Goal: Obtain resource: Download file/media

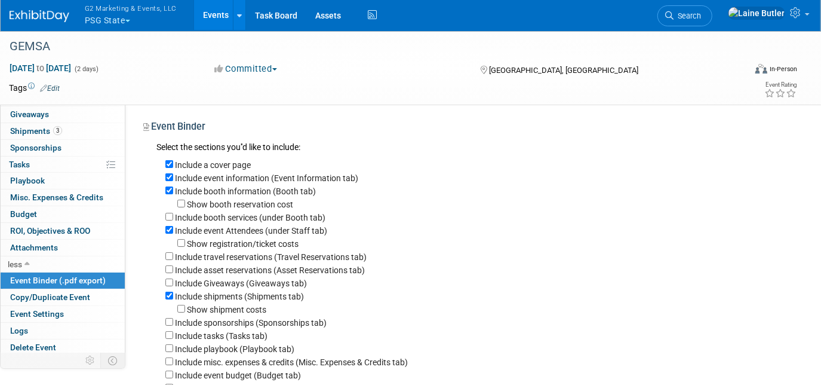
click at [116, 14] on button "G2 Marketing & Events, LLC PSG State" at bounding box center [138, 15] width 108 height 31
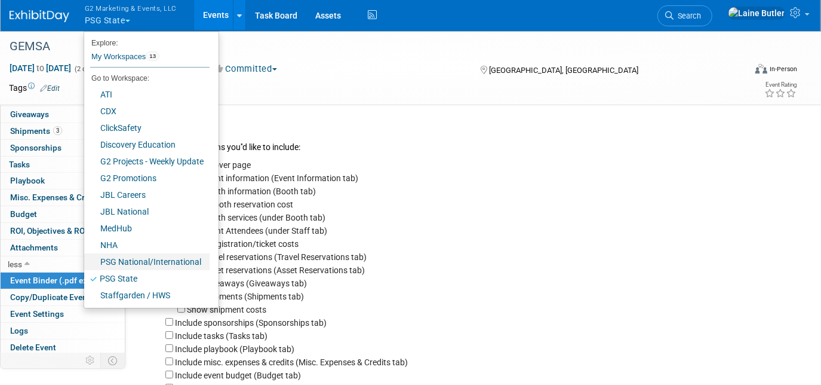
click at [137, 263] on link "PSG National/International" at bounding box center [146, 261] width 125 height 17
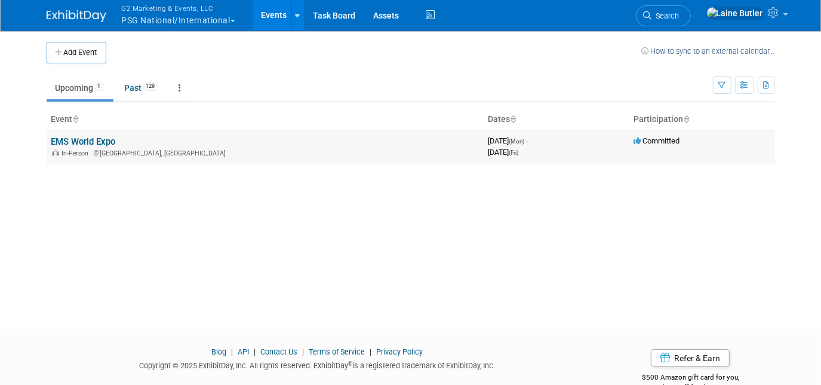
click at [91, 143] on link "EMS World Expo" at bounding box center [83, 141] width 65 height 11
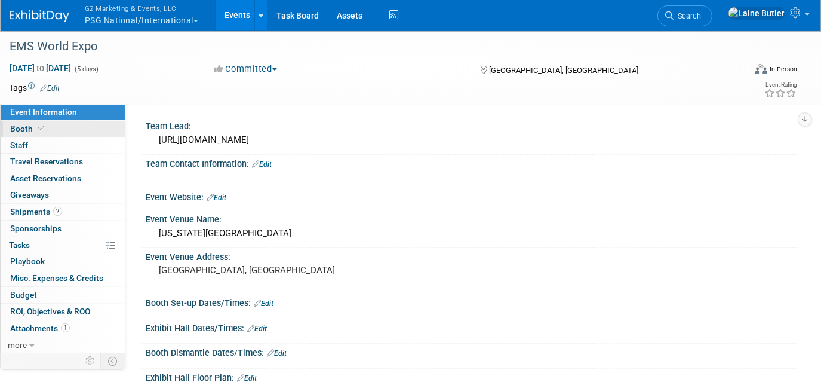
click at [62, 129] on link "Booth" at bounding box center [63, 129] width 124 height 16
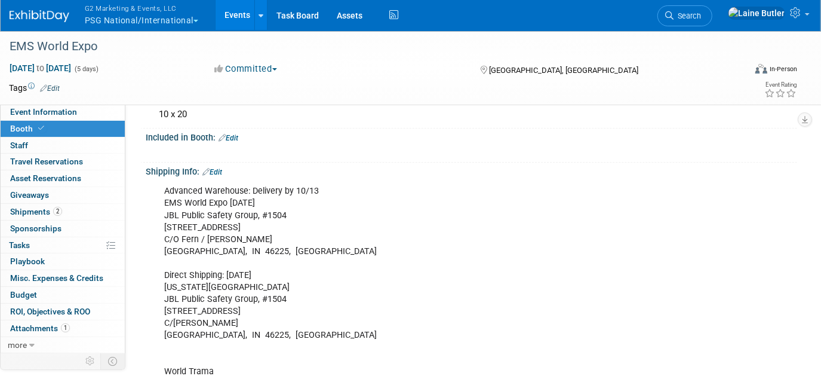
scroll to position [118, 0]
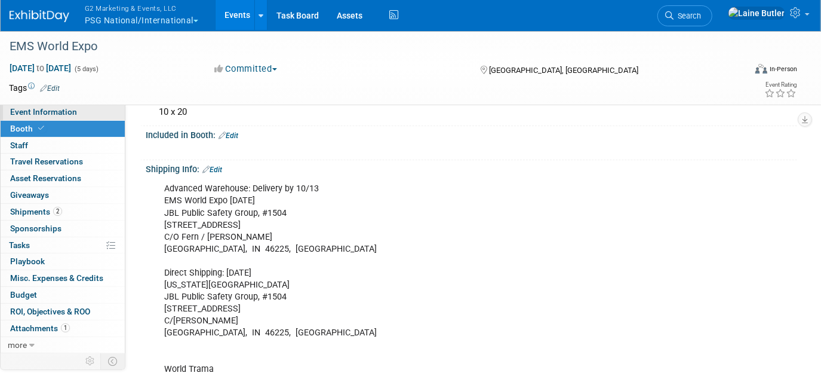
click at [65, 118] on link "Event Information" at bounding box center [63, 112] width 124 height 16
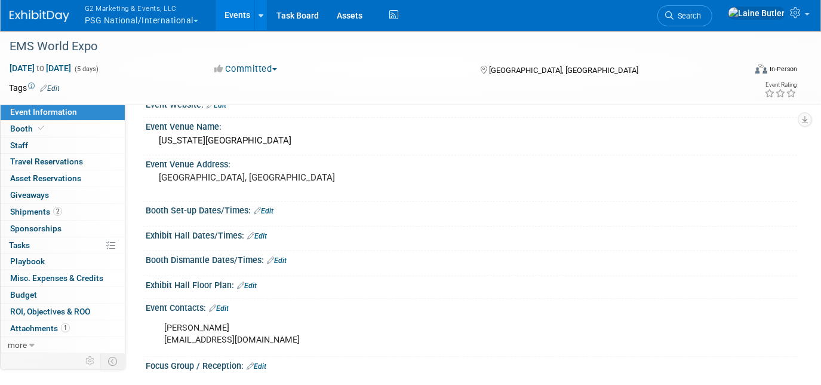
scroll to position [92, 0]
click at [72, 131] on link "Booth" at bounding box center [63, 129] width 124 height 16
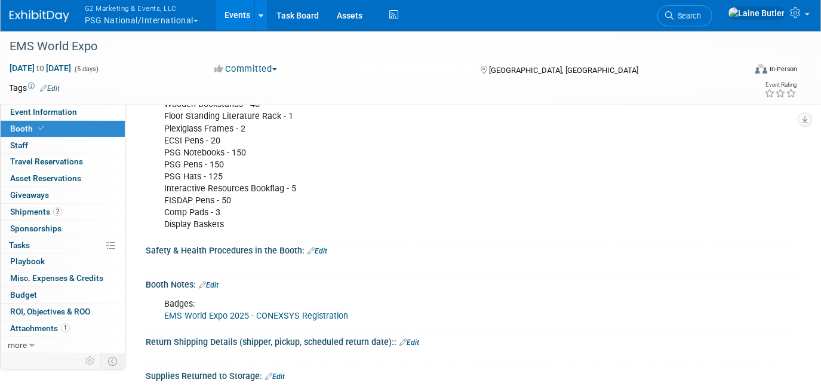
scroll to position [586, 0]
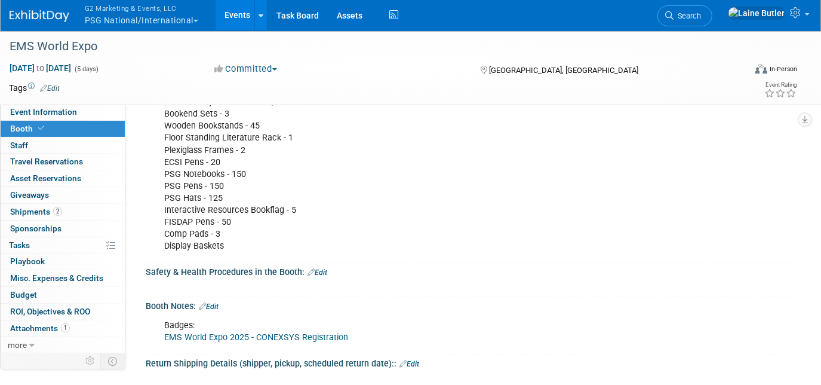
click at [231, 332] on link "EMS World Expo 2025 - CONEXSYS Registration" at bounding box center [256, 337] width 184 height 10
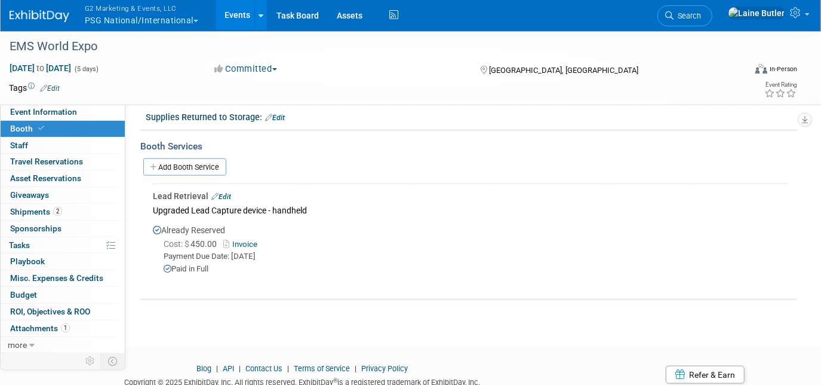
scroll to position [868, 0]
click at [202, 163] on link "Add Booth Service" at bounding box center [184, 165] width 83 height 17
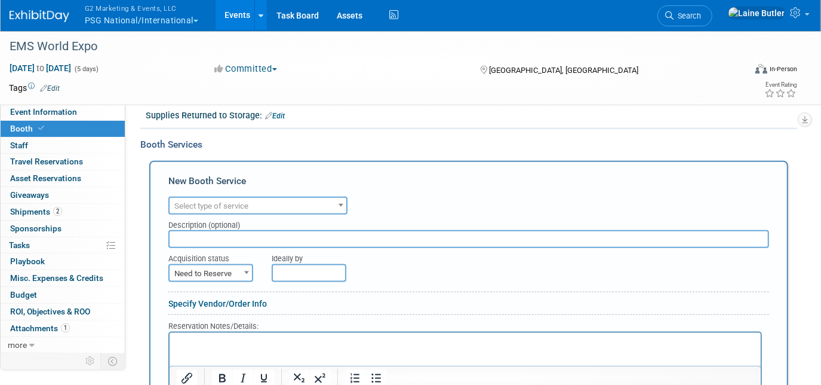
scroll to position [0, 0]
click at [252, 214] on div "Description (optional)" at bounding box center [468, 222] width 601 height 16
click at [230, 201] on span "Select type of service" at bounding box center [211, 205] width 74 height 9
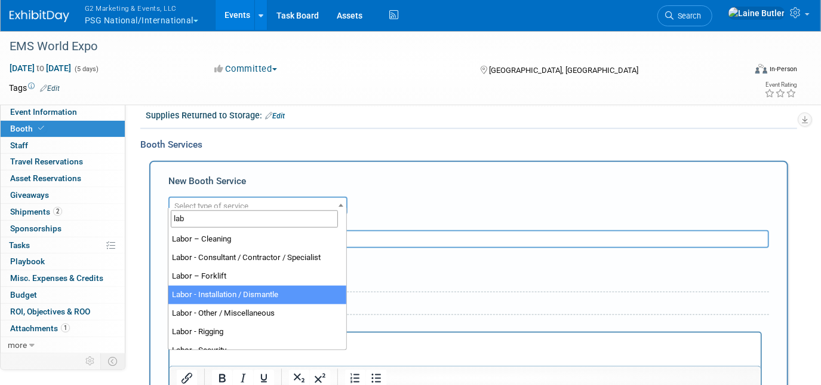
type input "lab"
select select "11"
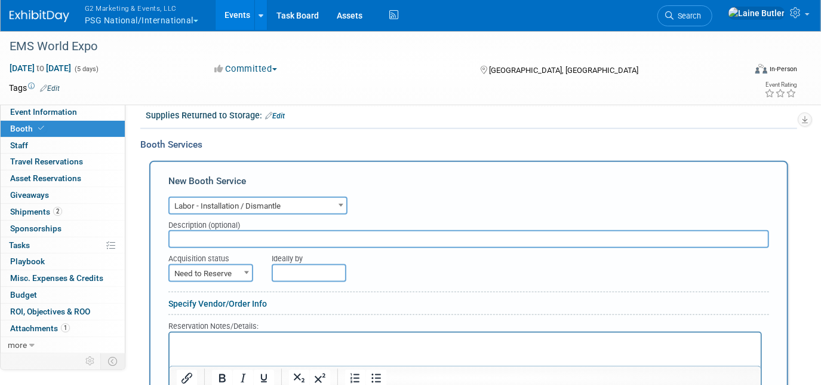
click at [219, 235] on input "text" at bounding box center [468, 239] width 601 height 18
type input "Backdrop labor"
click at [191, 342] on p "Rich Text Area. Press ALT-0 for help." at bounding box center [465, 343] width 578 height 11
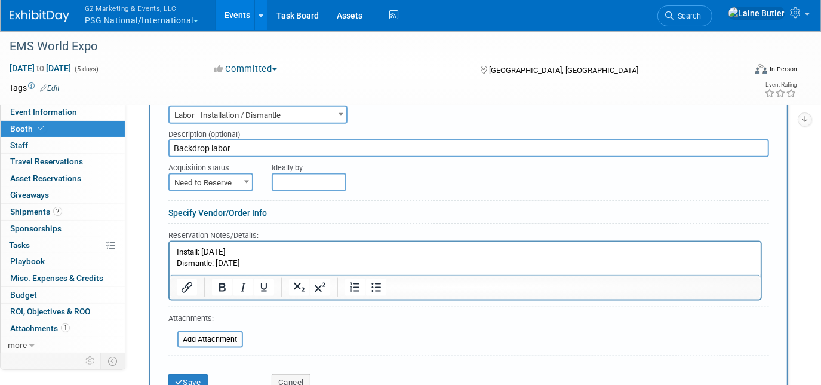
scroll to position [961, 0]
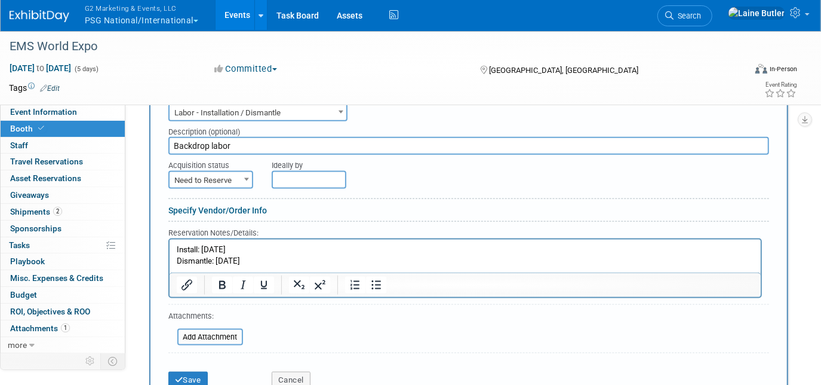
click at [199, 155] on div "Acquisition status" at bounding box center [210, 163] width 85 height 16
click at [195, 177] on span "Need to Reserve" at bounding box center [211, 180] width 82 height 17
select select "2"
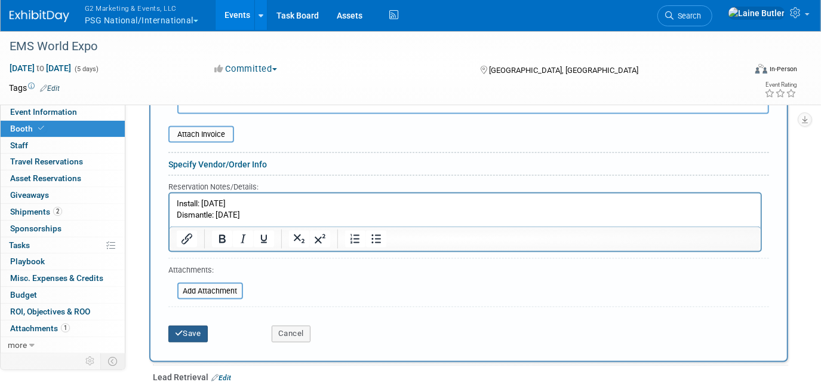
click at [191, 326] on button "Save" at bounding box center [187, 334] width 39 height 17
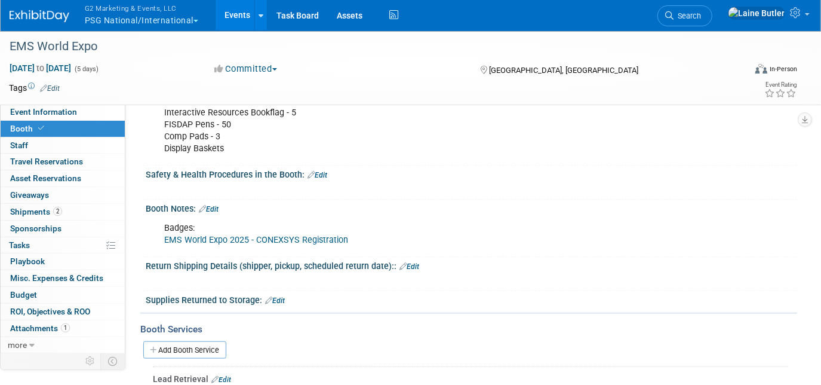
scroll to position [861, 0]
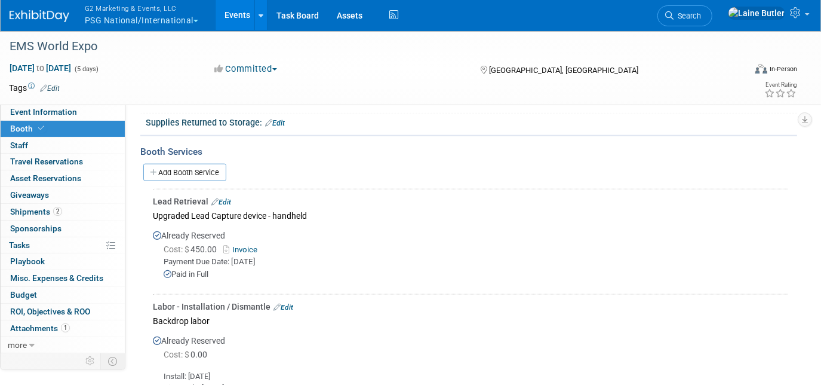
click at [185, 158] on div "Add Booth Service" at bounding box center [468, 171] width 657 height 27
click at [171, 164] on link "Add Booth Service" at bounding box center [184, 172] width 83 height 17
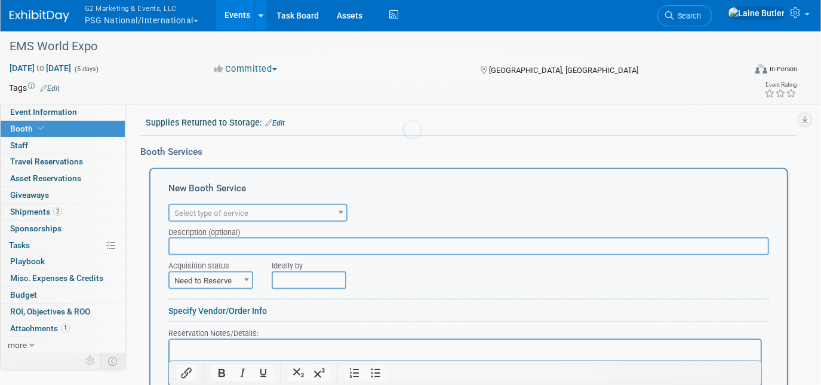
scroll to position [0, 0]
click at [196, 208] on span "Select type of service" at bounding box center [211, 212] width 74 height 9
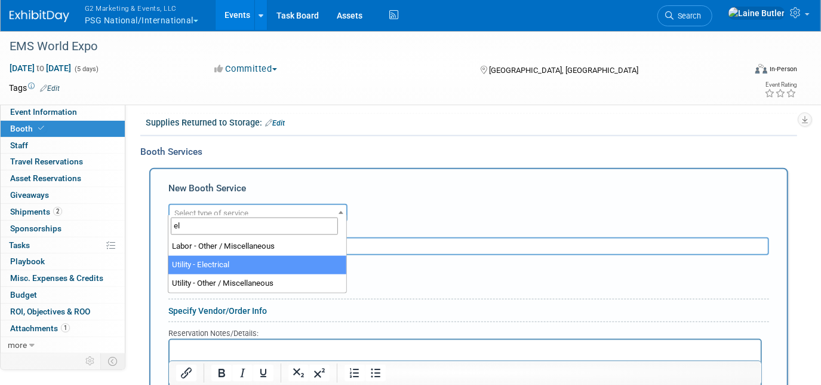
type input "el"
select select "8"
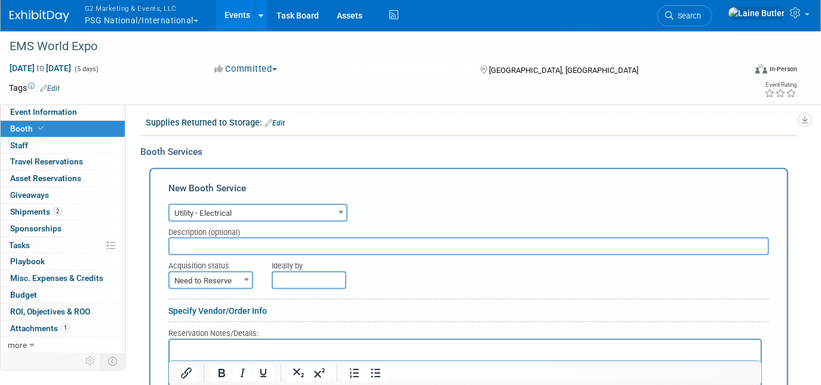
click at [208, 240] on input "text" at bounding box center [468, 246] width 601 height 18
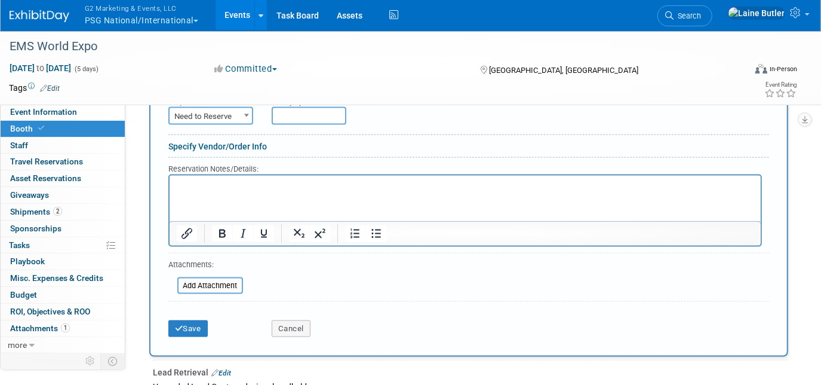
scroll to position [1026, 0]
type input "2 electrical drops"
click at [199, 191] on html at bounding box center [464, 182] width 591 height 16
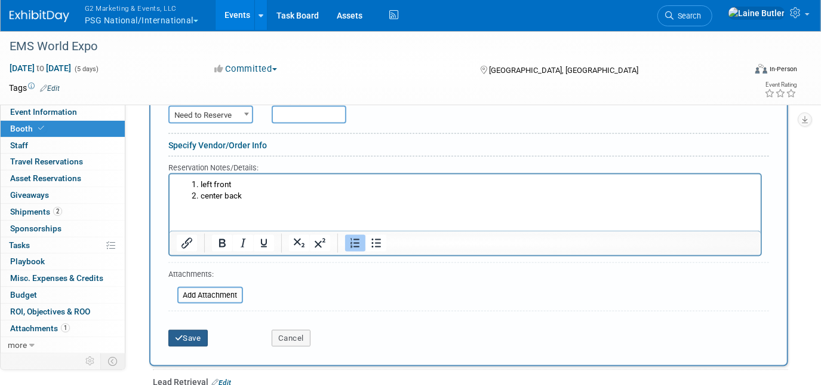
click at [187, 338] on button "Save" at bounding box center [187, 338] width 39 height 17
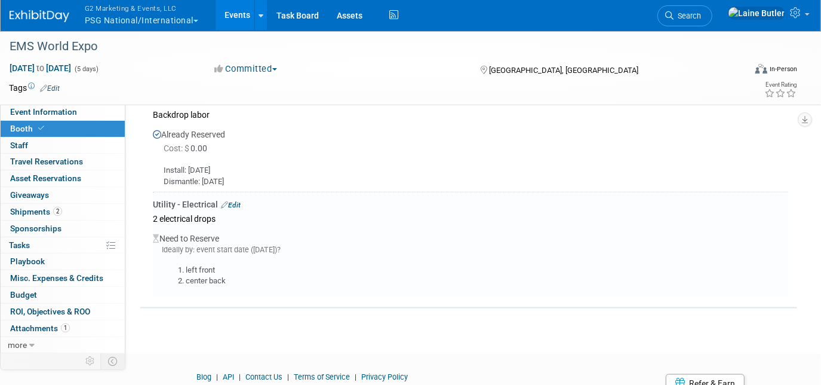
click at [232, 201] on link "Edit" at bounding box center [231, 205] width 20 height 8
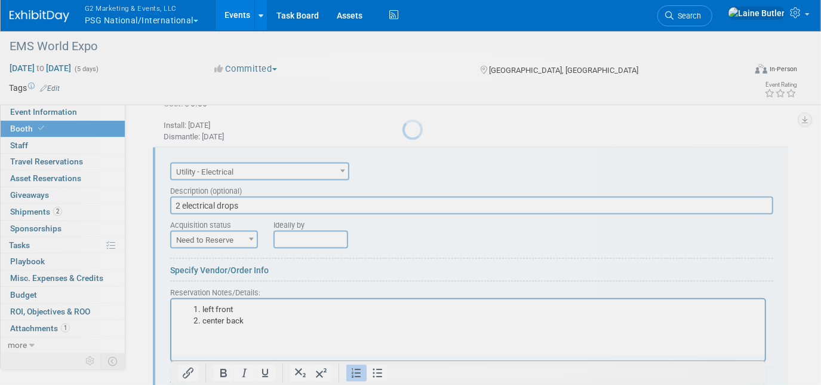
scroll to position [1117, 0]
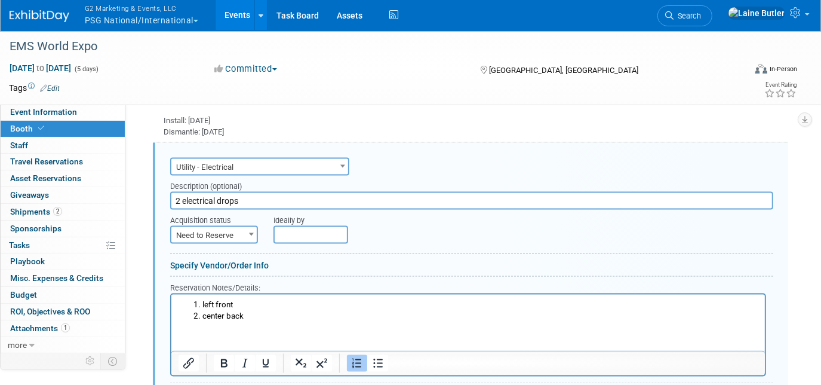
click at [205, 233] on span "Need to Reserve" at bounding box center [213, 235] width 85 height 17
select select "2"
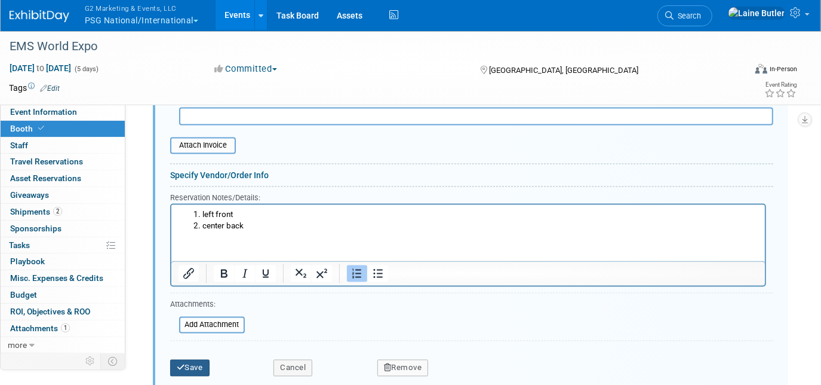
click at [195, 360] on button "Save" at bounding box center [189, 368] width 39 height 17
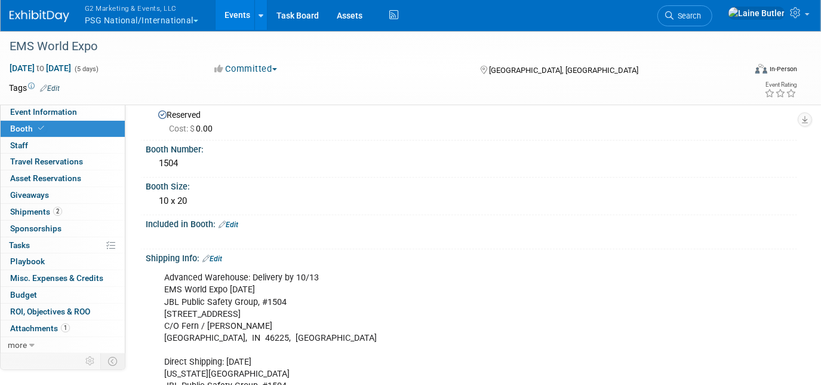
scroll to position [22, 0]
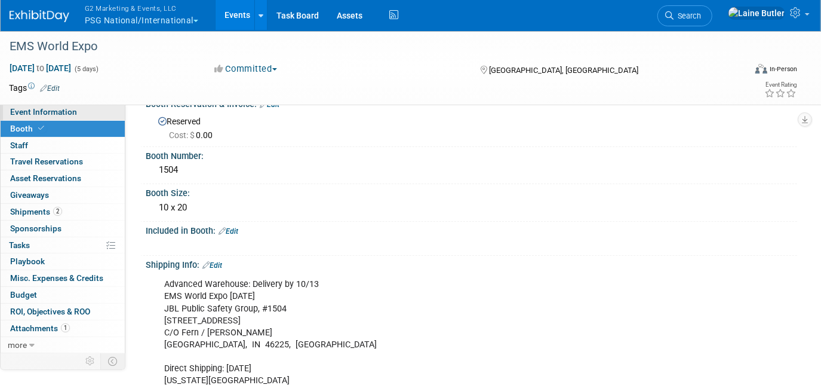
click at [93, 118] on link "Event Information" at bounding box center [63, 112] width 124 height 16
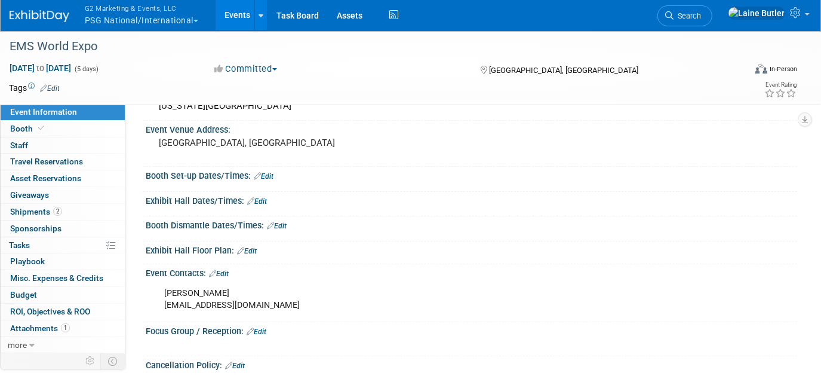
scroll to position [127, 0]
click at [269, 175] on link "Edit" at bounding box center [264, 176] width 20 height 8
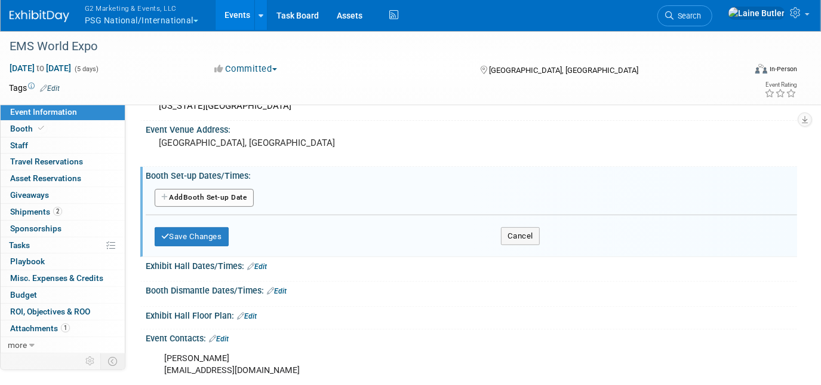
click at [224, 201] on button "Add Another Booth Set-up Date" at bounding box center [204, 198] width 99 height 18
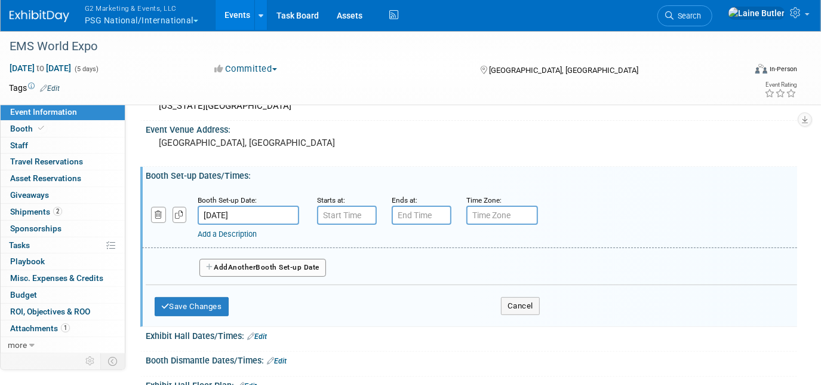
click at [244, 269] on button "Add Another Booth Set-up Date" at bounding box center [263, 268] width 127 height 18
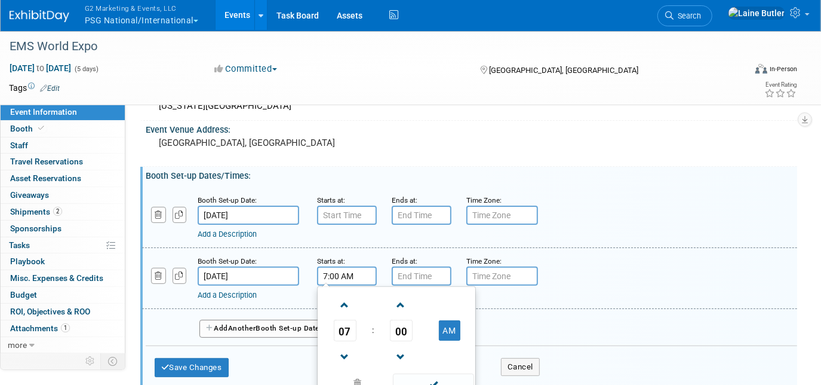
click at [339, 277] on input "7:00 AM" at bounding box center [347, 275] width 60 height 19
click at [354, 335] on span "07" at bounding box center [345, 331] width 23 height 22
click at [341, 364] on td "08" at bounding box center [339, 370] width 38 height 32
type input "8:00 AM"
click at [430, 275] on input "7:00 PM" at bounding box center [422, 275] width 60 height 19
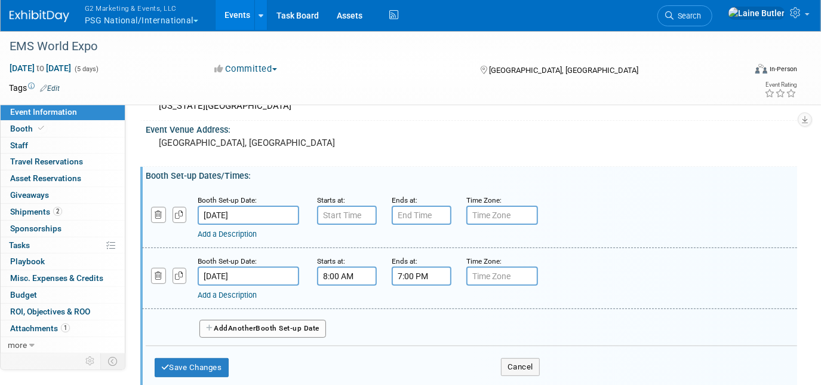
click at [418, 271] on input "7:00 PM" at bounding box center [422, 275] width 60 height 19
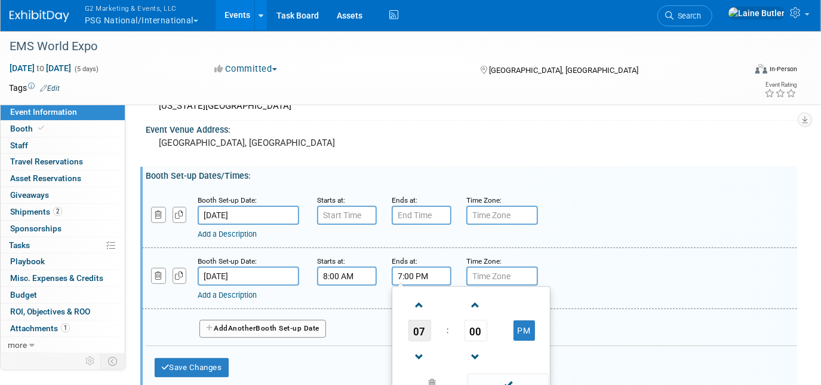
click at [424, 325] on span "07" at bounding box center [420, 331] width 23 height 22
click at [442, 333] on td "05" at bounding box center [452, 337] width 38 height 32
type input "5:00 PM"
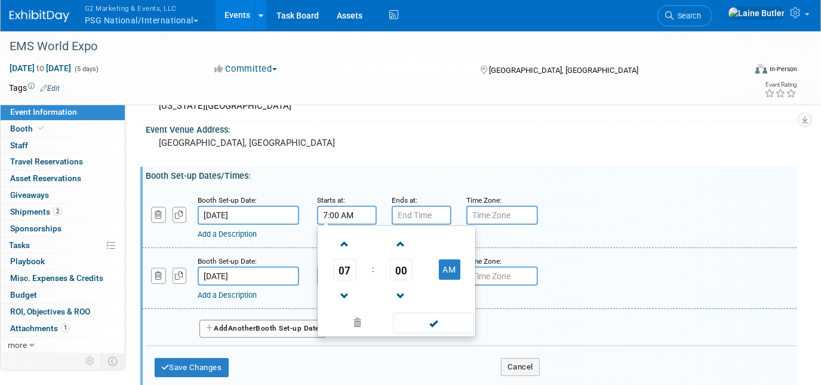
click at [358, 213] on input "7:00 AM" at bounding box center [347, 215] width 60 height 19
click at [348, 269] on span "07" at bounding box center [345, 270] width 23 height 22
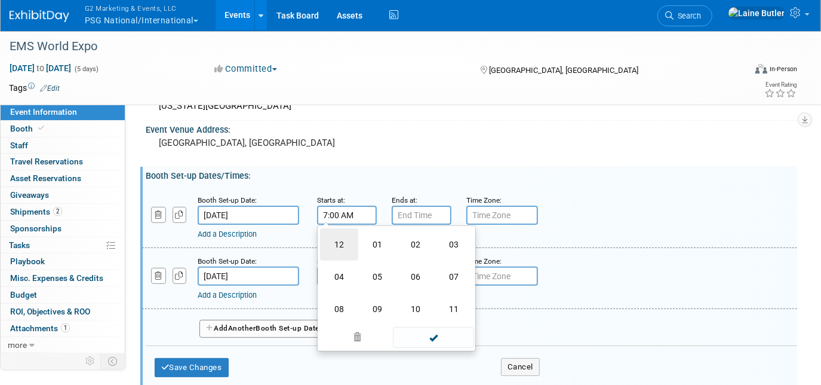
click at [339, 246] on td "12" at bounding box center [339, 244] width 38 height 32
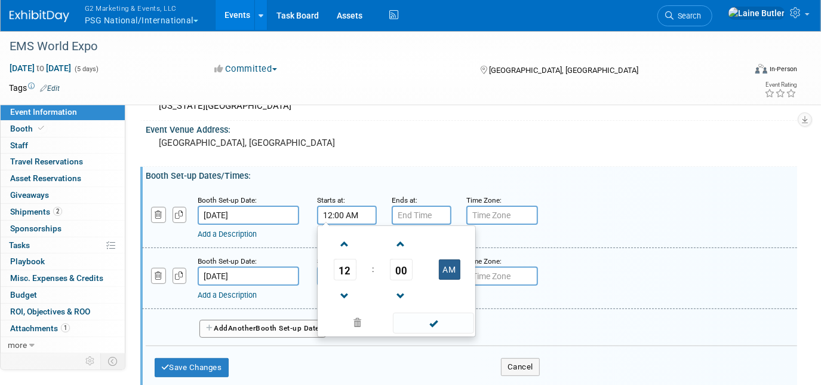
click at [442, 259] on button "AM" at bounding box center [450, 269] width 22 height 20
type input "12:00 PM"
click at [421, 211] on input "7:00 PM" at bounding box center [422, 215] width 60 height 19
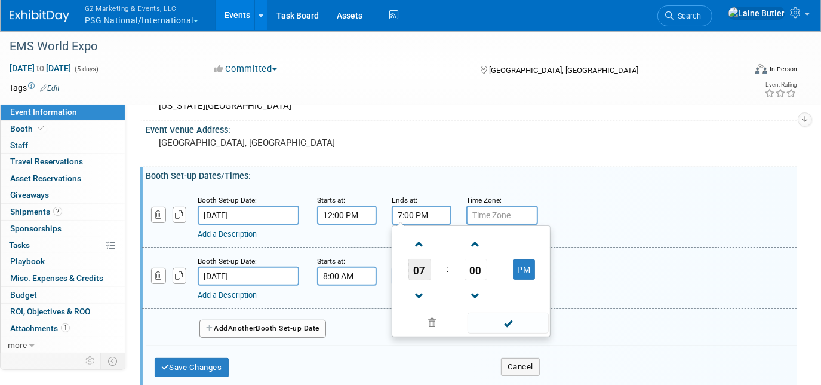
click at [428, 262] on span "07" at bounding box center [420, 270] width 23 height 22
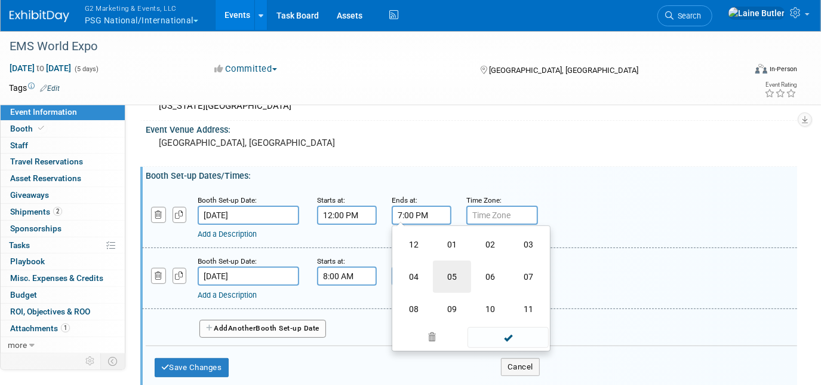
click at [450, 272] on td "05" at bounding box center [452, 276] width 38 height 32
type input "5:00 PM"
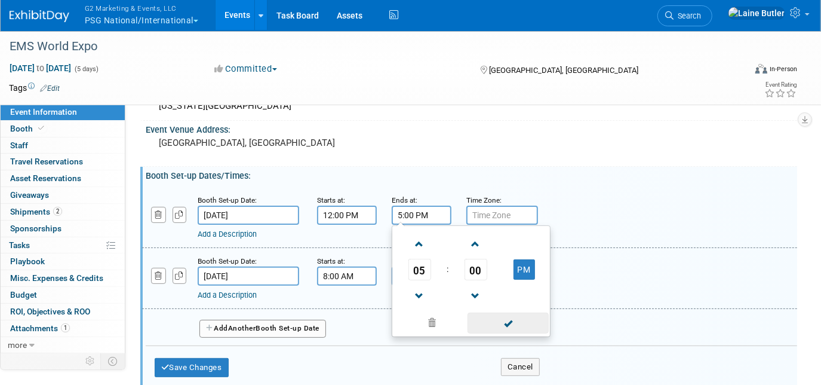
click at [505, 314] on span at bounding box center [508, 322] width 81 height 21
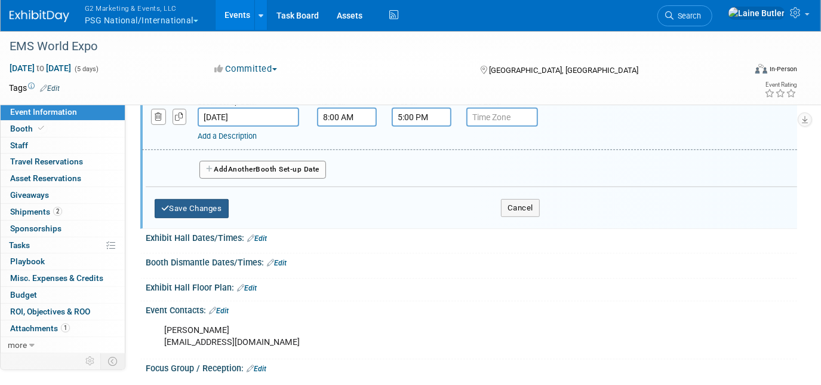
click at [206, 204] on button "Save Changes" at bounding box center [192, 208] width 74 height 19
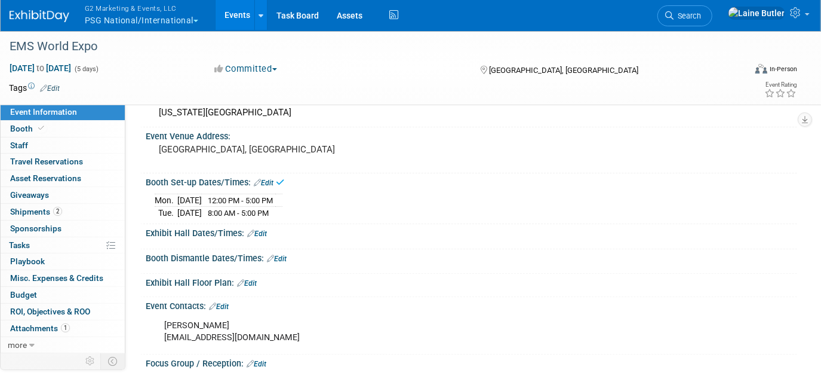
scroll to position [121, 0]
click at [272, 179] on link "Edit" at bounding box center [264, 183] width 20 height 8
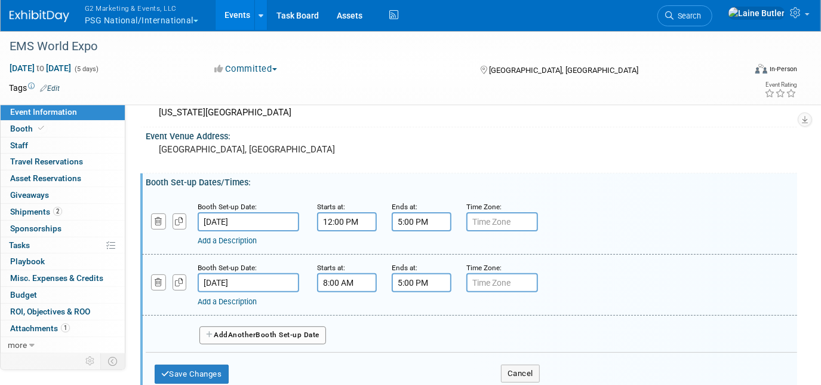
click at [264, 334] on button "Add Another Booth Set-up Date" at bounding box center [263, 335] width 127 height 18
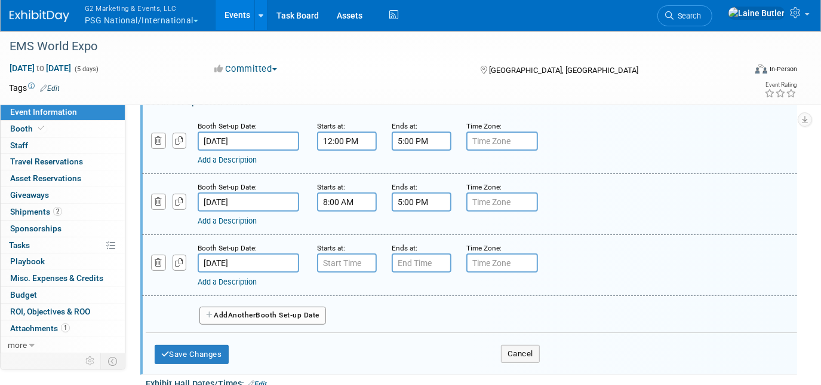
scroll to position [203, 0]
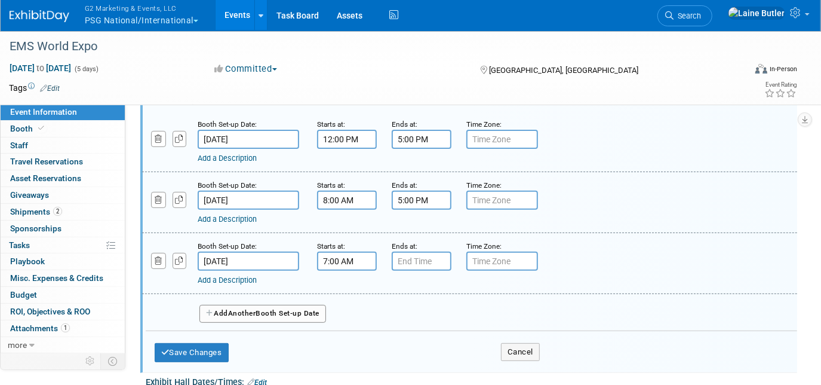
click at [358, 252] on input "7:00 AM" at bounding box center [347, 261] width 60 height 19
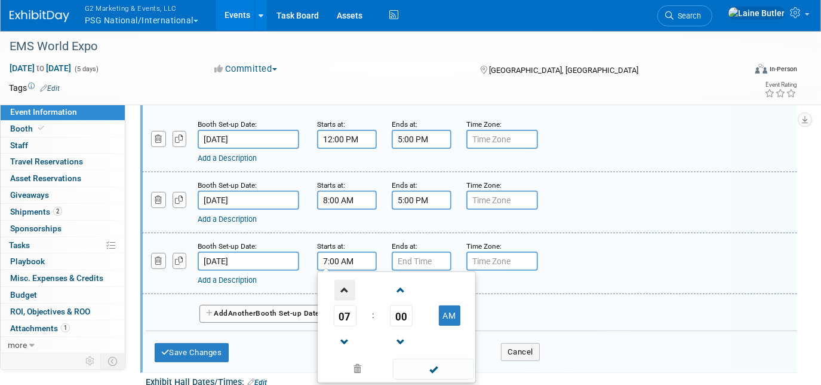
click at [348, 295] on span at bounding box center [345, 290] width 21 height 21
type input "8:00 AM"
click at [344, 306] on span "08" at bounding box center [345, 316] width 23 height 22
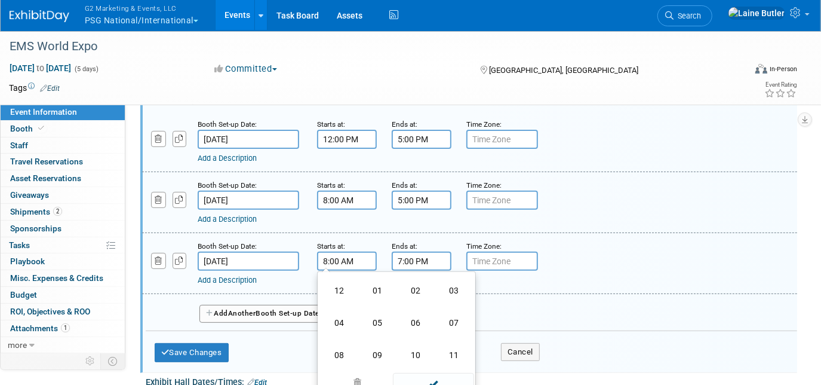
click at [420, 254] on input "7:00 PM" at bounding box center [422, 261] width 60 height 19
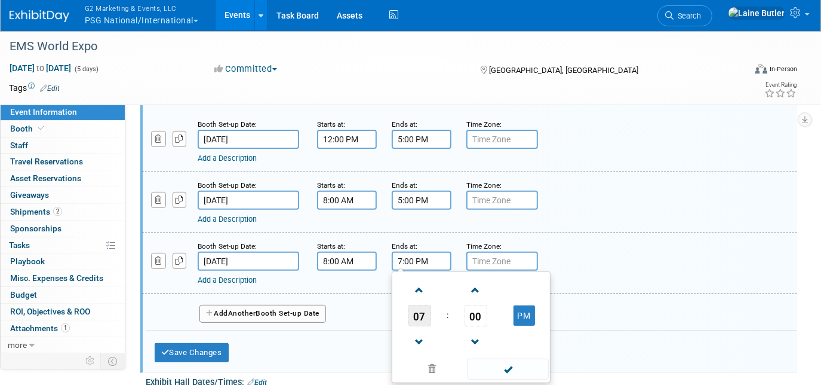
click at [419, 317] on span "07" at bounding box center [420, 316] width 23 height 22
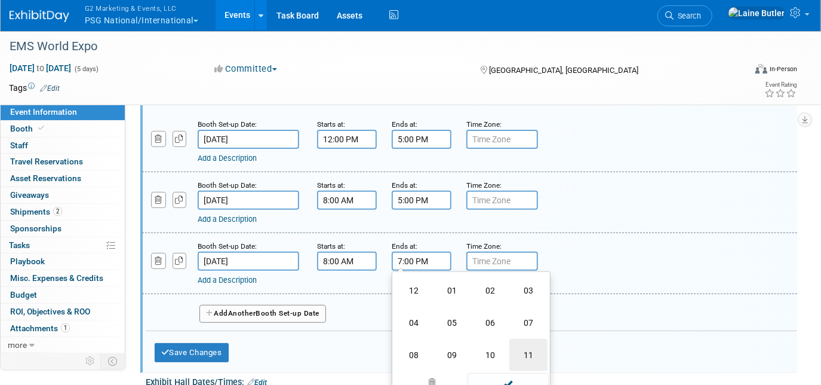
click at [541, 346] on td "11" at bounding box center [529, 355] width 38 height 32
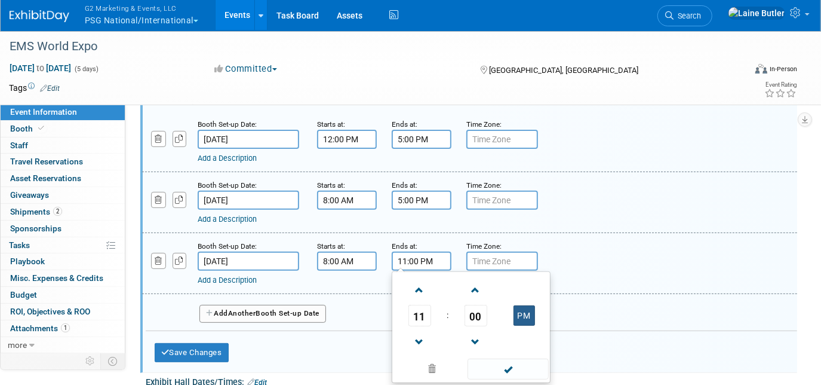
click at [527, 311] on button "PM" at bounding box center [525, 315] width 22 height 20
type input "11:00 AM"
click at [516, 349] on td at bounding box center [524, 341] width 47 height 30
click at [507, 373] on span at bounding box center [508, 368] width 81 height 21
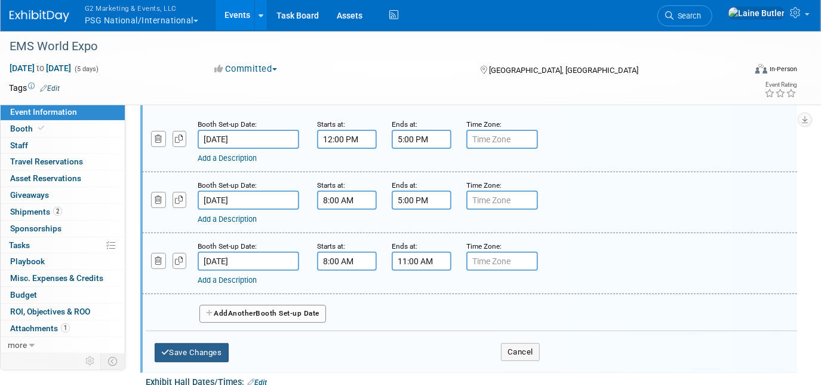
click at [173, 349] on button "Save Changes" at bounding box center [192, 352] width 74 height 19
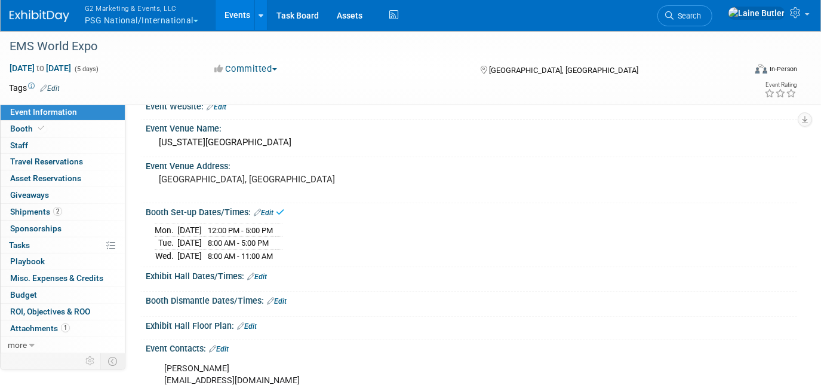
scroll to position [169, 0]
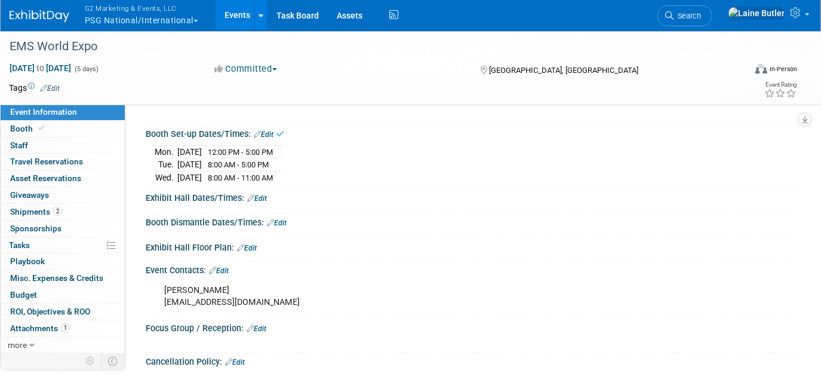
click at [262, 194] on link "Edit" at bounding box center [257, 198] width 20 height 8
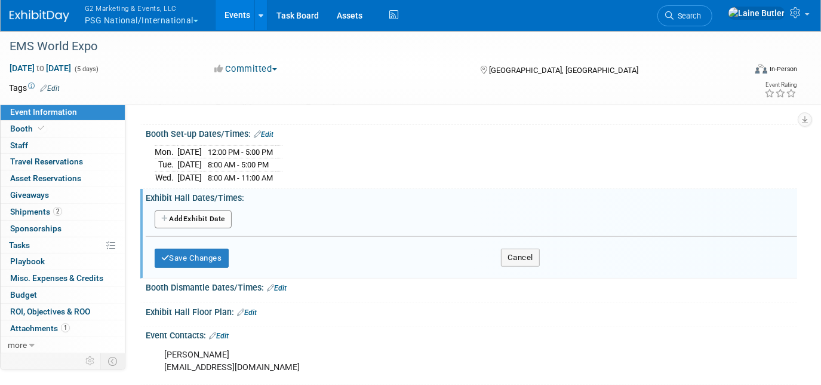
click at [215, 216] on button "Add Another Exhibit Date" at bounding box center [193, 219] width 77 height 18
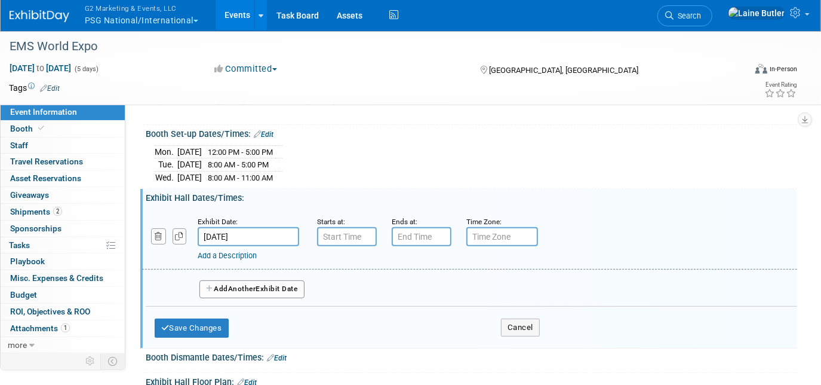
click at [244, 236] on input "Oct 20, 2025" at bounding box center [249, 236] width 102 height 19
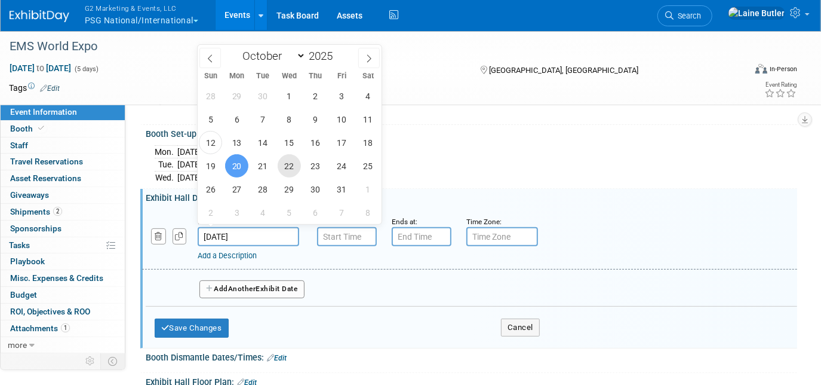
click at [287, 173] on span "22" at bounding box center [289, 165] width 23 height 23
type input "Oct 22, 2025"
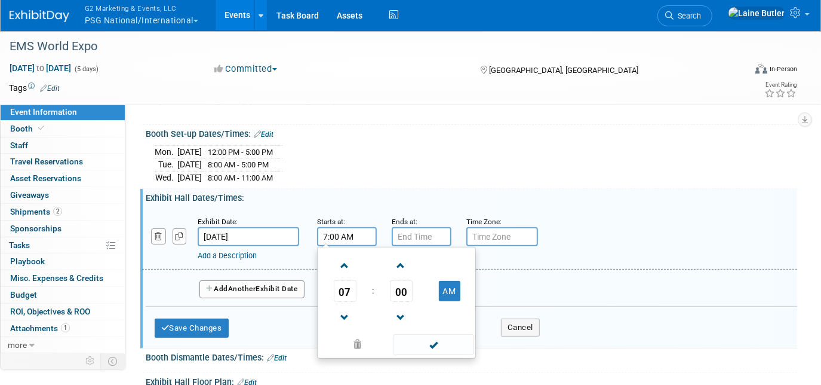
click at [364, 227] on input "7:00 AM" at bounding box center [347, 236] width 60 height 19
click at [351, 288] on span "07" at bounding box center [345, 291] width 23 height 22
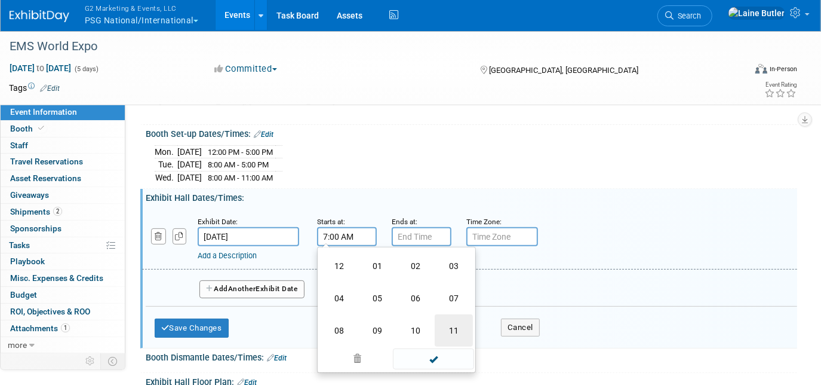
click at [453, 330] on td "11" at bounding box center [454, 330] width 38 height 32
type input "11:00 AM"
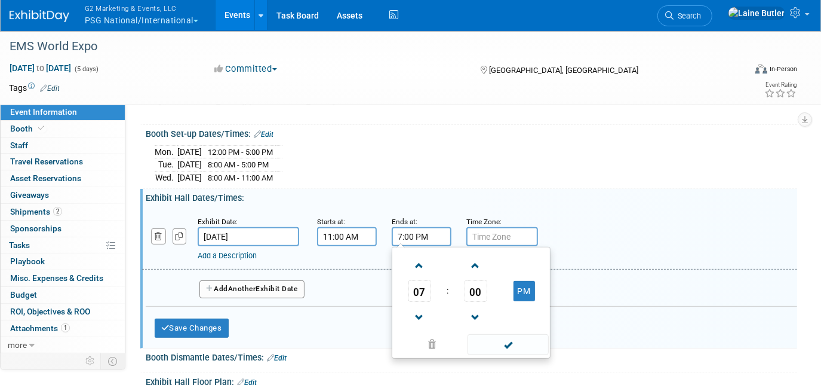
click at [436, 232] on input "7:00 PM" at bounding box center [422, 236] width 60 height 19
click at [416, 295] on span "07" at bounding box center [420, 291] width 23 height 22
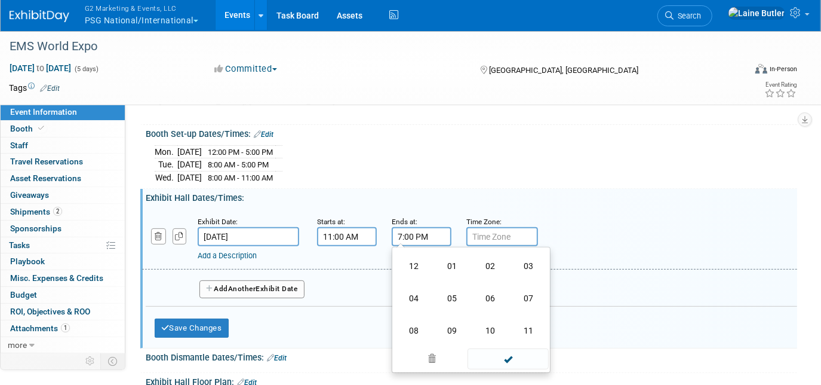
click at [416, 295] on td "04" at bounding box center [414, 298] width 38 height 32
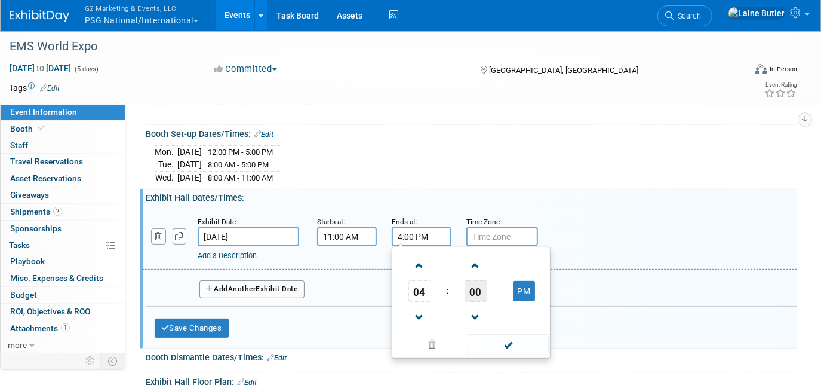
click at [466, 289] on span "00" at bounding box center [476, 291] width 23 height 22
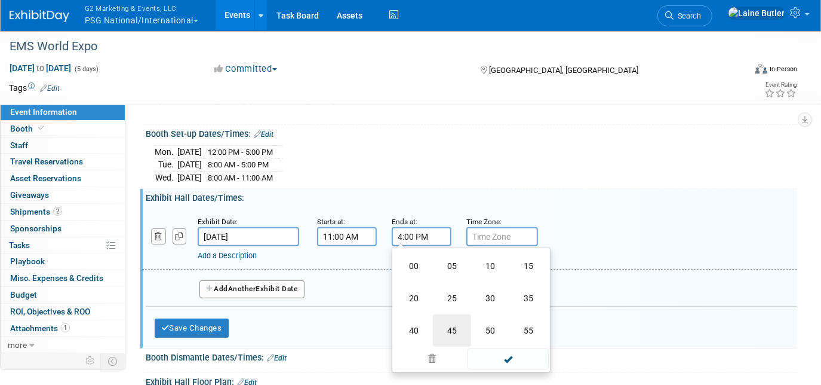
click at [451, 332] on td "45" at bounding box center [452, 330] width 38 height 32
type input "4:45 PM"
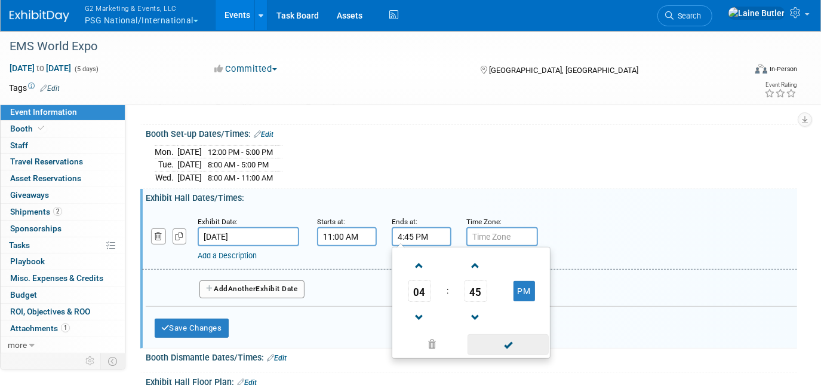
click at [505, 336] on span at bounding box center [508, 344] width 81 height 21
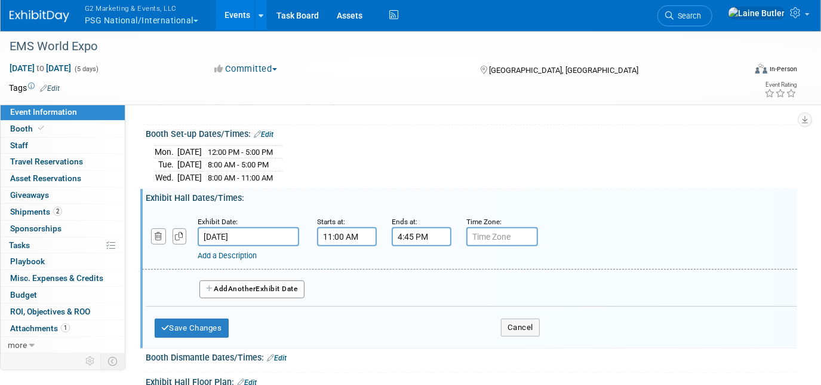
click at [269, 280] on button "Add Another Exhibit Date" at bounding box center [252, 289] width 105 height 18
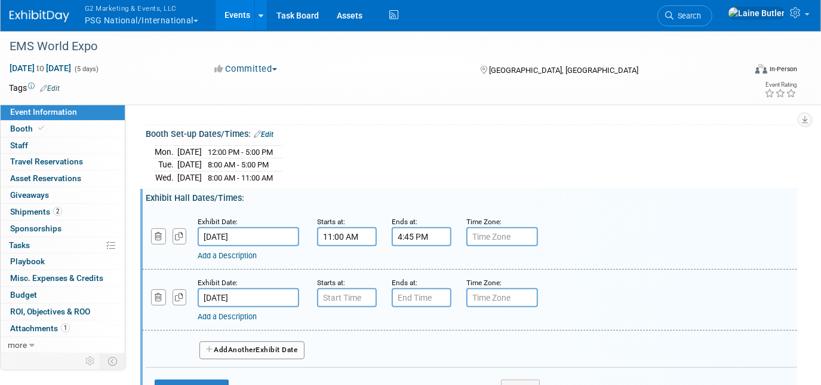
click at [275, 348] on button "Add Another Exhibit Date" at bounding box center [252, 350] width 105 height 18
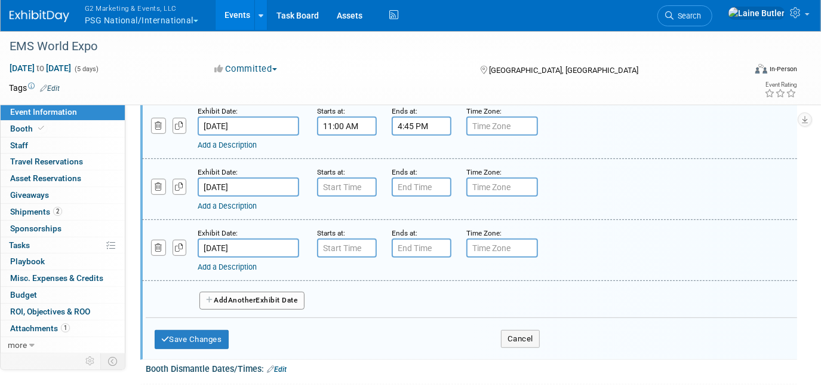
scroll to position [282, 0]
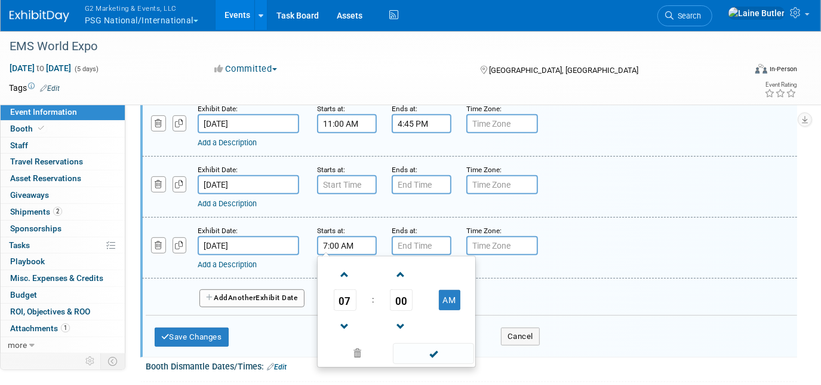
click at [345, 243] on input "7:00 AM" at bounding box center [347, 245] width 60 height 19
click at [344, 295] on span "07" at bounding box center [345, 300] width 23 height 22
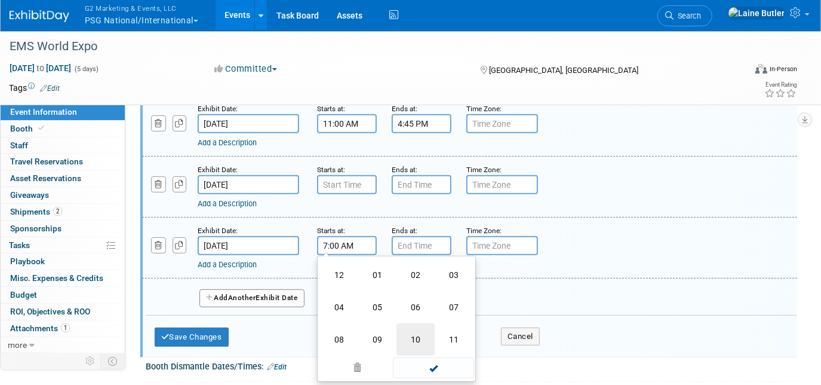
click at [413, 330] on td "10" at bounding box center [416, 339] width 38 height 32
type input "10:00 AM"
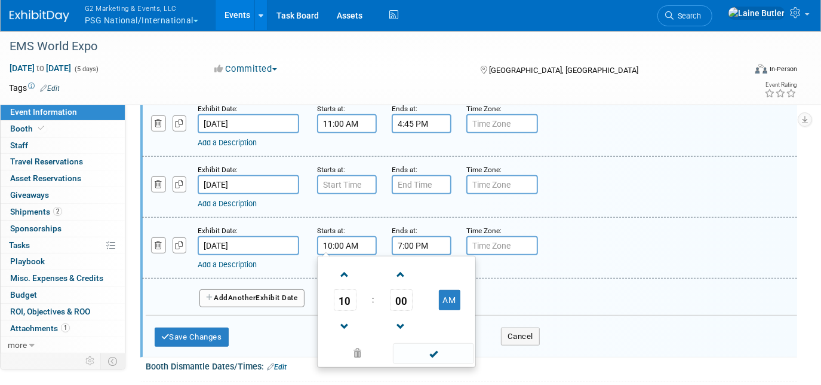
click at [424, 237] on input "7:00 PM" at bounding box center [422, 245] width 60 height 19
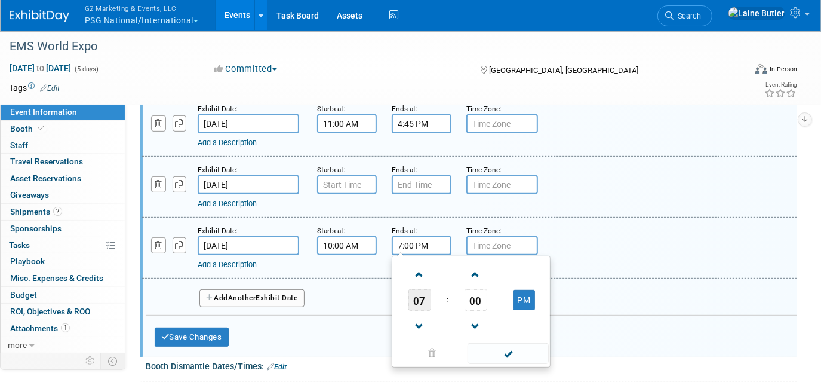
click at [418, 298] on span "07" at bounding box center [420, 300] width 23 height 22
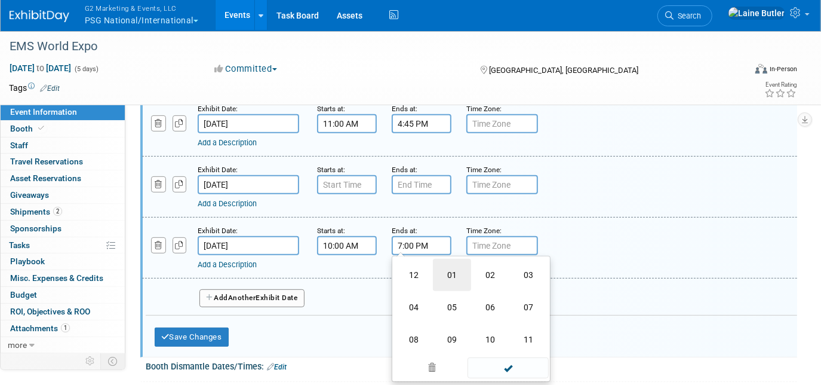
click at [450, 274] on td "01" at bounding box center [452, 275] width 38 height 32
type input "1:00 PM"
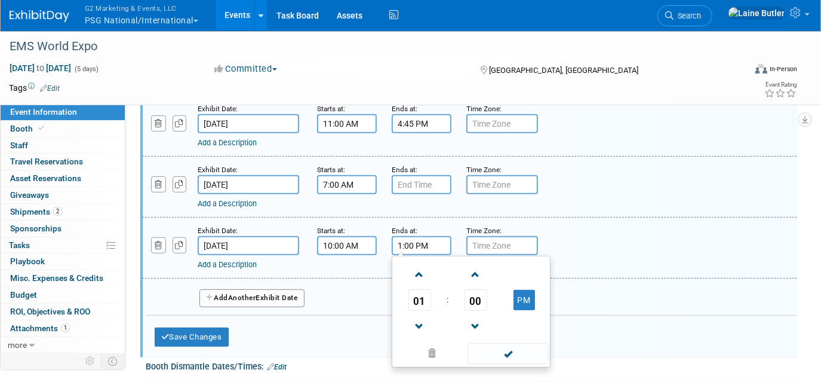
click at [358, 183] on input "7:00 AM" at bounding box center [347, 184] width 60 height 19
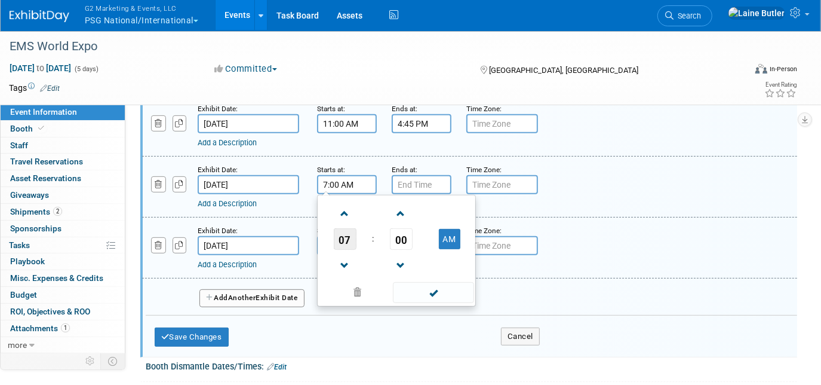
click at [349, 235] on span "07" at bounding box center [345, 239] width 23 height 22
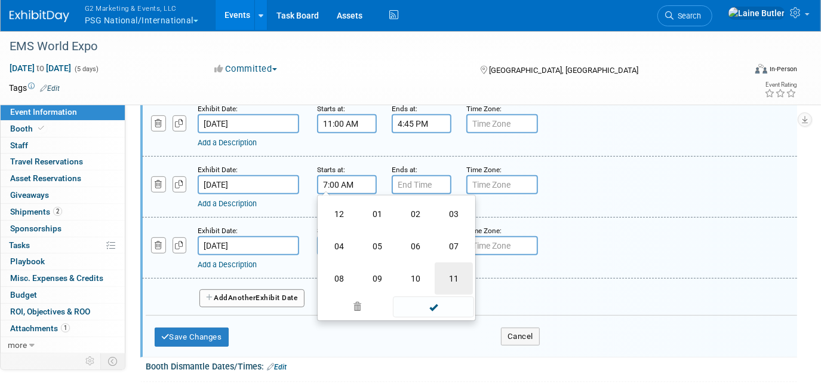
click at [447, 269] on td "11" at bounding box center [454, 278] width 38 height 32
type input "11:00 AM"
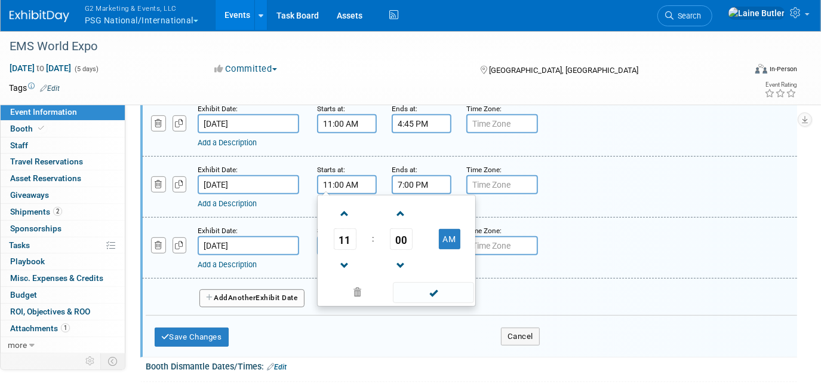
click at [421, 179] on input "7:00 PM" at bounding box center [422, 184] width 60 height 19
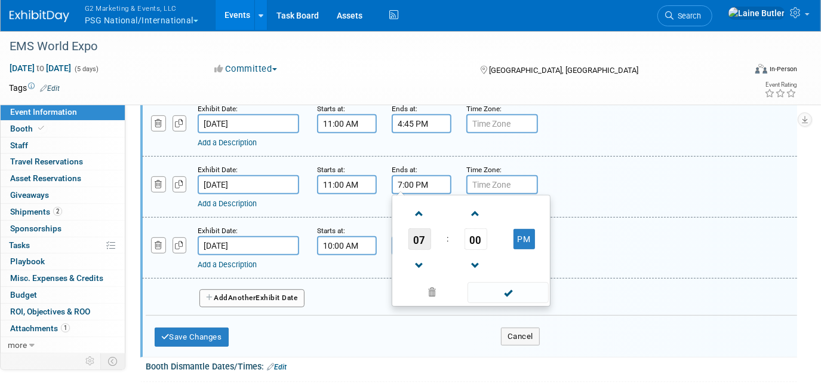
click at [422, 230] on span "07" at bounding box center [420, 239] width 23 height 22
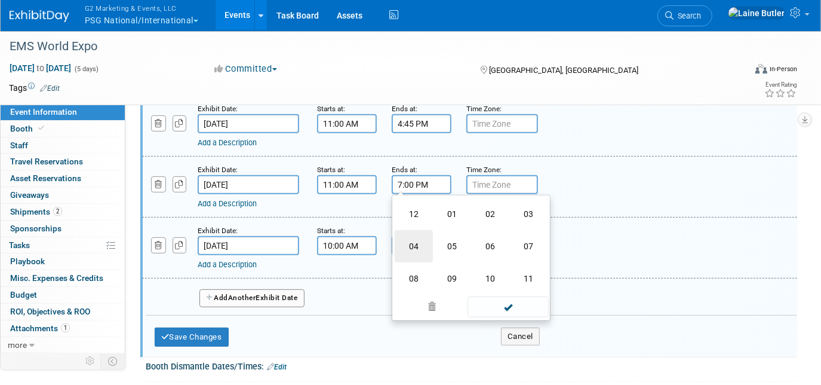
click at [422, 232] on td "04" at bounding box center [414, 246] width 38 height 32
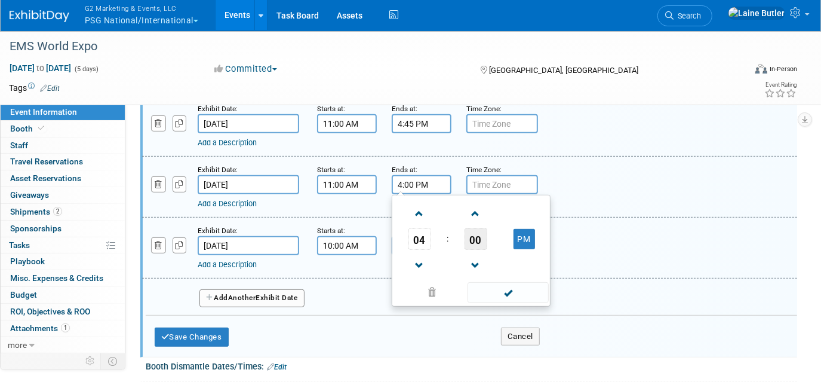
click at [475, 237] on span "00" at bounding box center [476, 239] width 23 height 22
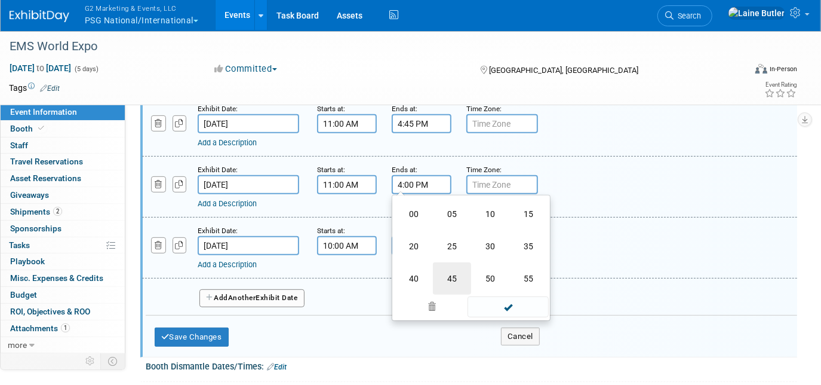
click at [458, 277] on td "45" at bounding box center [452, 278] width 38 height 32
type input "4:45 PM"
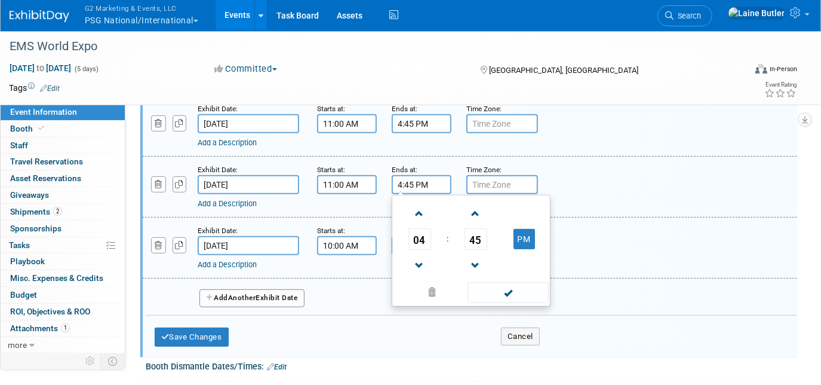
click at [515, 299] on div "04 : 45 PM 12 01 02 03 04 05 06 07 08 09 10 11 00 05 10 15 20 25 30 35 40 45 50…" at bounding box center [471, 251] width 159 height 112
click at [498, 294] on span at bounding box center [508, 292] width 81 height 21
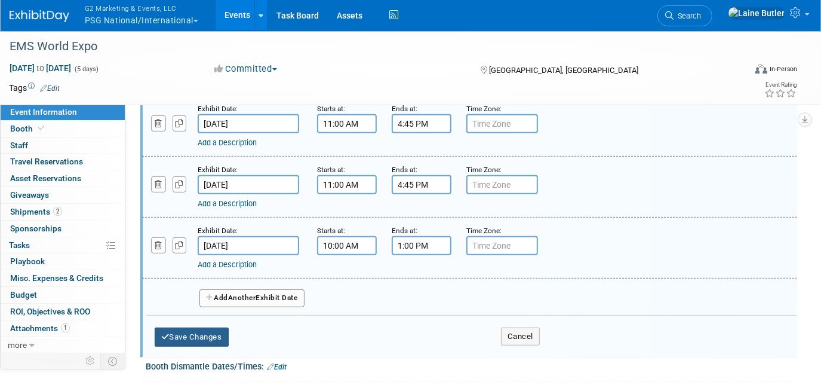
click at [220, 330] on button "Save Changes" at bounding box center [192, 336] width 74 height 19
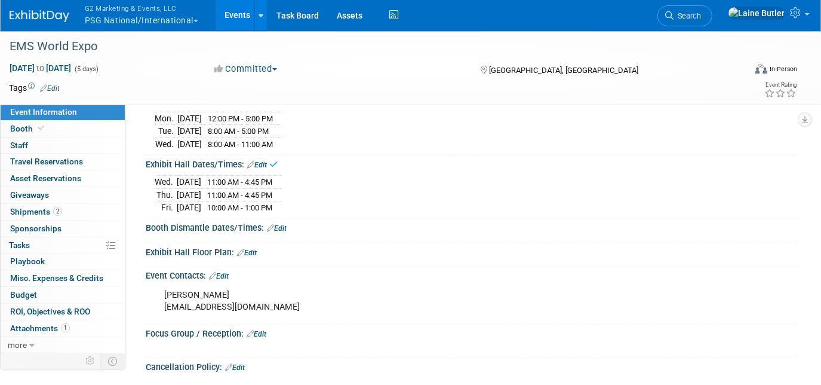
scroll to position [201, 0]
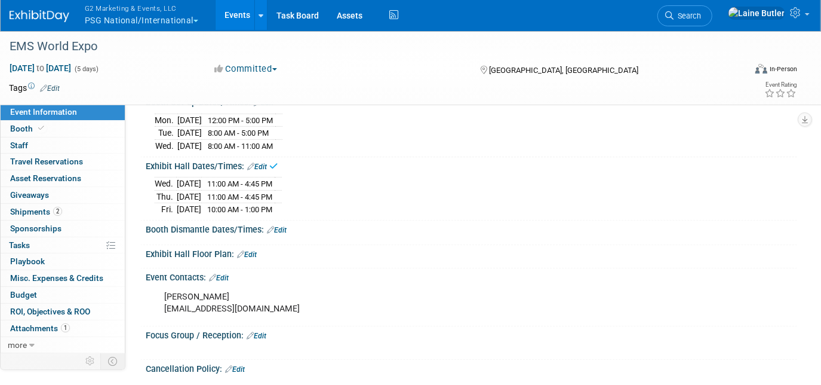
click at [287, 226] on link "Edit" at bounding box center [277, 230] width 20 height 8
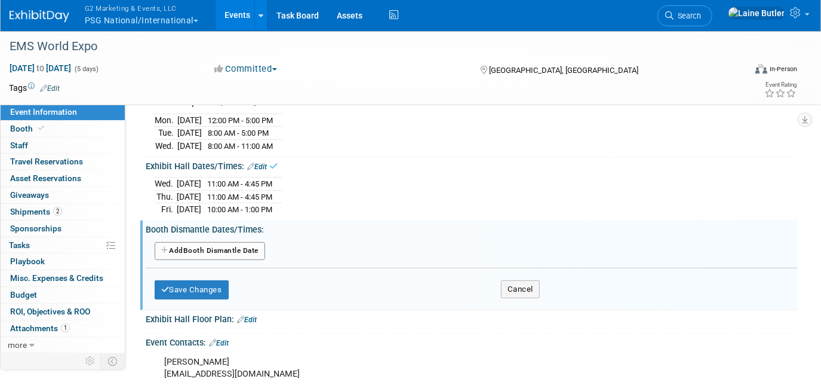
click at [245, 242] on button "Add Another Booth Dismantle Date" at bounding box center [210, 251] width 111 height 18
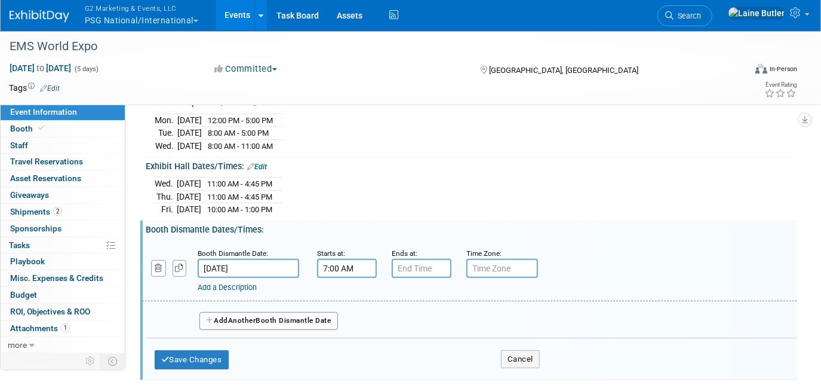
click at [357, 268] on input "7:00 AM" at bounding box center [347, 268] width 60 height 19
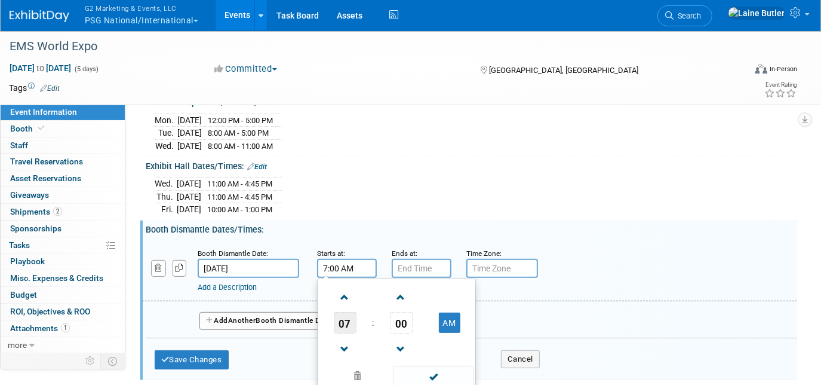
click at [349, 321] on span "07" at bounding box center [345, 323] width 23 height 22
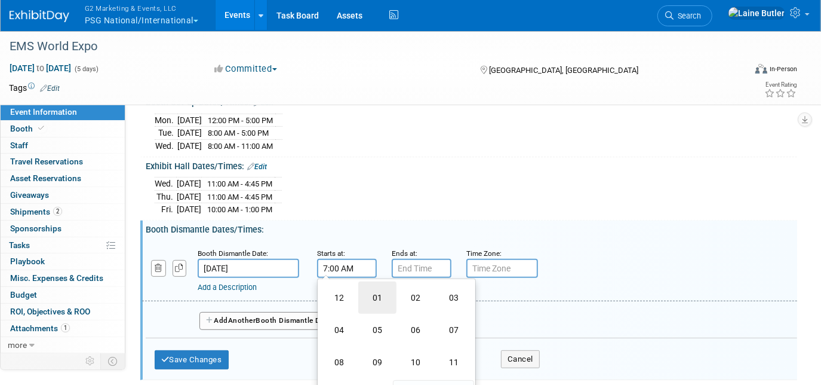
click at [383, 292] on td "01" at bounding box center [377, 297] width 38 height 32
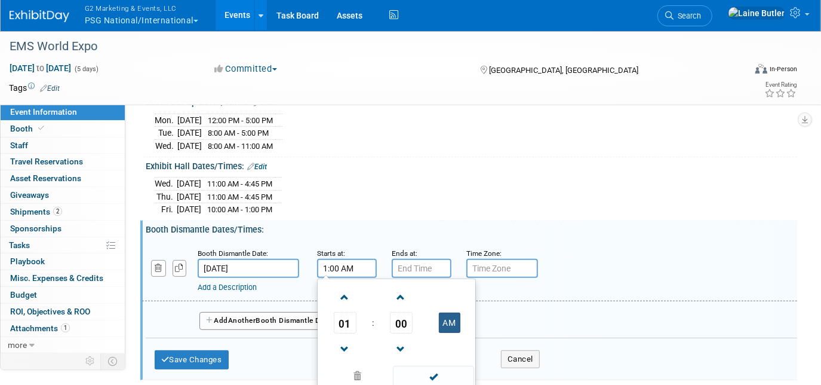
click at [452, 312] on button "AM" at bounding box center [450, 322] width 22 height 20
type input "1:00 PM"
type input "7:00 PM"
click at [425, 269] on input "7:00 PM" at bounding box center [422, 268] width 60 height 19
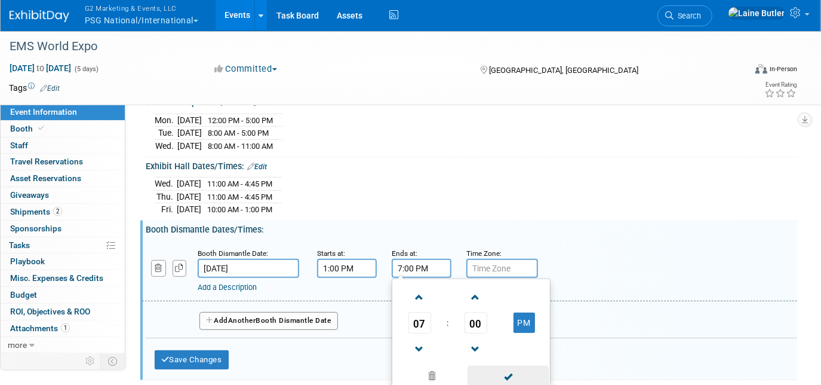
click at [513, 366] on span at bounding box center [508, 376] width 81 height 21
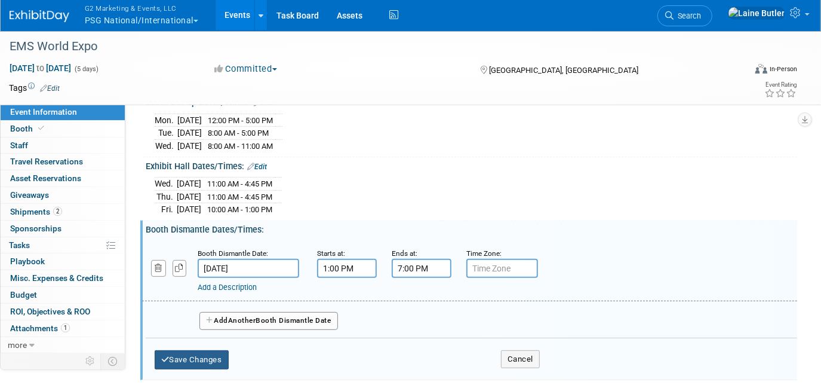
click at [211, 350] on button "Save Changes" at bounding box center [192, 359] width 74 height 19
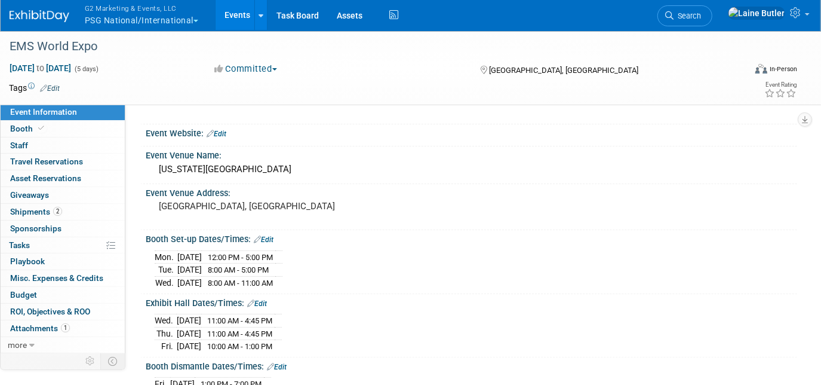
scroll to position [0, 0]
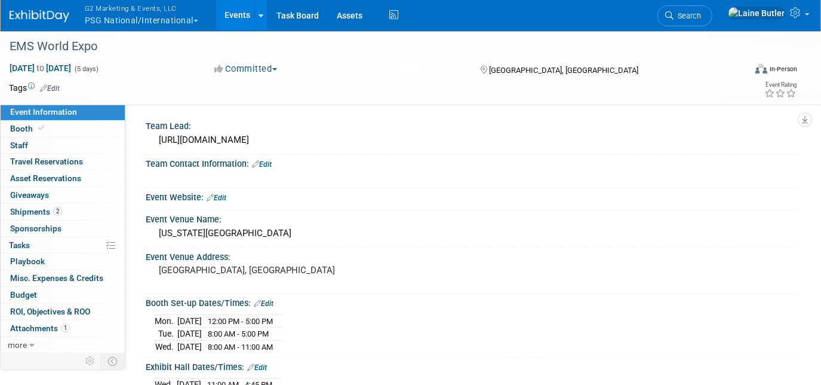
click at [223, 206] on div "Event Website: Edit" at bounding box center [468, 199] width 657 height 22
click at [219, 197] on link "Edit" at bounding box center [217, 198] width 20 height 8
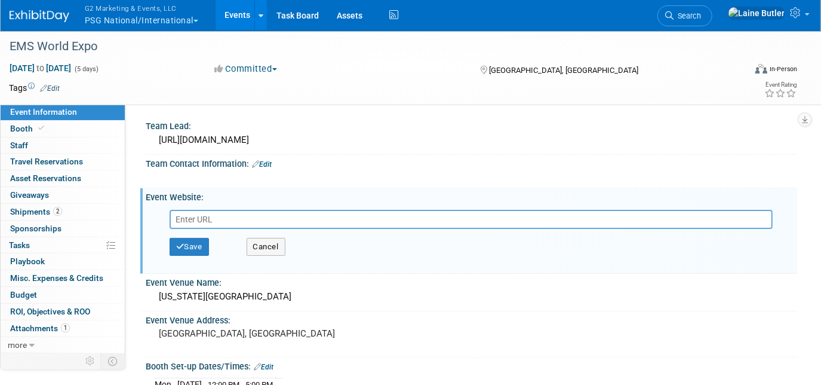
paste input "https://www.hmpglobalevents.com/emsworldexpo"
type input "https://www.hmpglobalevents.com/emsworldexpo"
click at [194, 256] on div "Save Cancel" at bounding box center [474, 247] width 609 height 36
click at [191, 238] on button "Save" at bounding box center [189, 247] width 39 height 18
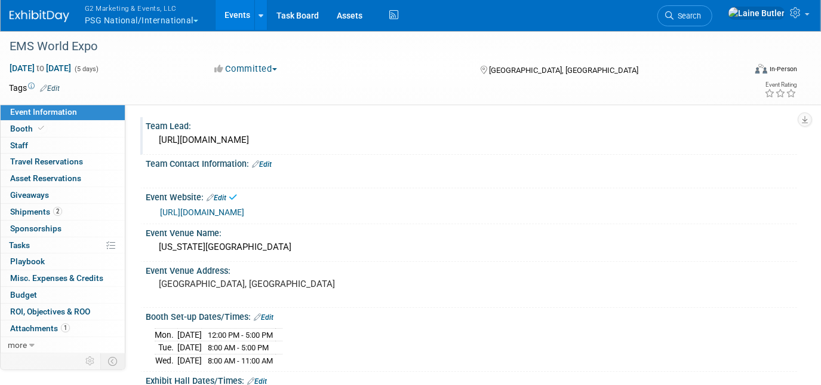
click at [176, 134] on div "https://www.hmpglobalevents.com/emsworldexpo" at bounding box center [472, 140] width 634 height 19
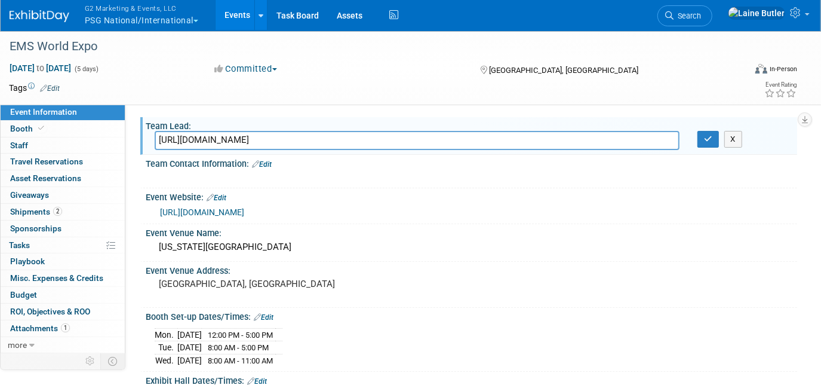
click at [385, 155] on div "Team Contact Information: Edit" at bounding box center [472, 163] width 652 height 16
drag, startPoint x: 373, startPoint y: 134, endPoint x: 67, endPoint y: 133, distance: 305.9
click at [67, 133] on div "Event Information Event Info Booth Booth 0 Staff 0 Staff 0 Travel Reservations …" at bounding box center [410, 376] width 821 height 692
type input "A"
click at [706, 133] on button "button" at bounding box center [709, 139] width 22 height 17
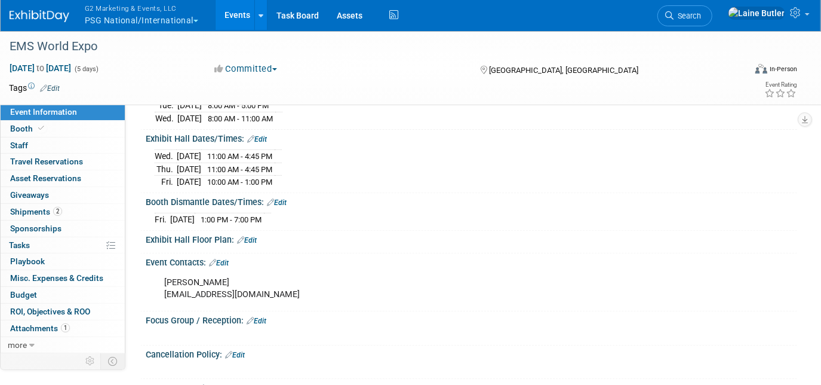
scroll to position [237, 0]
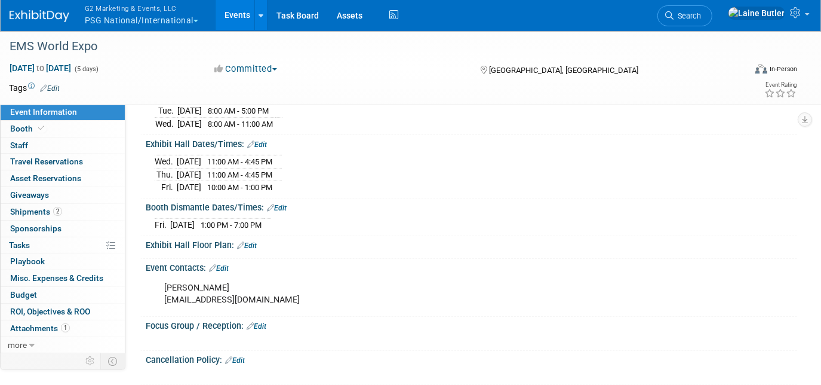
click at [257, 241] on link "Edit" at bounding box center [247, 245] width 20 height 8
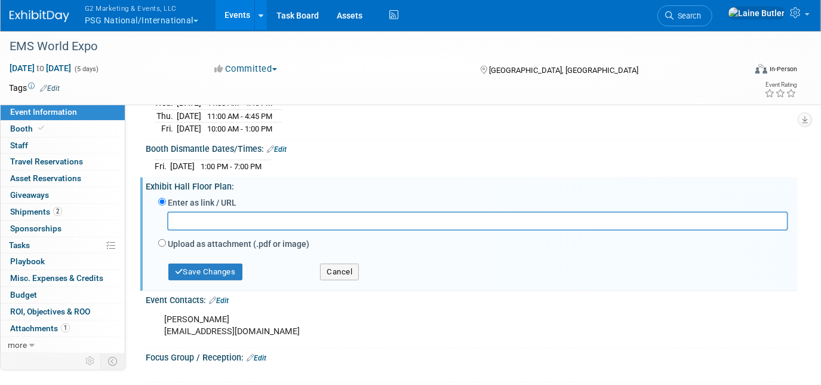
scroll to position [297, 0]
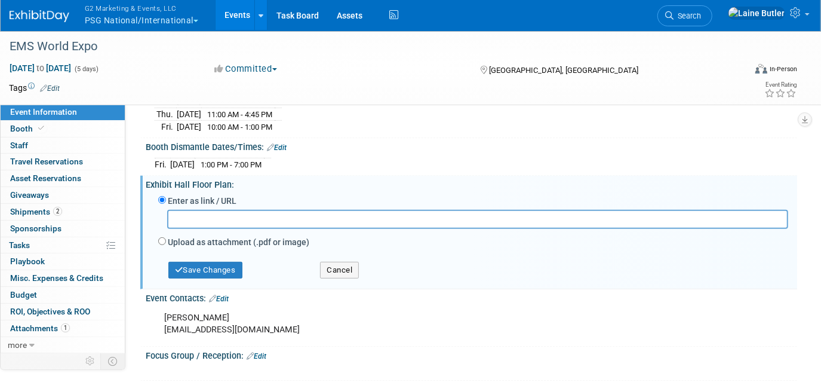
paste input "https://emsworldexpo2025.mapyourshow.com/8_0/exhview/index.cfm?orsearchtype0=ex…"
type input "https://emsworldexpo2025.mapyourshow.com/8_0/exhview/index.cfm?orsearchtype0=ex…"
click at [204, 266] on button "Save Changes" at bounding box center [205, 270] width 74 height 17
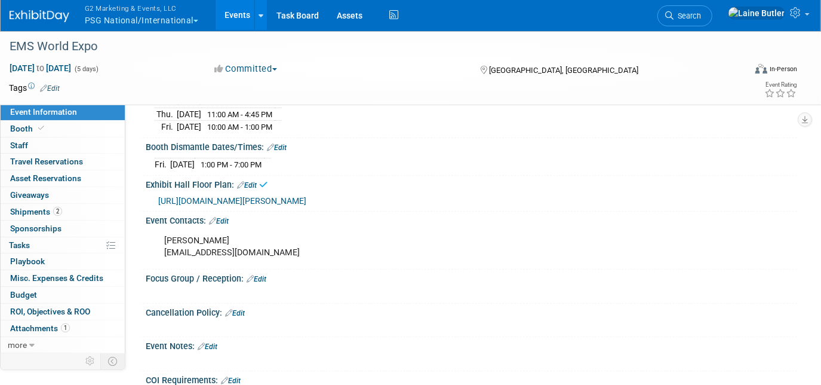
click at [290, 203] on span "https://emsworldexpo2025.mapyourshow.com/8_0/exhview/index.cfm?orsearchtype0=ex…" at bounding box center [232, 201] width 148 height 10
click at [306, 206] on span "https://emsworldexpo2025.mapyourshow.com/8_0/exhview/index.cfm?orsearchtype0=ex…" at bounding box center [232, 201] width 148 height 10
click at [127, 20] on button "G2 Marketing & Events, LLC PSG National/International" at bounding box center [149, 15] width 130 height 31
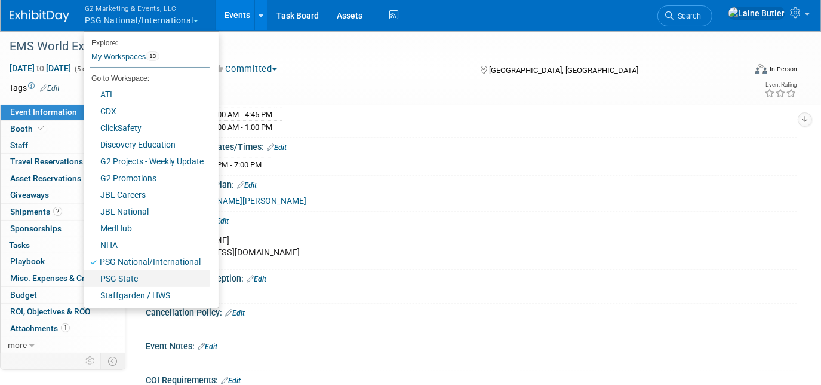
click at [119, 274] on link "PSG State" at bounding box center [146, 278] width 125 height 17
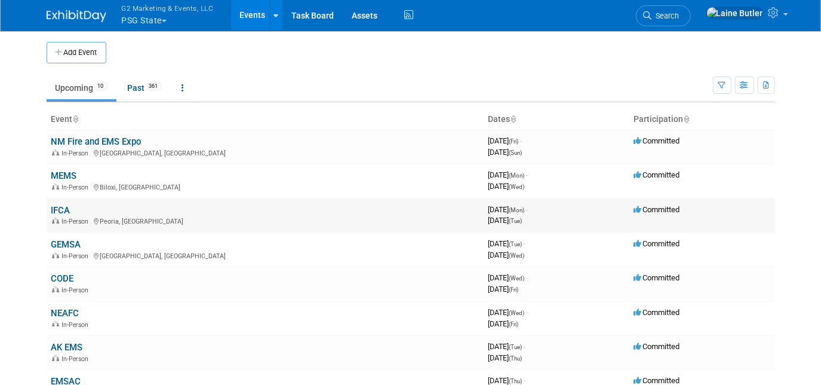
click at [65, 207] on link "IFCA" at bounding box center [60, 210] width 19 height 11
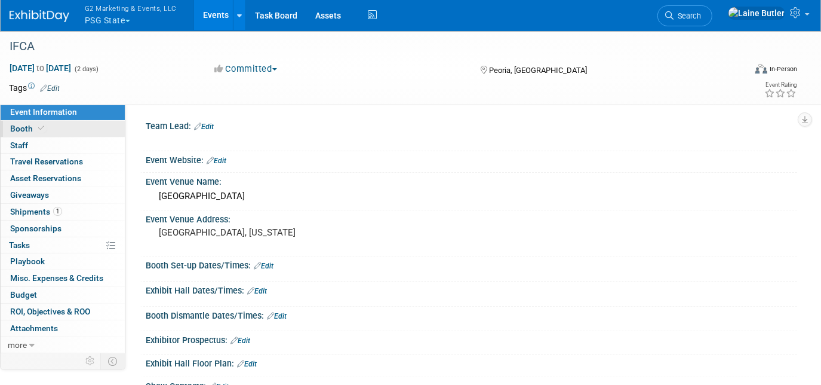
click at [70, 126] on link "Booth" at bounding box center [63, 129] width 124 height 16
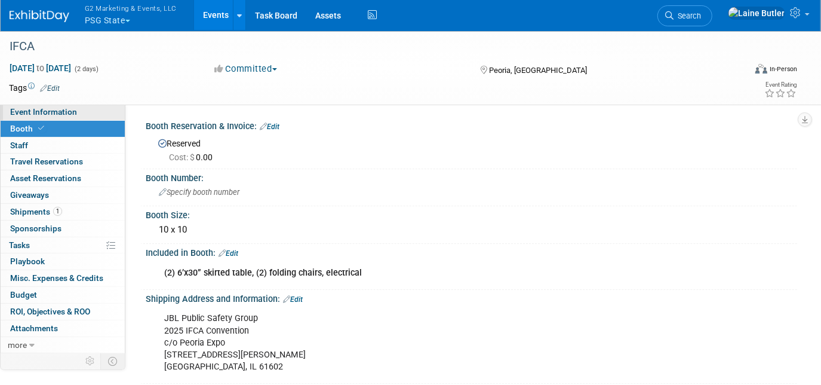
click at [56, 112] on span "Event Information" at bounding box center [43, 112] width 67 height 10
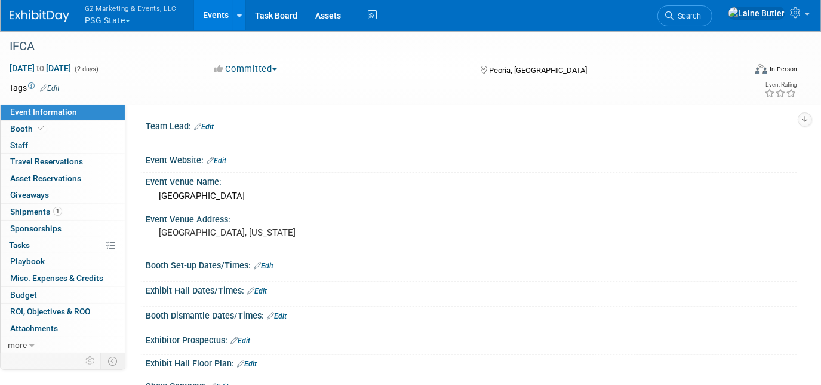
click at [210, 121] on div "Team Lead: Edit" at bounding box center [472, 125] width 652 height 16
click at [210, 125] on link "Edit" at bounding box center [204, 126] width 20 height 8
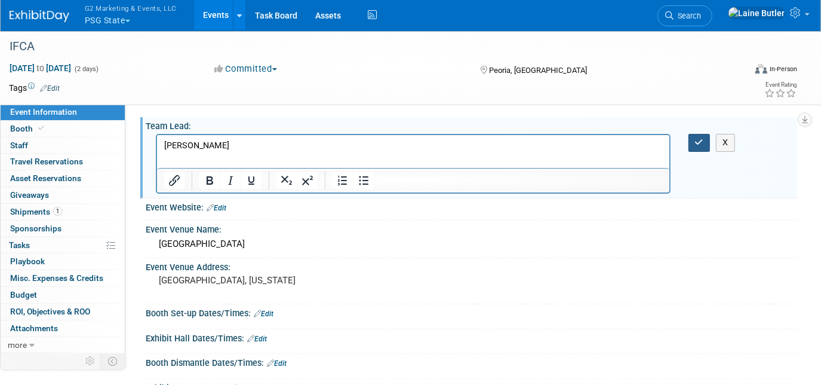
click at [701, 141] on icon "button" at bounding box center [699, 142] width 9 height 8
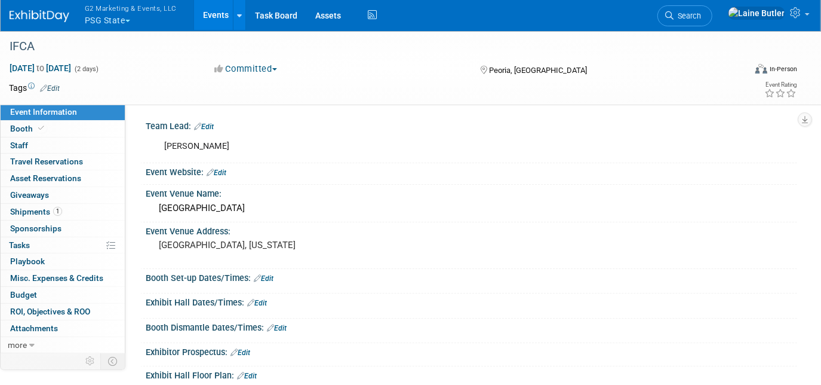
click at [225, 173] on link "Edit" at bounding box center [217, 172] width 20 height 8
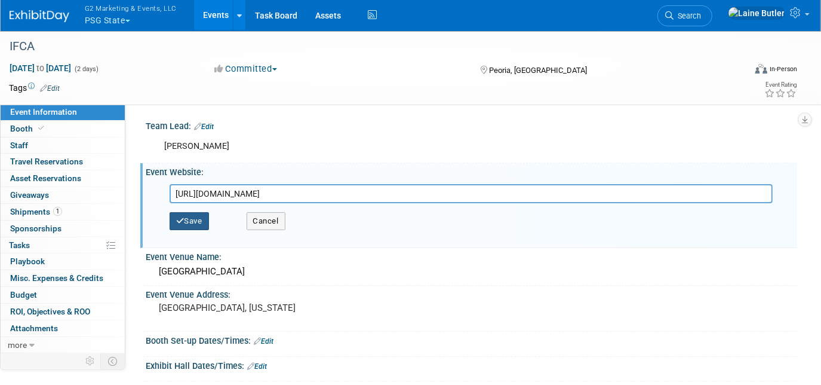
type input "https://www.illinoisfirechiefs.org/resources/annual-conference/"
click at [194, 218] on button "Save" at bounding box center [189, 221] width 39 height 18
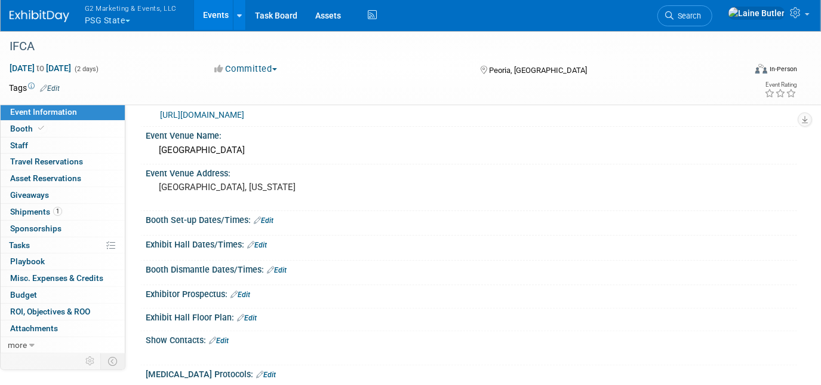
scroll to position [72, 0]
click at [259, 243] on link "Edit" at bounding box center [257, 245] width 20 height 8
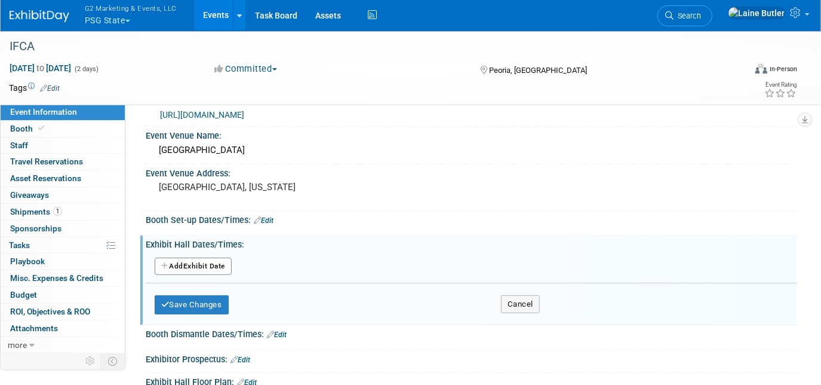
click at [211, 275] on div "Add Another Exhibit Date" at bounding box center [472, 270] width 652 height 28
click at [205, 270] on button "Add Another Exhibit Date" at bounding box center [193, 266] width 77 height 18
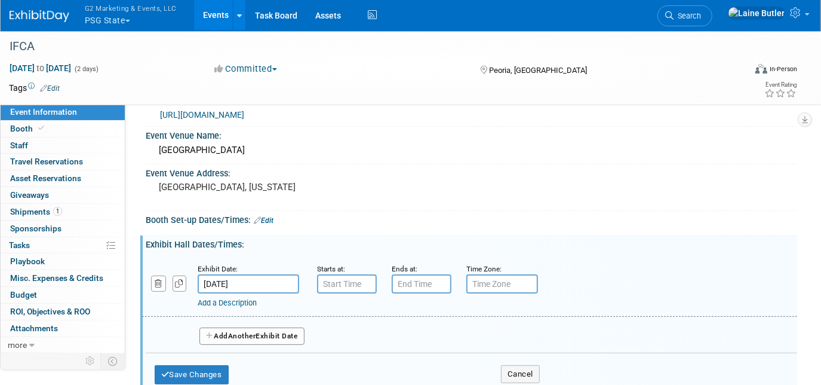
click at [256, 332] on span "Another" at bounding box center [242, 336] width 28 height 8
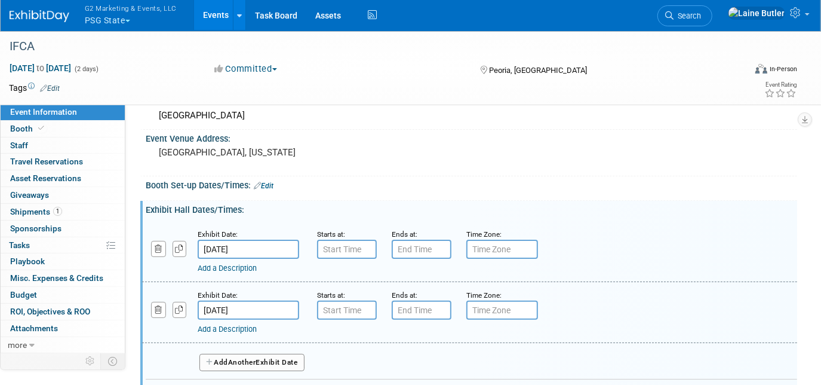
scroll to position [106, 0]
click at [266, 190] on div "Save Changes Cancel" at bounding box center [472, 193] width 652 height 7
click at [266, 186] on link "Edit" at bounding box center [264, 186] width 20 height 8
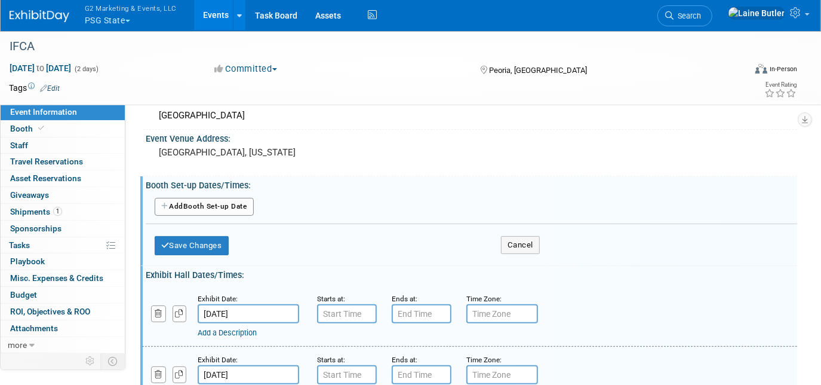
click at [250, 207] on button "Add Another Booth Set-up Date" at bounding box center [204, 207] width 99 height 18
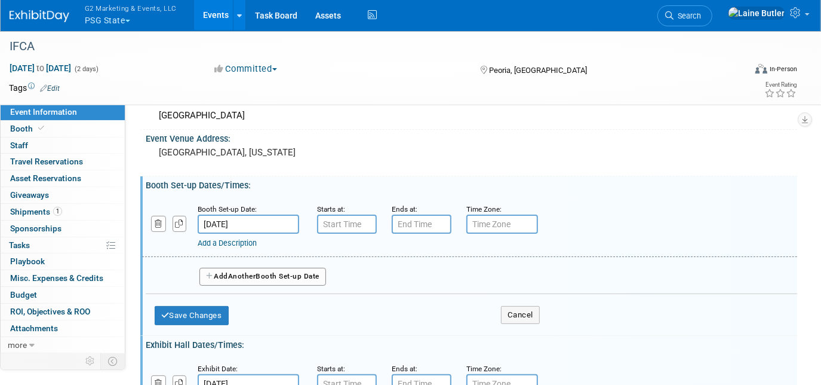
click at [272, 221] on input "Oct 13, 2025" at bounding box center [249, 223] width 102 height 19
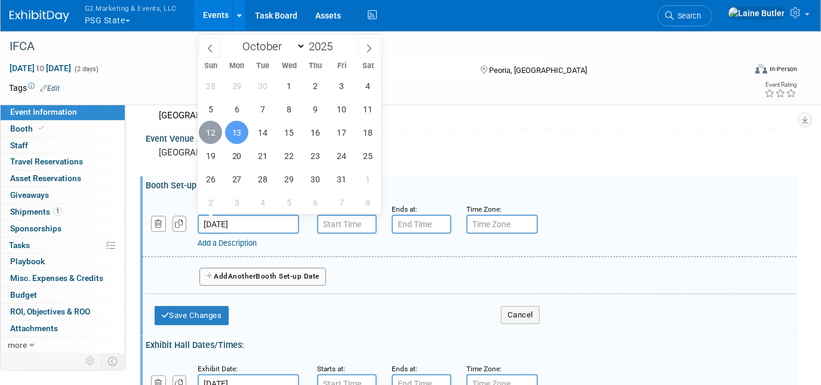
click at [220, 126] on span "12" at bounding box center [210, 132] width 23 height 23
type input "[DATE]"
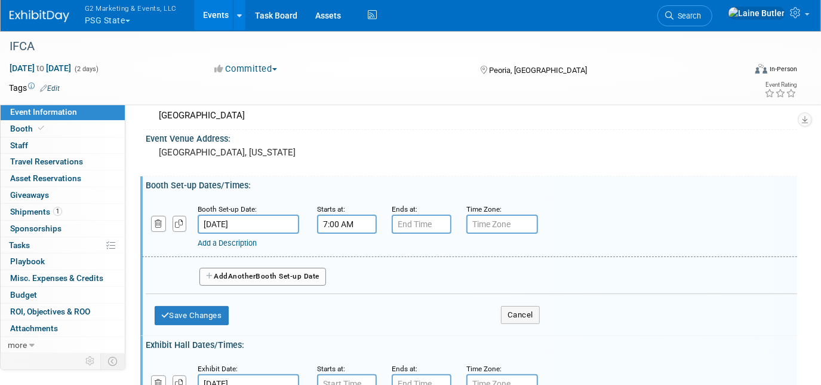
click at [345, 220] on input "7:00 AM" at bounding box center [347, 223] width 60 height 19
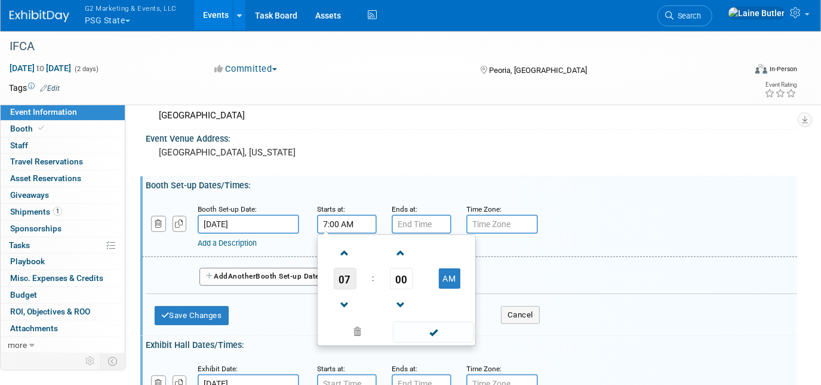
click at [350, 271] on span "07" at bounding box center [345, 279] width 23 height 22
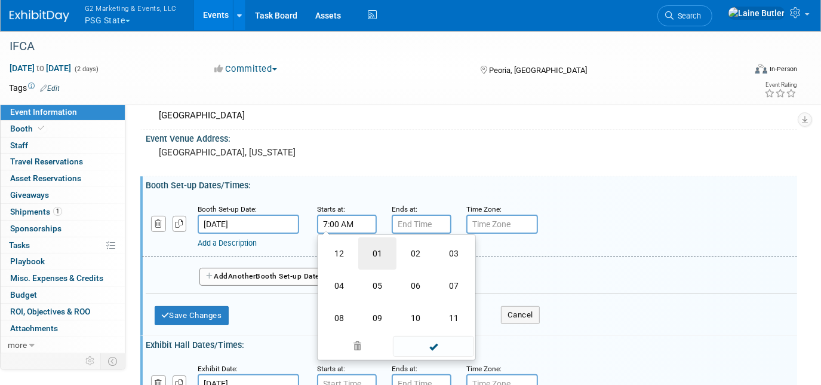
click at [382, 250] on td "01" at bounding box center [377, 253] width 38 height 32
type input "1:00 AM"
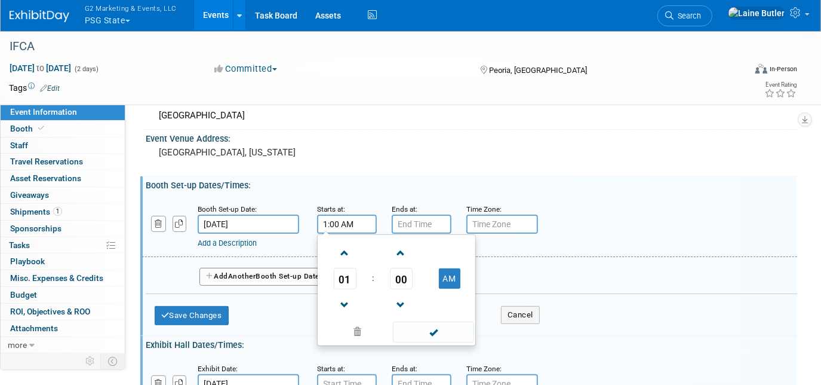
click at [428, 234] on div "Add a Description Description:" at bounding box center [441, 241] width 487 height 15
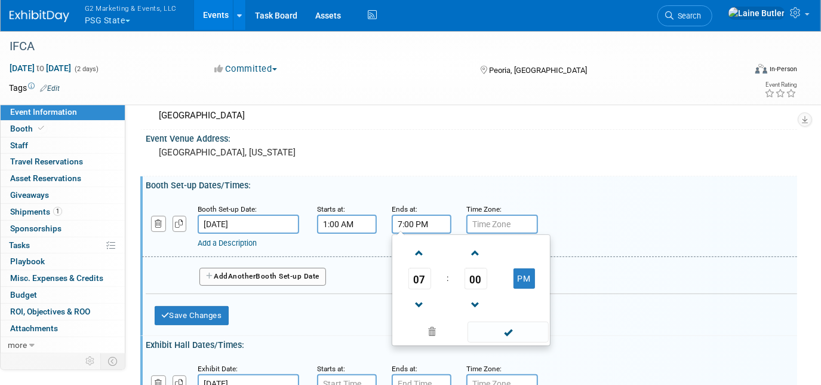
click at [427, 229] on input "7:00 PM" at bounding box center [422, 223] width 60 height 19
click at [424, 277] on span "07" at bounding box center [420, 279] width 23 height 22
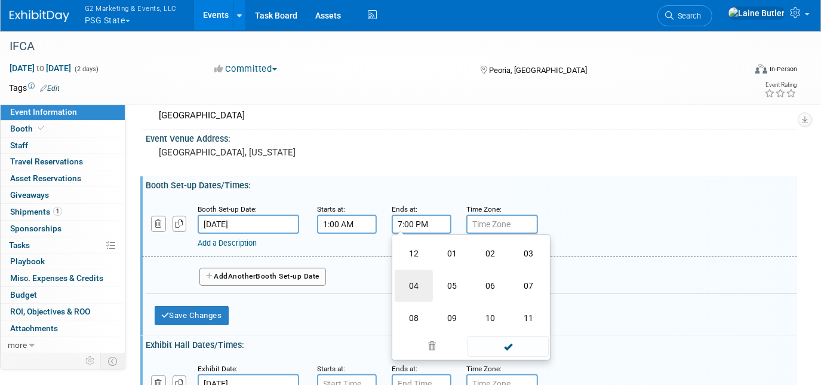
click at [422, 278] on td "04" at bounding box center [414, 285] width 38 height 32
type input "4:00 PM"
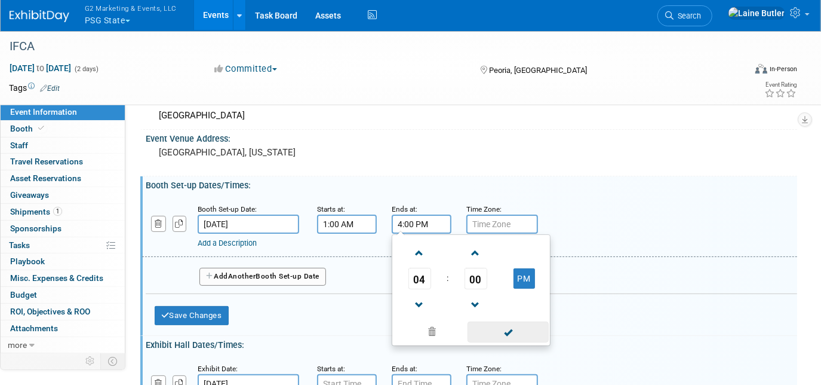
click at [508, 333] on span at bounding box center [508, 331] width 81 height 21
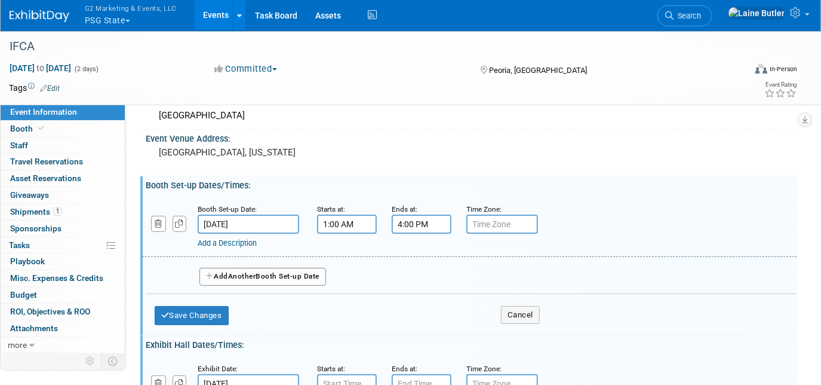
click at [305, 272] on button "Add Another Booth Set-up Date" at bounding box center [263, 277] width 127 height 18
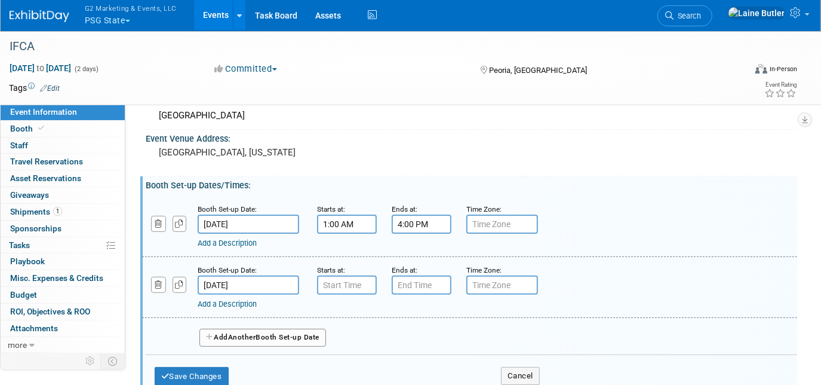
scroll to position [170, 0]
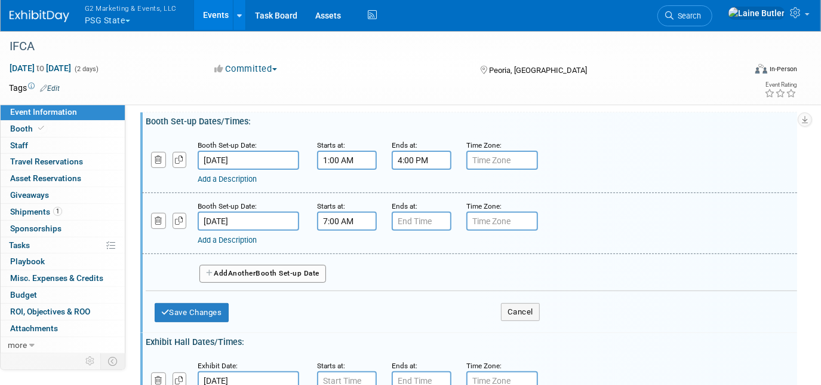
click at [334, 222] on input "7:00 AM" at bounding box center [347, 220] width 60 height 19
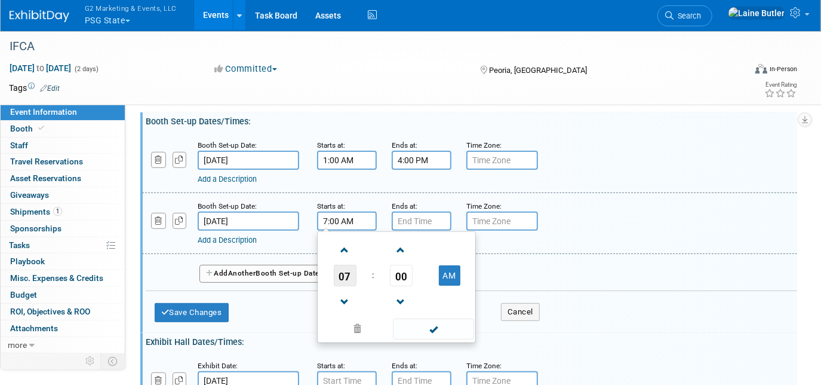
click at [344, 272] on span "07" at bounding box center [345, 276] width 23 height 22
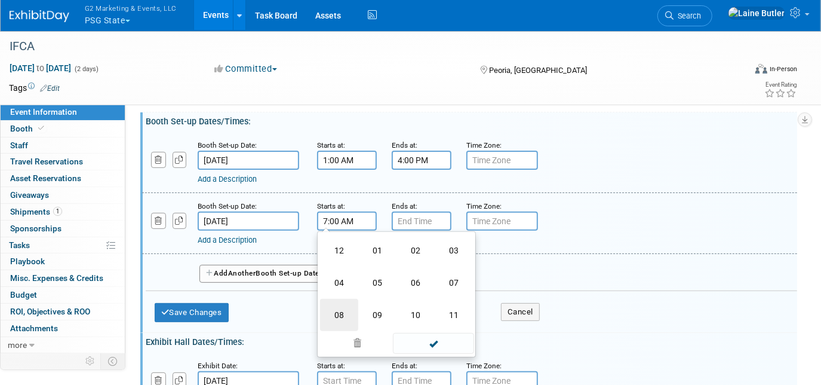
click at [345, 307] on td "08" at bounding box center [339, 315] width 38 height 32
type input "8:00 AM"
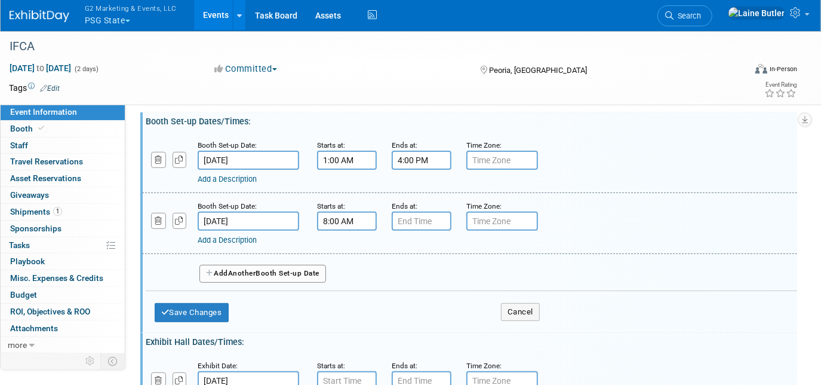
click at [419, 231] on div "Add a Description Description:" at bounding box center [441, 238] width 487 height 15
click at [414, 221] on input "7:00 PM" at bounding box center [422, 220] width 60 height 19
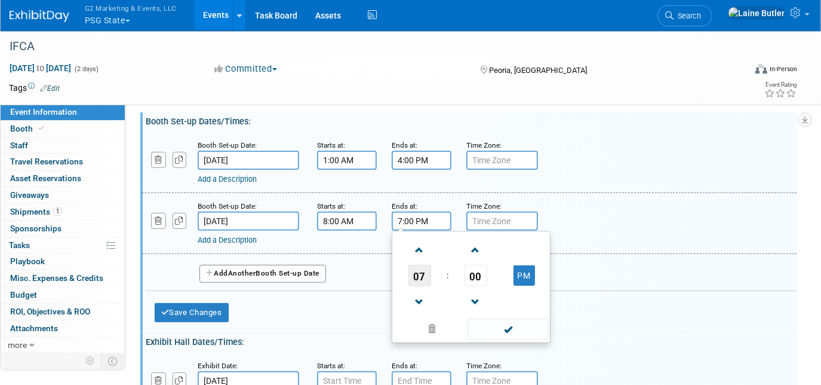
click at [415, 271] on span "07" at bounding box center [420, 276] width 23 height 22
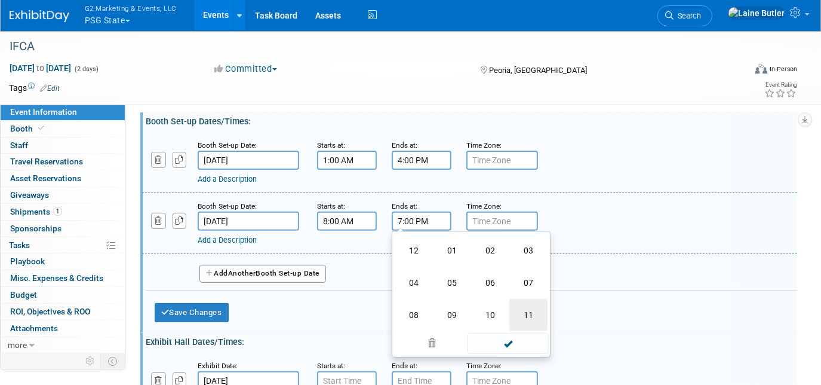
click at [527, 304] on td "11" at bounding box center [529, 315] width 38 height 32
type input "11:00 PM"
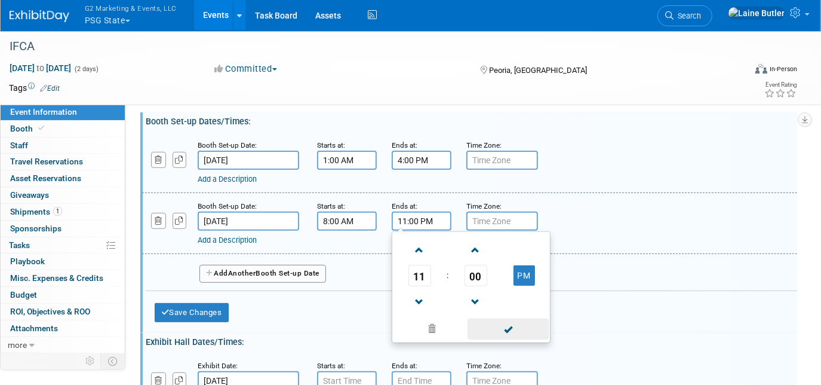
click at [517, 324] on span at bounding box center [508, 328] width 81 height 21
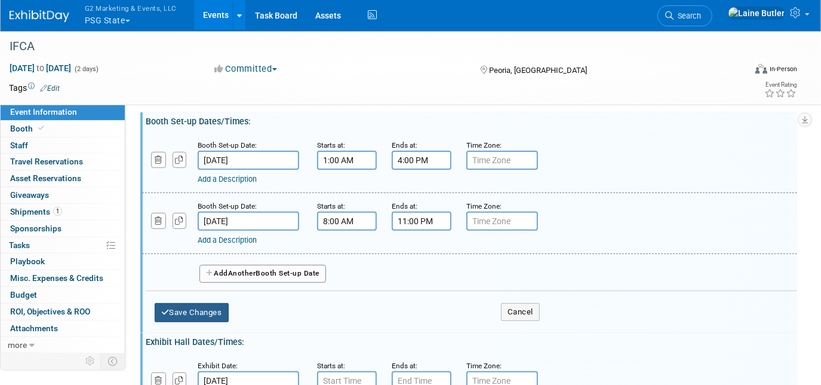
click at [218, 303] on button "Save Changes" at bounding box center [192, 312] width 74 height 19
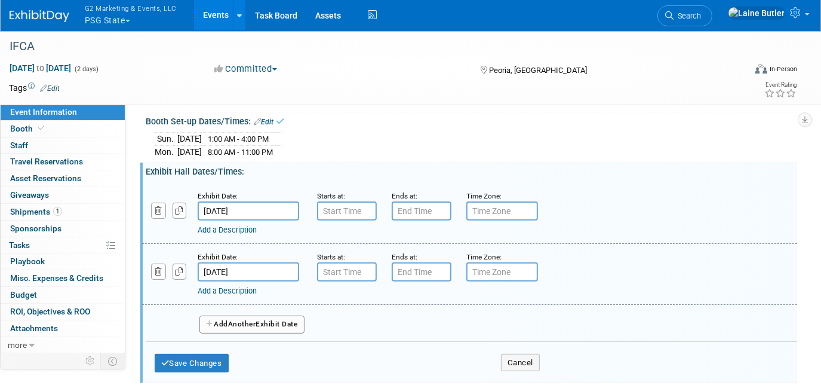
scroll to position [228, 0]
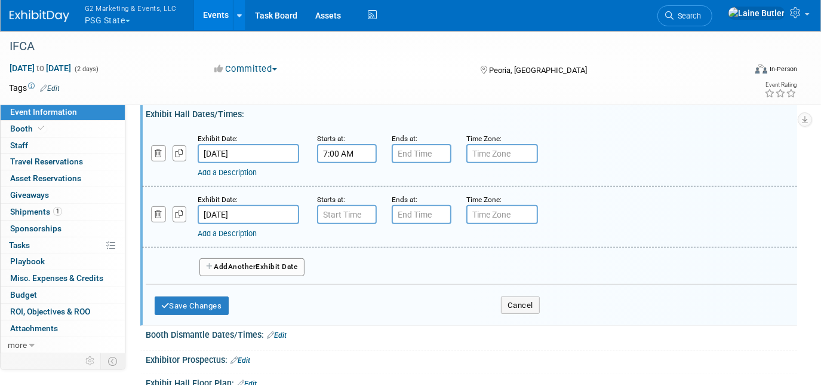
click at [354, 154] on input "7:00 AM" at bounding box center [347, 153] width 60 height 19
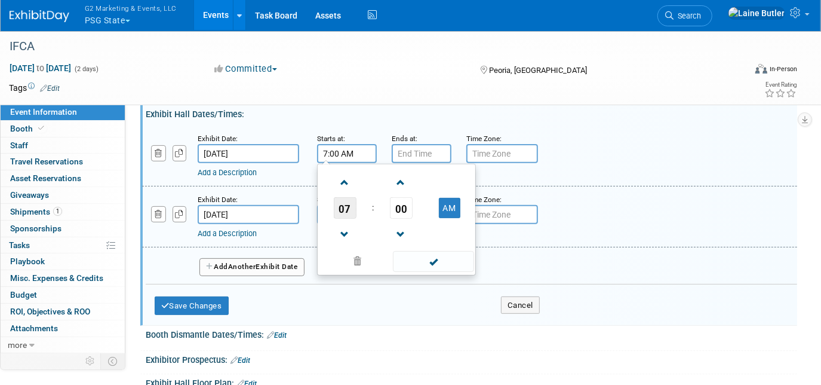
click at [343, 206] on span "07" at bounding box center [345, 208] width 23 height 22
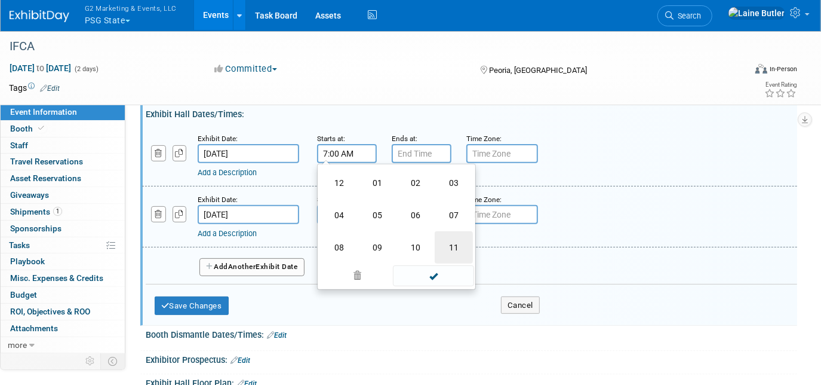
click at [446, 240] on td "11" at bounding box center [454, 247] width 38 height 32
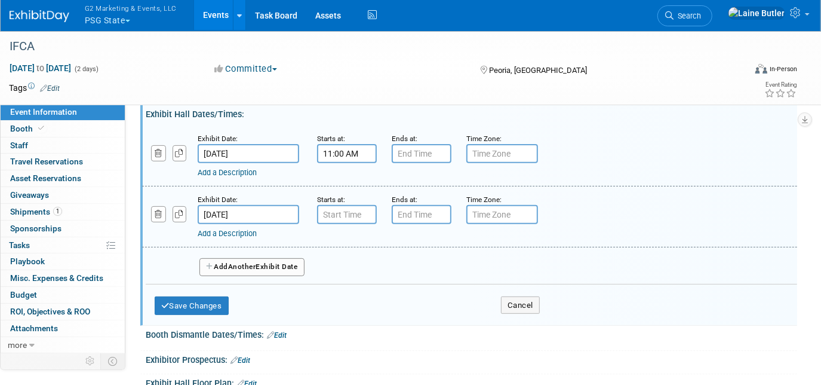
click at [624, 97] on div "Tags Edit Event Rating" at bounding box center [403, 90] width 806 height 21
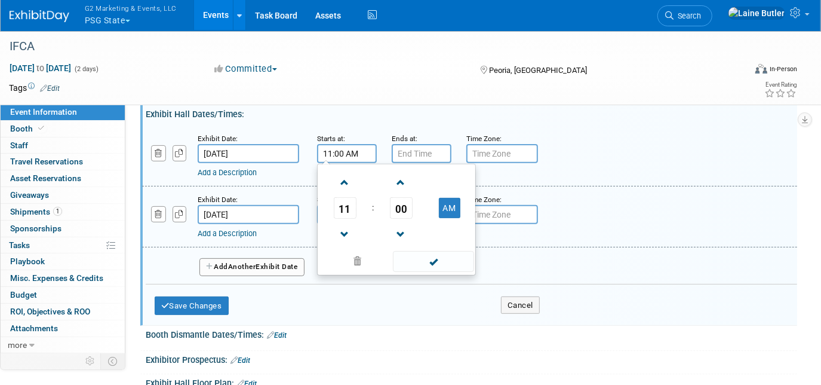
click at [354, 145] on input "11:00 AM" at bounding box center [347, 153] width 60 height 19
click at [340, 210] on span "11" at bounding box center [345, 208] width 23 height 22
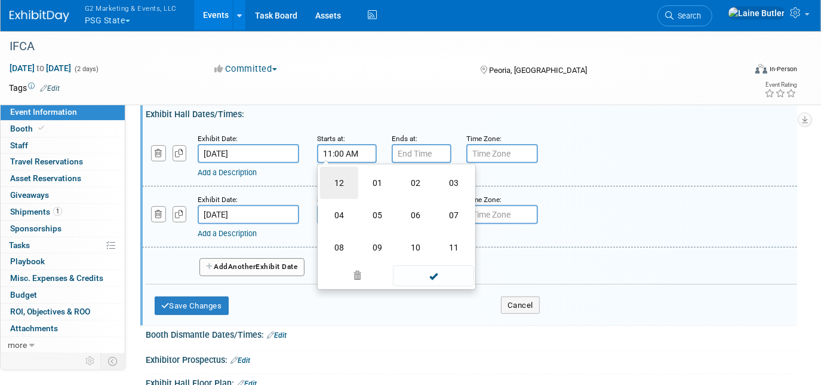
click at [348, 184] on td "12" at bounding box center [339, 183] width 38 height 32
type input "12:00 AM"
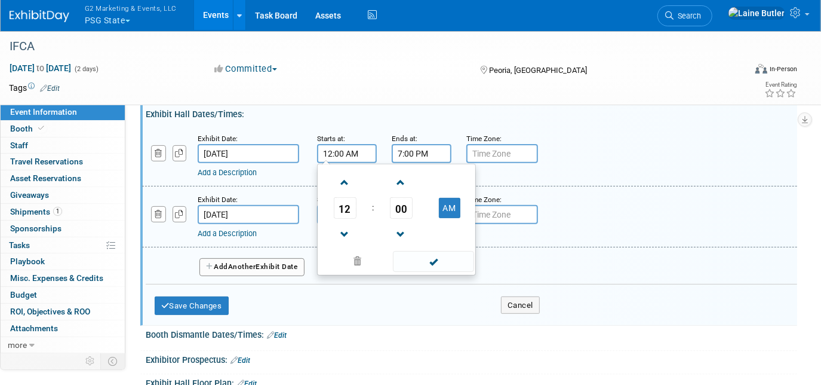
click at [434, 149] on input "7:00 PM" at bounding box center [422, 153] width 60 height 19
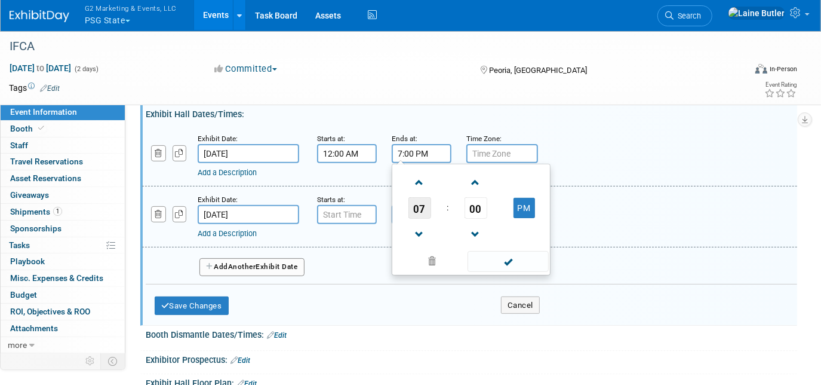
click at [412, 205] on span "07" at bounding box center [420, 208] width 23 height 22
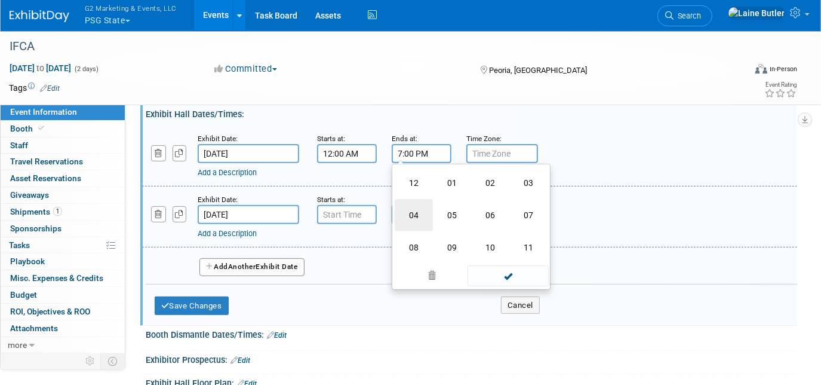
click at [413, 219] on td "04" at bounding box center [414, 215] width 38 height 32
type input "4:00 PM"
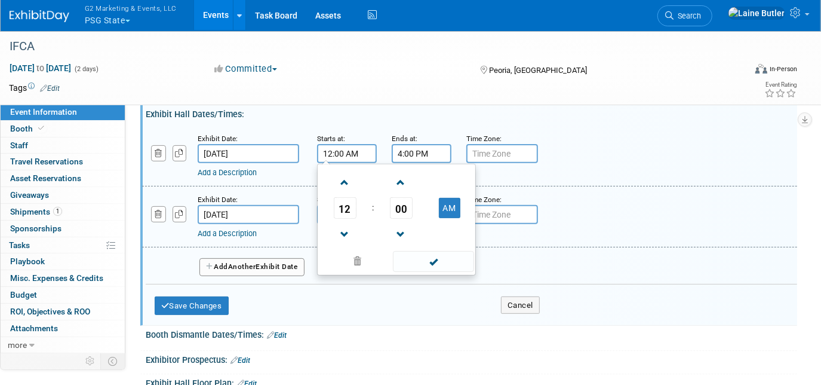
click at [362, 149] on input "12:00 AM" at bounding box center [347, 153] width 60 height 19
click at [443, 208] on button "AM" at bounding box center [450, 208] width 22 height 20
type input "12:00 PM"
click at [314, 169] on div "Add a Description" at bounding box center [441, 172] width 487 height 11
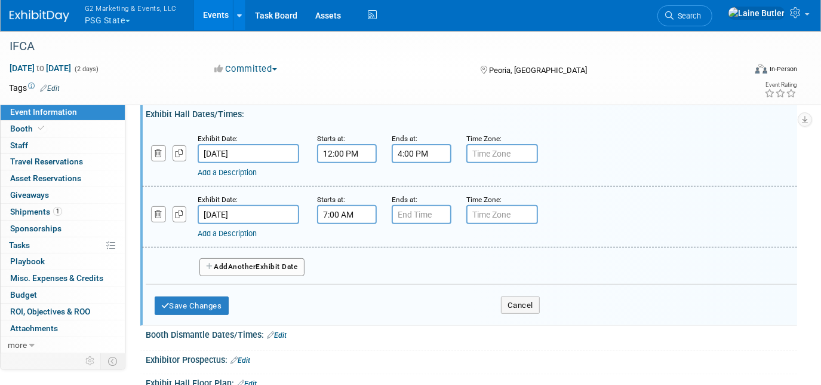
click at [354, 206] on input "7:00 AM" at bounding box center [347, 214] width 60 height 19
click at [341, 224] on div "Add a Description Description:" at bounding box center [441, 231] width 487 height 15
click at [335, 209] on input "7:00 AM" at bounding box center [347, 214] width 60 height 19
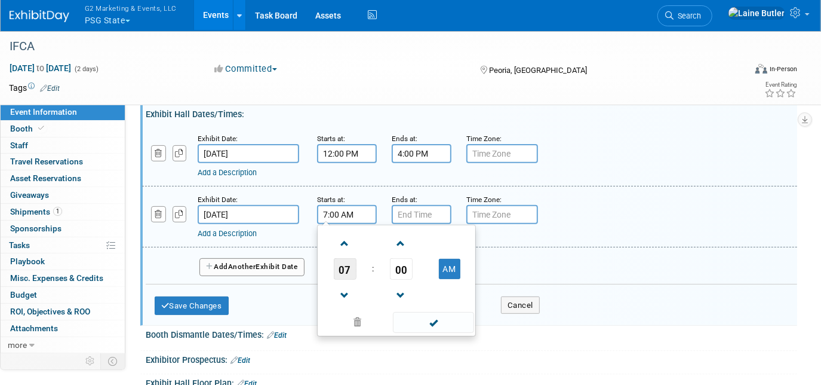
click at [341, 258] on span "07" at bounding box center [345, 269] width 23 height 22
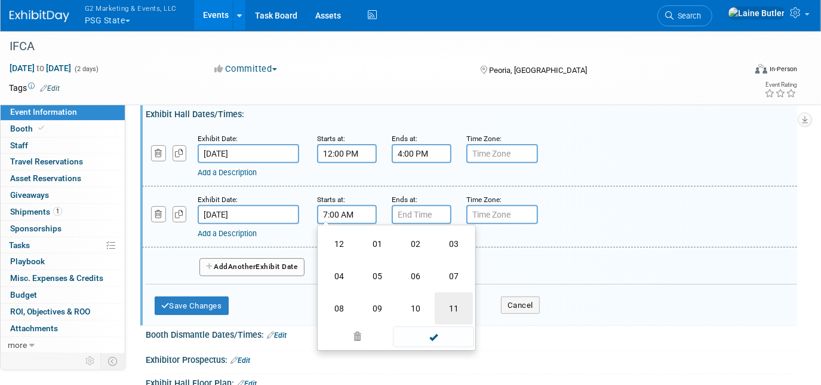
click at [452, 292] on td "11" at bounding box center [454, 308] width 38 height 32
type input "11:00 AM"
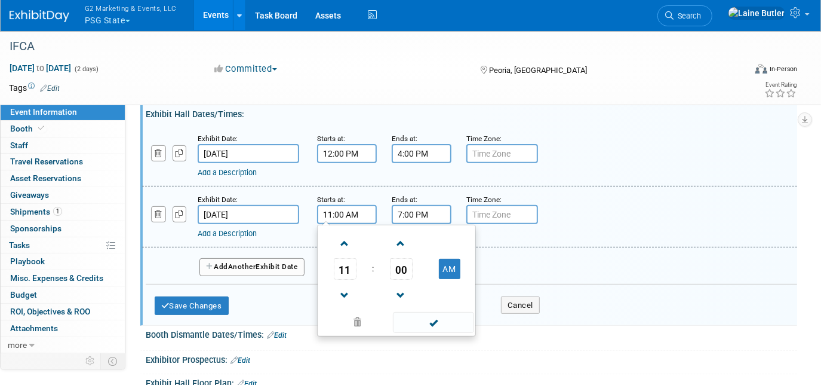
click at [414, 210] on input "7:00 PM" at bounding box center [422, 214] width 60 height 19
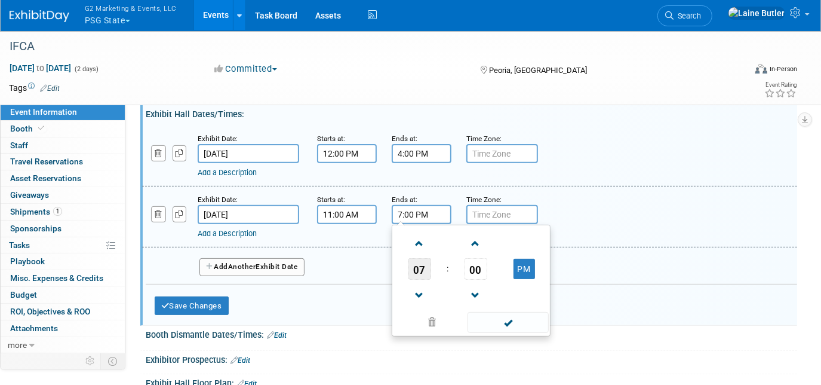
click at [412, 261] on span "07" at bounding box center [420, 269] width 23 height 22
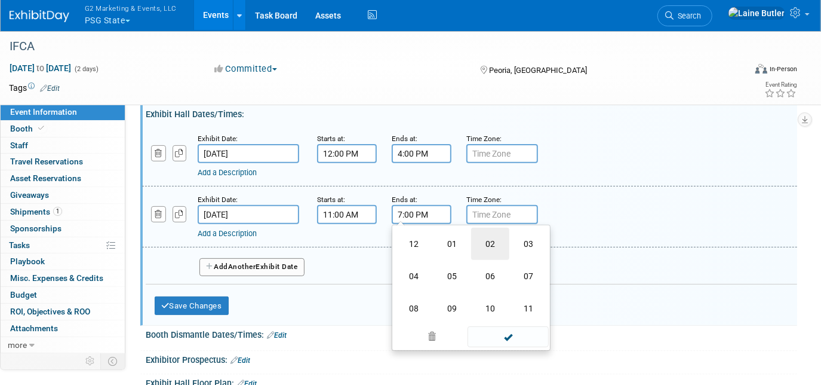
click at [484, 239] on td "02" at bounding box center [490, 244] width 38 height 32
type input "2:00 PM"
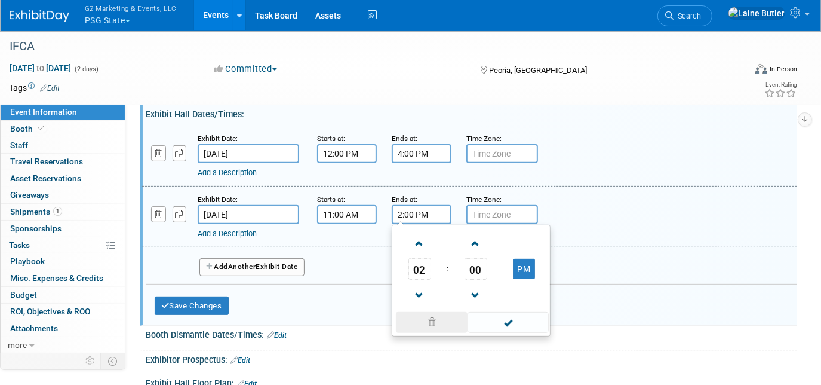
drag, startPoint x: 508, startPoint y: 329, endPoint x: 458, endPoint y: 316, distance: 51.3
click at [508, 329] on div "02 : 00 PM 12 01 02 03 04 05 06 07 08 09 10 11 00 05 10 15 20 25 30 35 40 45 50…" at bounding box center [471, 281] width 159 height 112
click at [523, 320] on span at bounding box center [508, 322] width 81 height 21
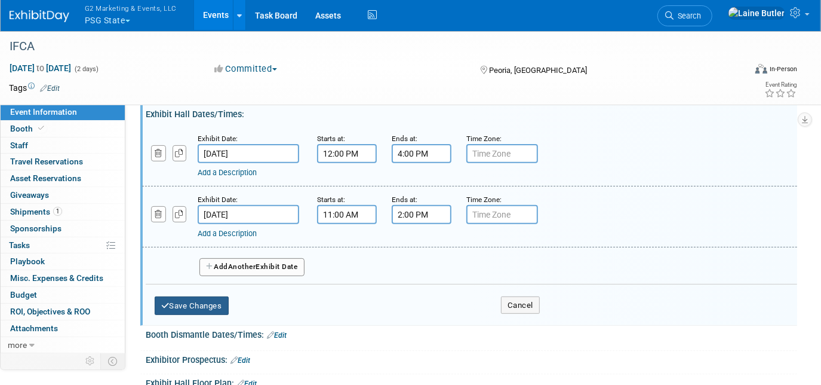
click at [219, 299] on button "Save Changes" at bounding box center [192, 305] width 74 height 19
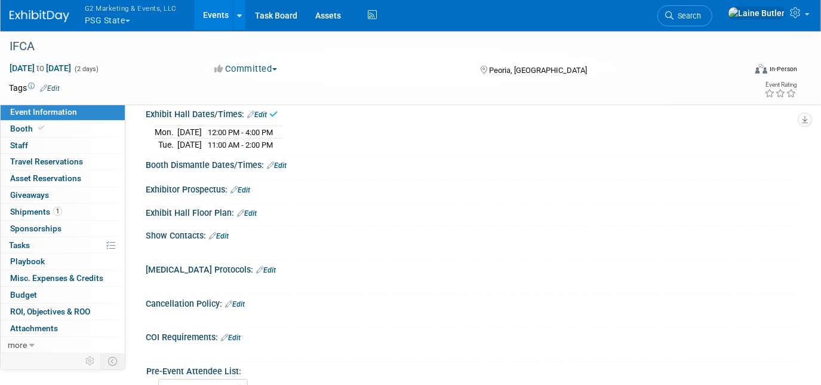
scroll to position [154, 0]
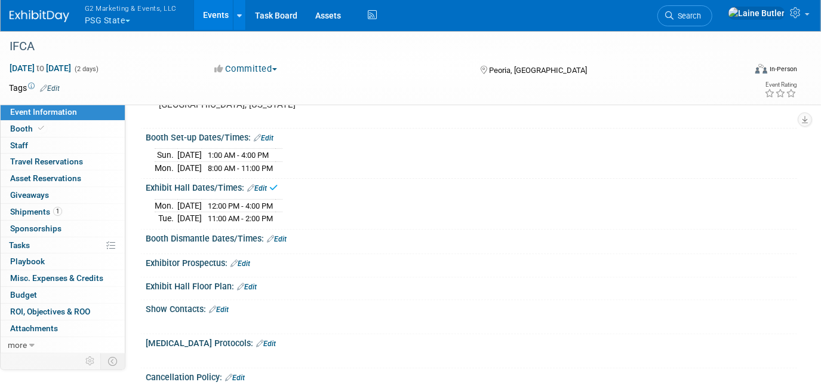
click at [286, 235] on link "Edit" at bounding box center [277, 239] width 20 height 8
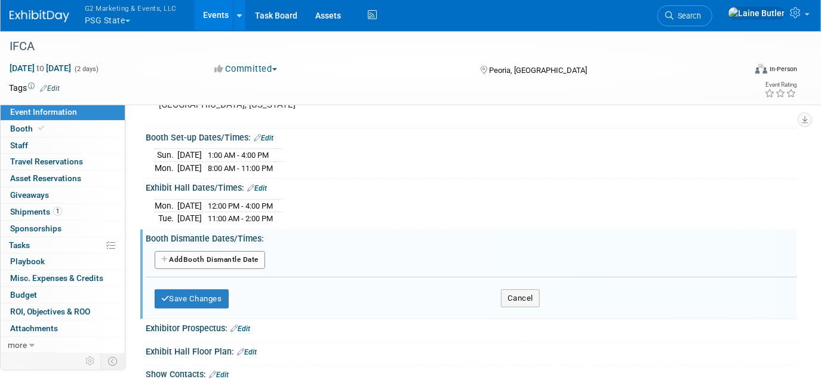
click at [250, 259] on button "Add Another Booth Dismantle Date" at bounding box center [210, 260] width 111 height 18
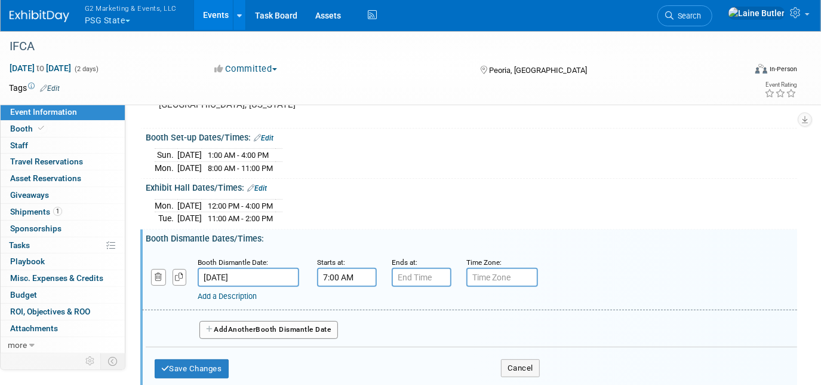
click at [329, 269] on input "7:00 AM" at bounding box center [347, 277] width 60 height 19
click at [346, 321] on span "07" at bounding box center [345, 332] width 23 height 22
click at [422, 303] on td "02" at bounding box center [416, 306] width 38 height 32
click at [444, 321] on button "AM" at bounding box center [450, 331] width 22 height 20
type input "2:00 PM"
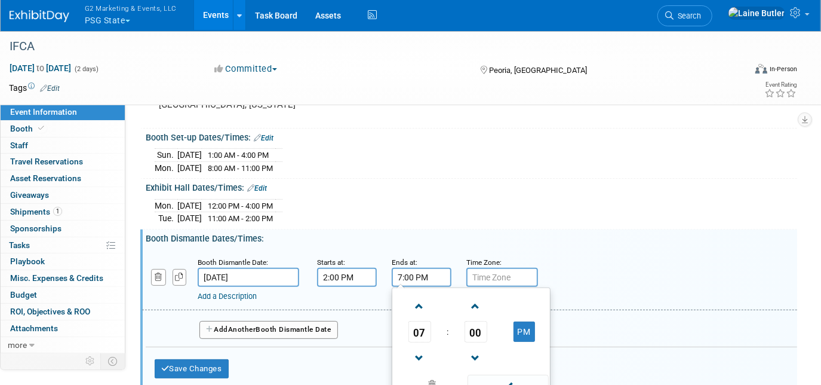
click at [429, 269] on input "7:00 PM" at bounding box center [422, 277] width 60 height 19
click at [421, 330] on span "07" at bounding box center [420, 332] width 23 height 22
click at [411, 329] on td "04" at bounding box center [414, 339] width 38 height 32
type input "4:00 PM"
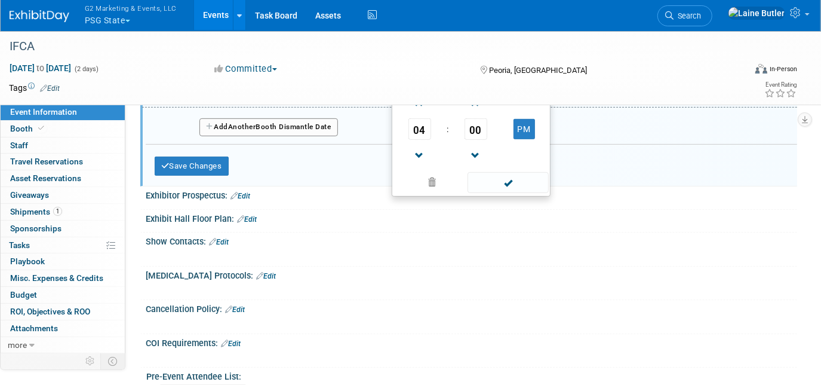
scroll to position [358, 0]
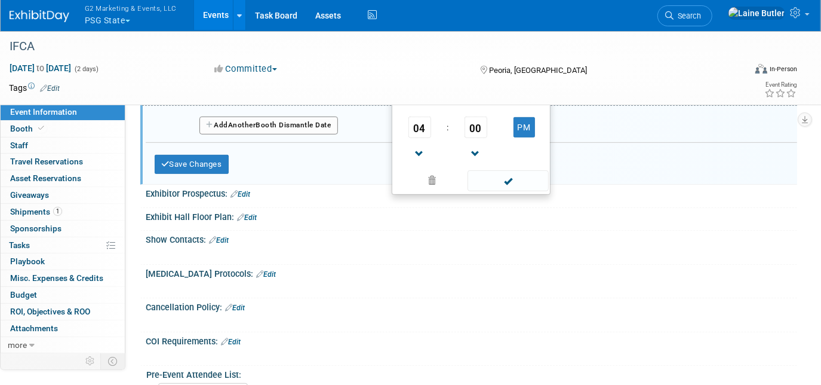
click at [364, 231] on div "Show Contacts: Edit" at bounding box center [472, 239] width 652 height 16
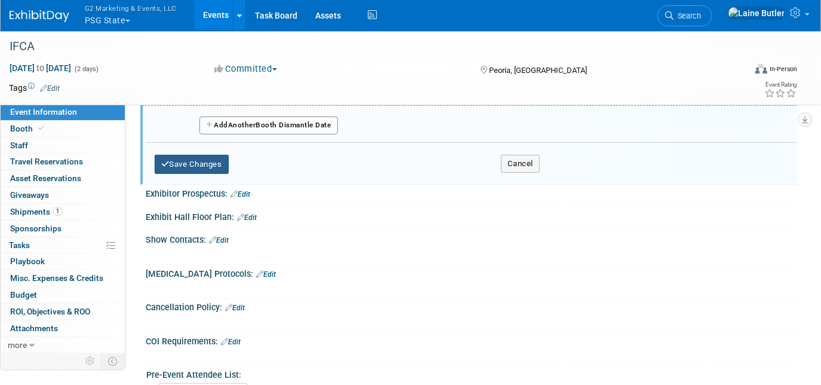
click at [199, 165] on button "Save Changes" at bounding box center [192, 164] width 74 height 19
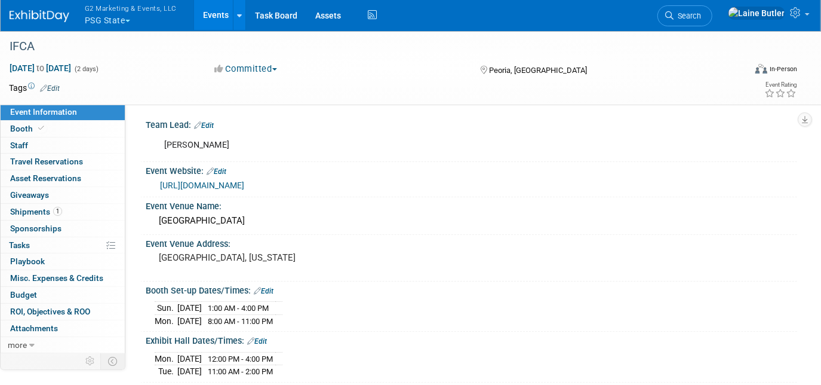
scroll to position [0, 0]
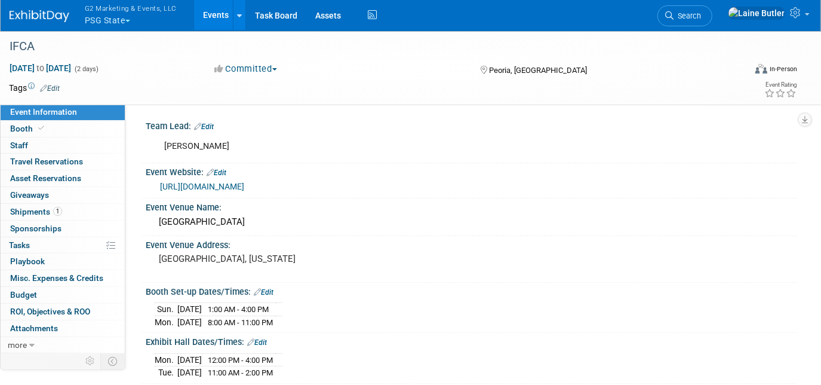
click at [66, 118] on link "Event Information" at bounding box center [63, 112] width 124 height 16
click at [64, 127] on link "Booth" at bounding box center [63, 129] width 124 height 16
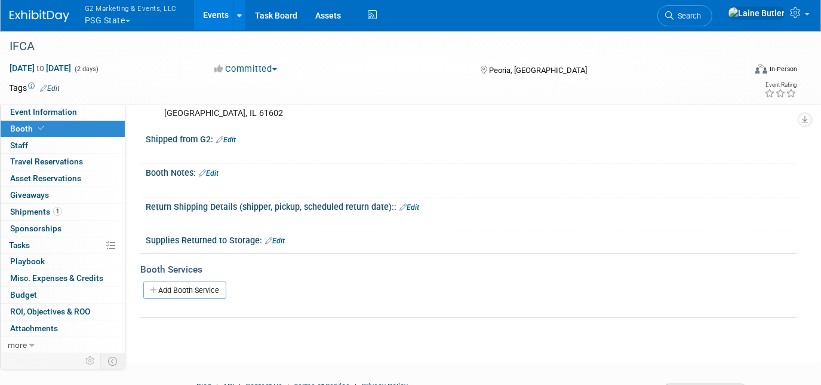
scroll to position [254, 0]
click at [236, 135] on link "Edit" at bounding box center [226, 139] width 20 height 8
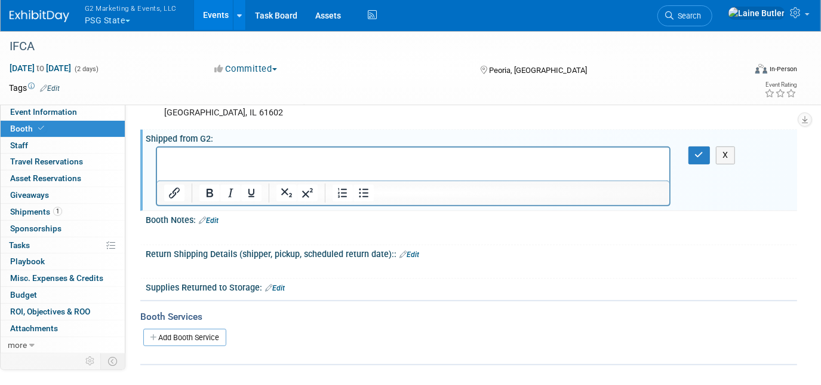
scroll to position [0, 0]
click at [700, 154] on icon "button" at bounding box center [699, 155] width 9 height 8
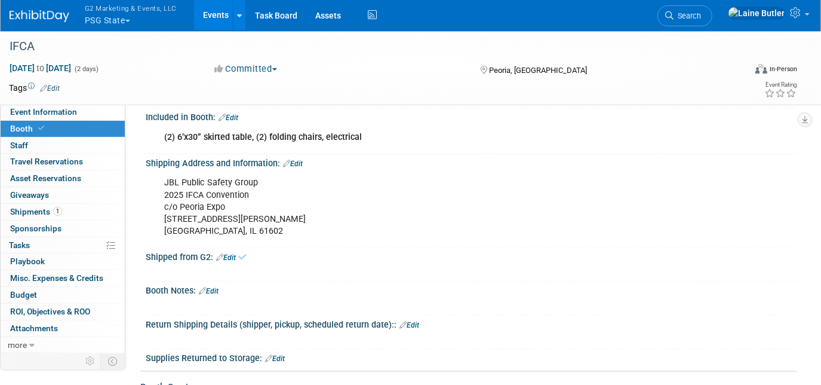
scroll to position [133, 0]
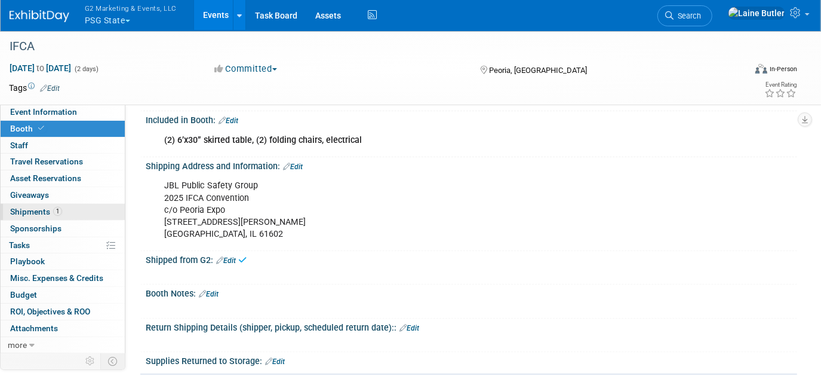
click at [32, 210] on span "Shipments 1" at bounding box center [36, 212] width 52 height 10
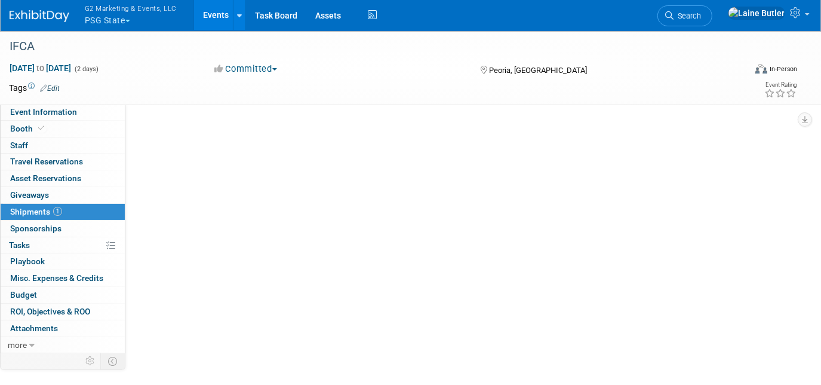
scroll to position [0, 0]
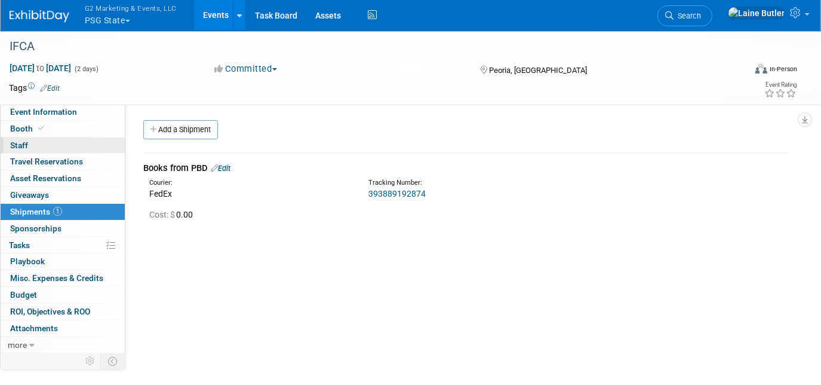
click at [48, 146] on link "0 Staff 0" at bounding box center [63, 145] width 124 height 16
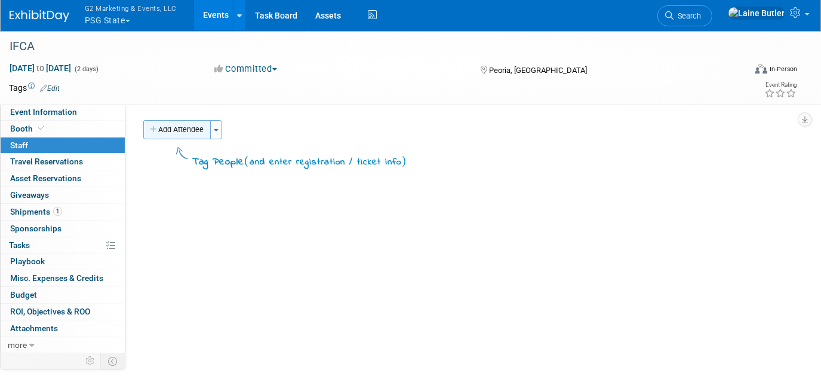
click at [182, 130] on button "Add Attendee" at bounding box center [177, 129] width 68 height 19
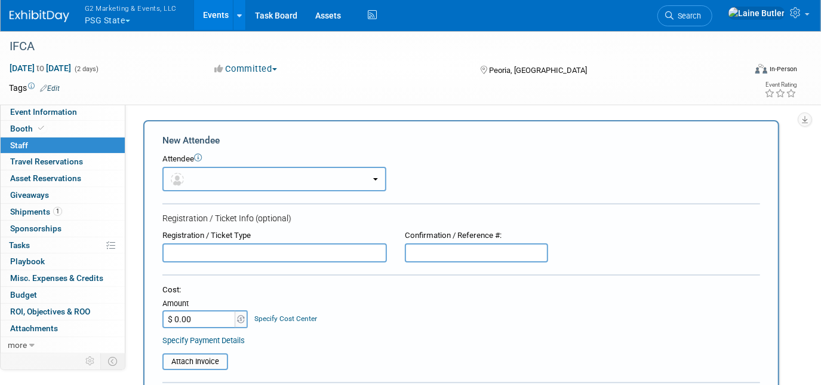
click at [209, 180] on button "button" at bounding box center [274, 179] width 224 height 24
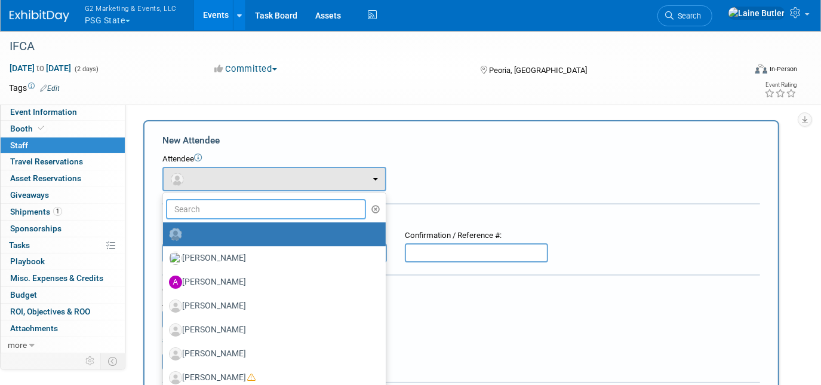
click at [207, 211] on input "text" at bounding box center [266, 209] width 200 height 20
type input "jan"
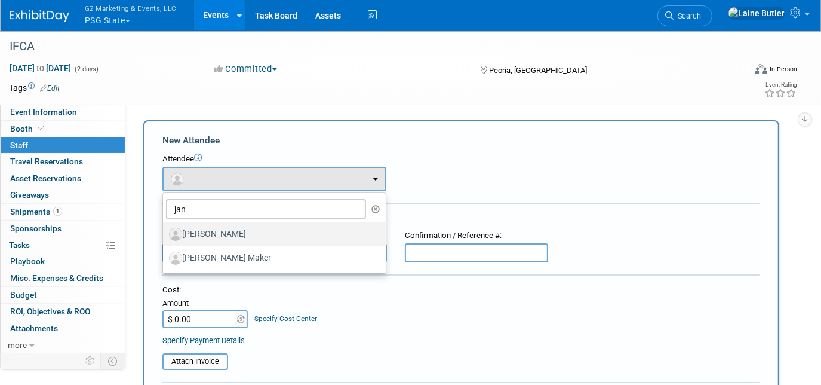
click at [208, 240] on label "[PERSON_NAME]" at bounding box center [271, 234] width 205 height 19
click at [165, 237] on input "[PERSON_NAME]" at bounding box center [161, 233] width 8 height 8
select select "7a1592a8-8cc4-4cf3-a4ff-33bff3c81ed3"
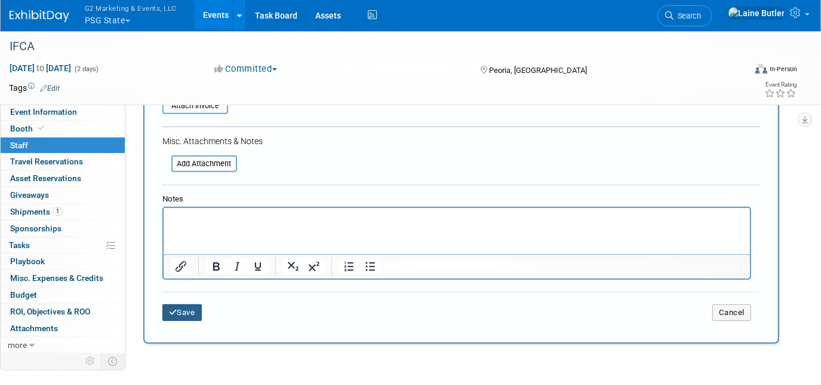
click at [173, 311] on icon "submit" at bounding box center [173, 312] width 8 height 8
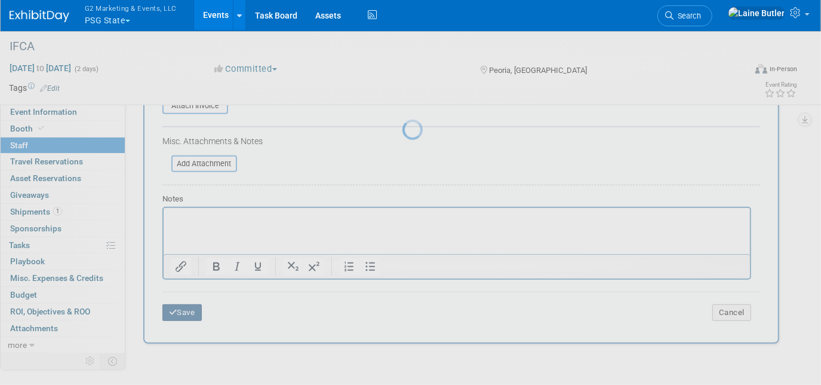
scroll to position [95, 0]
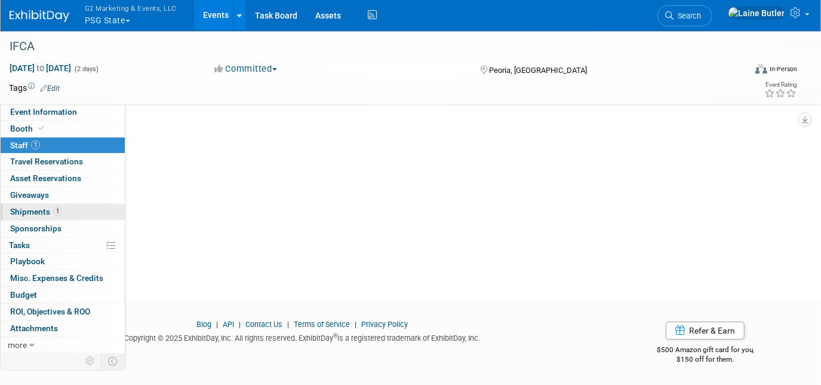
click at [29, 208] on span "Shipments 1" at bounding box center [36, 212] width 52 height 10
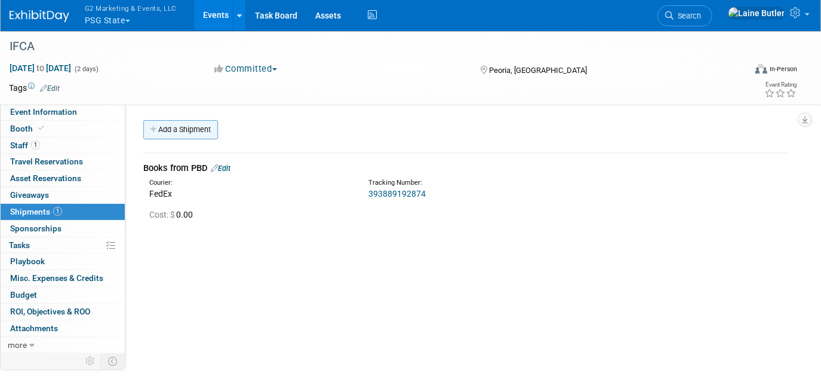
click at [188, 131] on link "Add a Shipment" at bounding box center [180, 129] width 75 height 19
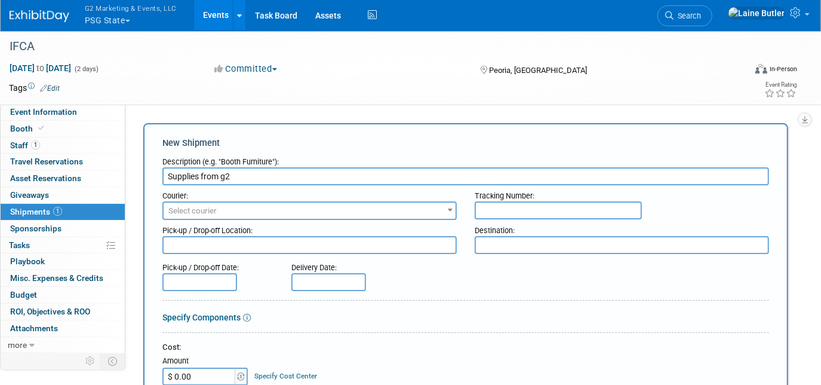
type input "Supplies from g2"
click at [214, 216] on span "Select courier" at bounding box center [310, 211] width 292 height 17
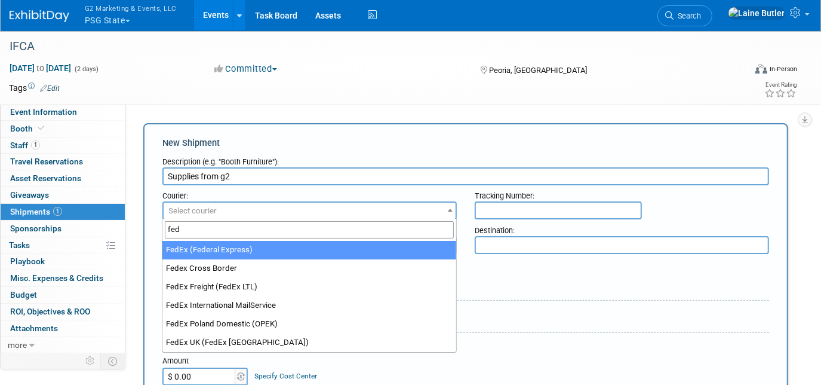
type input "fed"
select select "206"
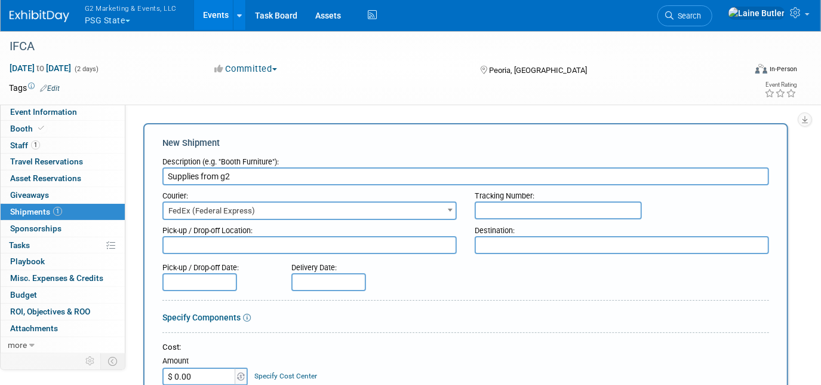
click at [227, 168] on input "Supplies from g2" at bounding box center [465, 176] width 607 height 18
type input "Supplies from G2"
click at [489, 198] on div "Tracking Number:" at bounding box center [622, 193] width 295 height 16
click at [495, 207] on input "text" at bounding box center [558, 210] width 167 height 18
paste input "884935406091"
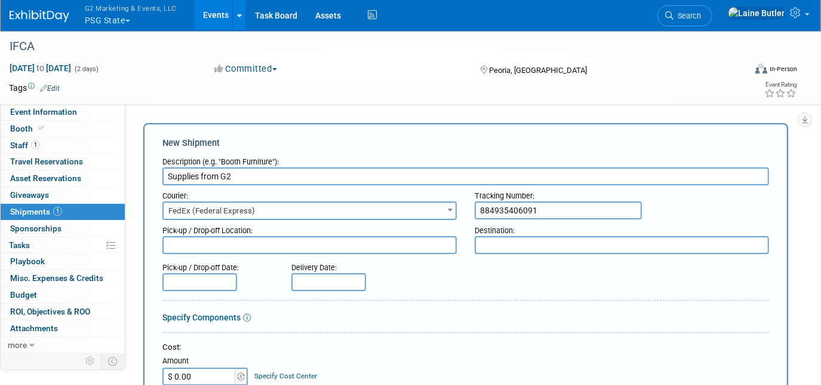
type input "884935406091"
click at [519, 236] on textarea at bounding box center [622, 245] width 295 height 18
paste textarea ""JBL Public Safety Group 2025 IFCA Convention c/o Peoria Expo 201 SW Jefferson …"
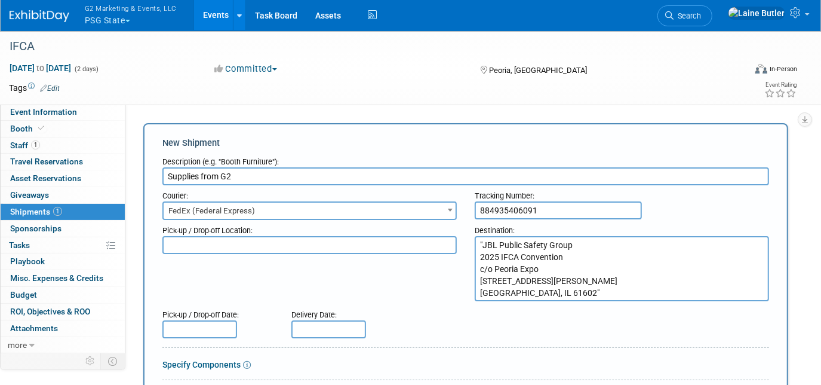
click at [484, 245] on textarea ""JBL Public Safety Group 2025 IFCA Convention c/o Peoria Expo 201 SW Jefferson …" at bounding box center [622, 268] width 295 height 65
click at [551, 288] on textarea "JBL Public Safety Group 2025 IFCA Convention c/o Peoria Expo [STREET_ADDRESS][P…" at bounding box center [622, 268] width 295 height 65
drag, startPoint x: 551, startPoint y: 288, endPoint x: 479, endPoint y: 216, distance: 101.4
type textarea "JBL Public Safety Group 2025 IFCA Convention c/o Peoria Expo [STREET_ADDRESS][P…"
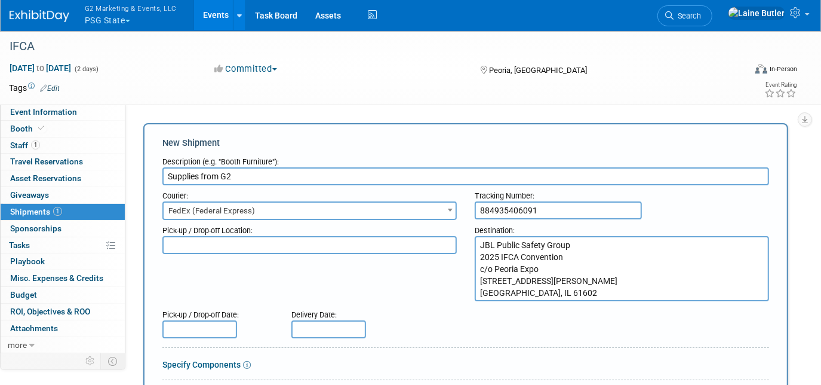
click at [447, 320] on div "Pick-up / Drop-off Date: Delivery Date:" at bounding box center [466, 321] width 625 height 34
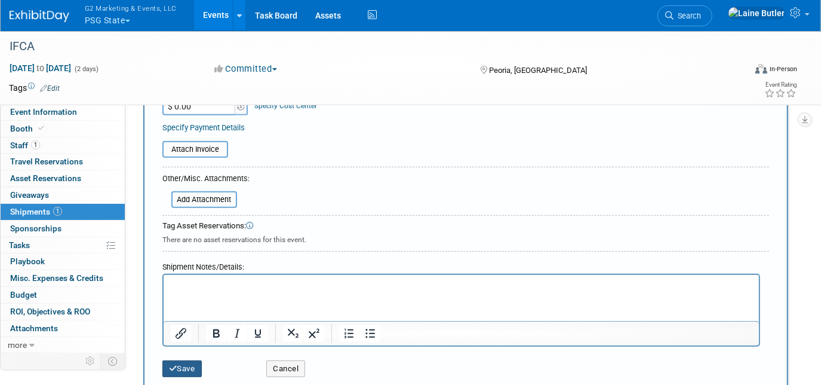
click at [191, 370] on button "Save" at bounding box center [181, 368] width 39 height 17
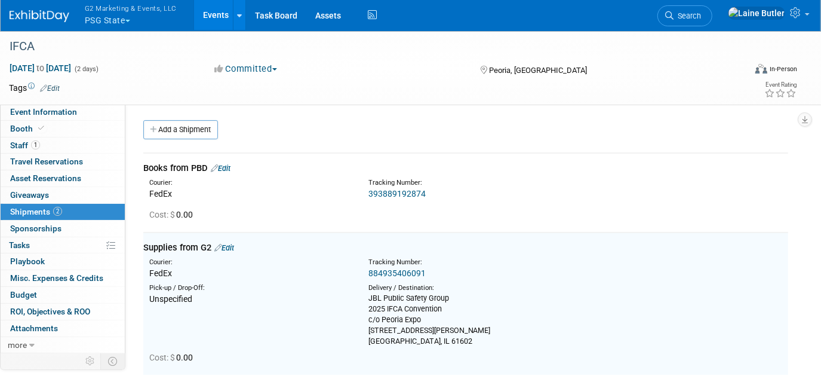
click at [231, 164] on link "Edit" at bounding box center [221, 168] width 20 height 9
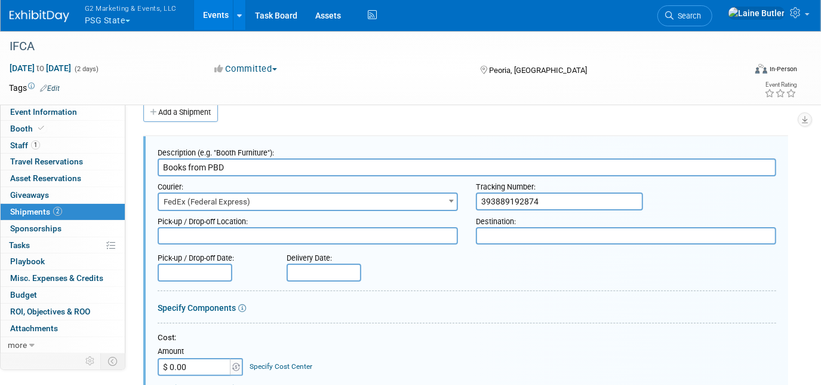
click at [500, 234] on textarea at bounding box center [626, 235] width 300 height 17
paste textarea "JBL Public Safety Group 2025 IFCA Convention c/o Peoria Expo [STREET_ADDRESS][P…"
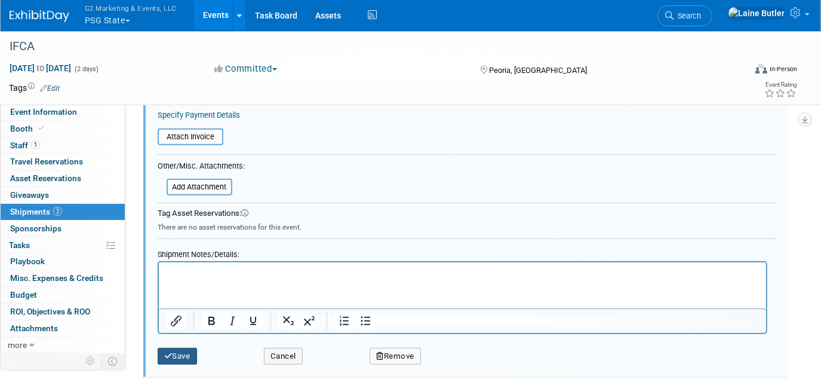
type textarea "JBL Public Safety Group 2025 IFCA Convention c/o Peoria Expo [STREET_ADDRESS][P…"
click at [175, 348] on button "Save" at bounding box center [177, 356] width 39 height 17
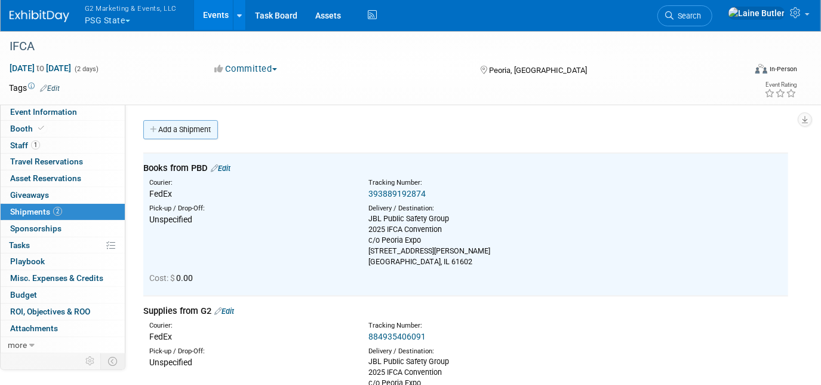
click at [179, 134] on link "Add a Shipment" at bounding box center [180, 129] width 75 height 19
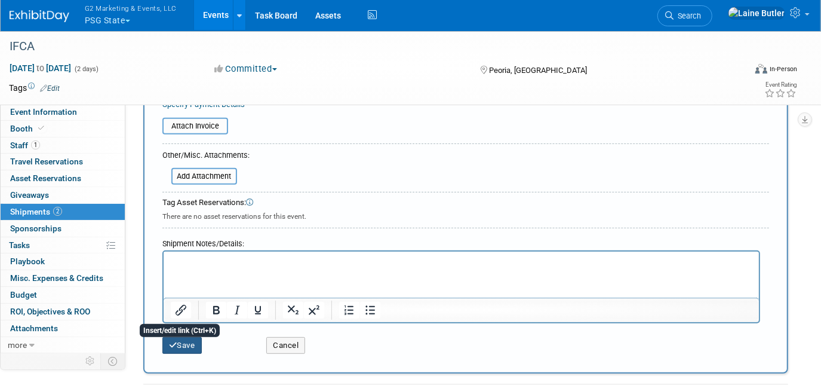
type input "Outbound Via Fedex"
click at [182, 341] on button "Save" at bounding box center [181, 345] width 39 height 17
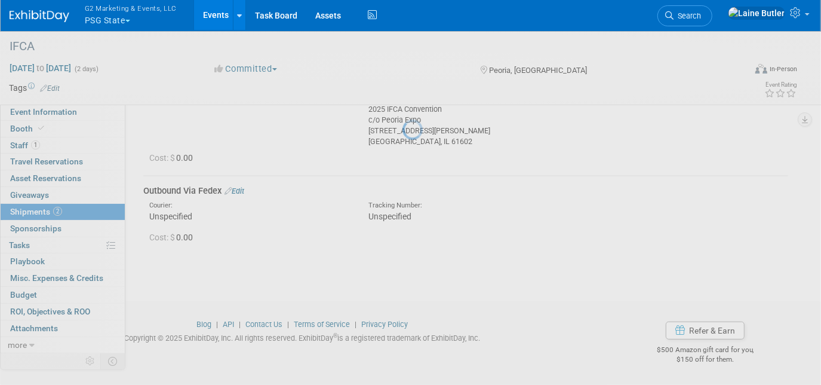
scroll to position [262, 0]
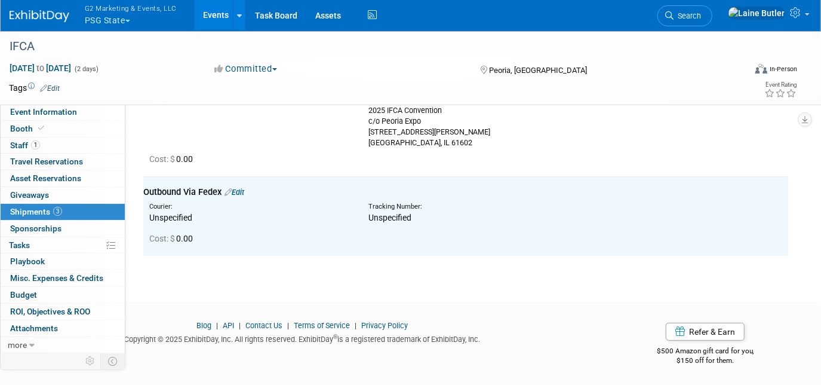
click at [60, 6] on link at bounding box center [47, 10] width 74 height 10
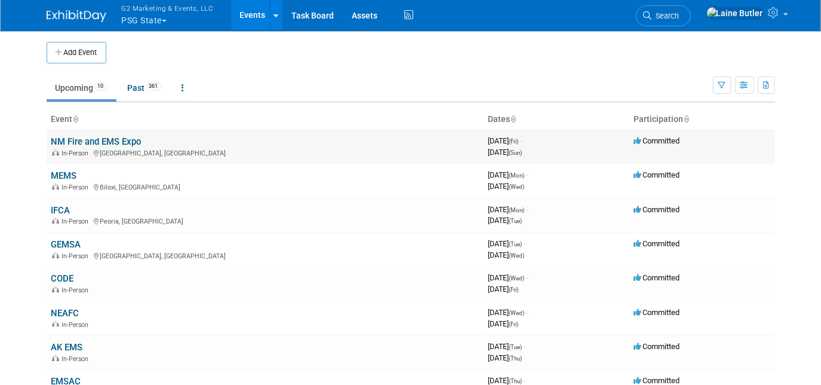
click at [83, 141] on link "NM Fire and EMS Expo" at bounding box center [96, 141] width 90 height 11
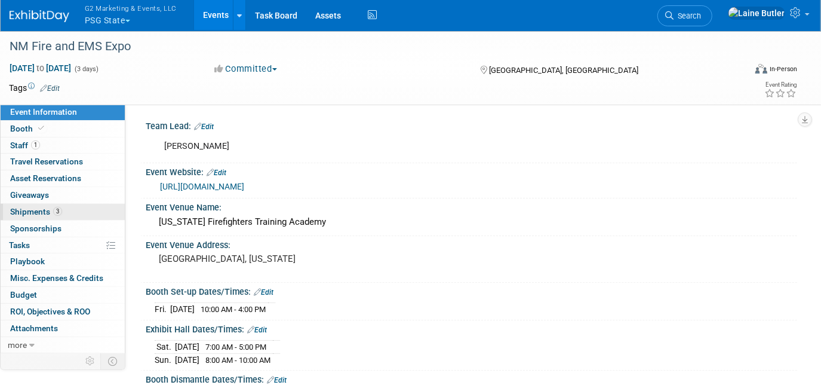
click at [28, 209] on span "Shipments 3" at bounding box center [36, 212] width 52 height 10
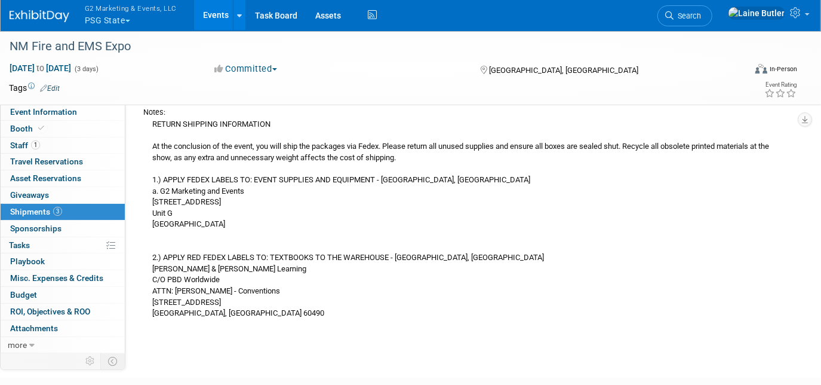
scroll to position [501, 0]
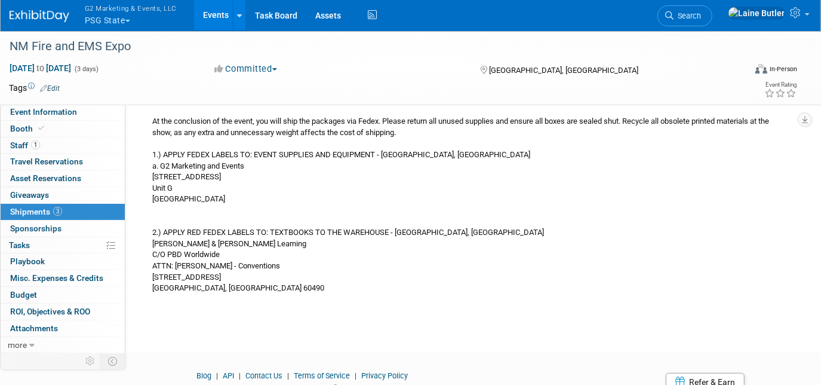
drag, startPoint x: 149, startPoint y: 162, endPoint x: 249, endPoint y: 292, distance: 163.6
click at [249, 292] on div "RETURN SHIPPING INFORMATION At the conclusion of the event, you will ship the p…" at bounding box center [465, 193] width 645 height 201
copy div "RETURN SHIPPING INFORMATION At the conclusion of the event, you will ship the p…"
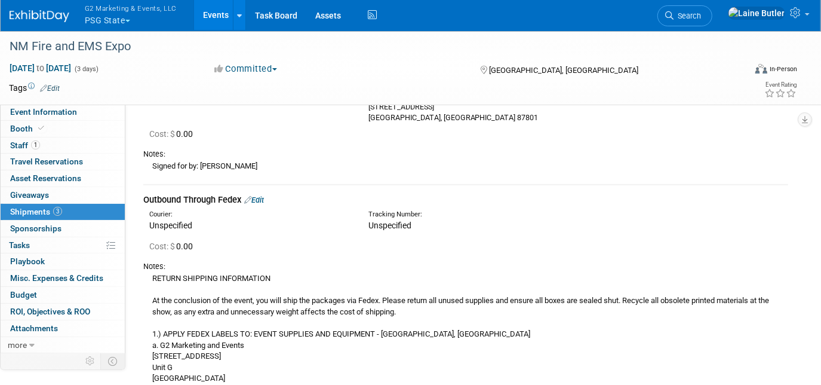
scroll to position [321, 0]
click at [48, 14] on img at bounding box center [40, 16] width 60 height 12
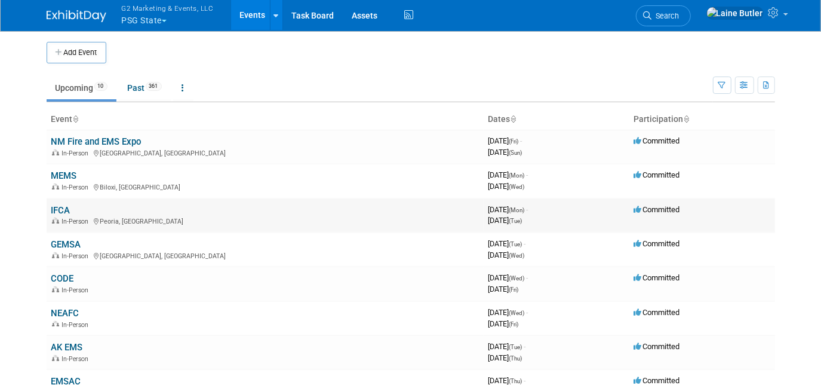
click at [50, 209] on td "IFCA In-Person [GEOGRAPHIC_DATA], [GEOGRAPHIC_DATA]" at bounding box center [265, 215] width 437 height 34
click at [64, 208] on link "IFCA" at bounding box center [60, 210] width 19 height 11
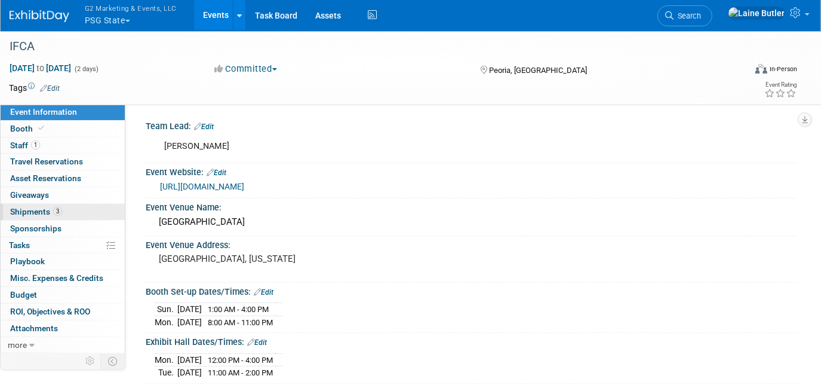
click at [29, 210] on span "Shipments 3" at bounding box center [36, 212] width 52 height 10
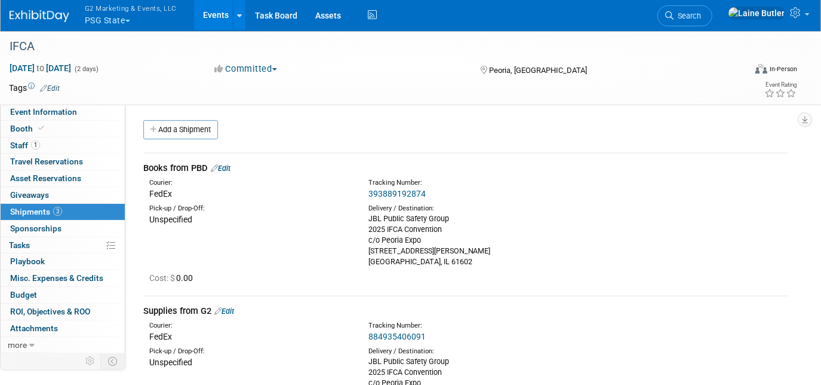
scroll to position [262, 0]
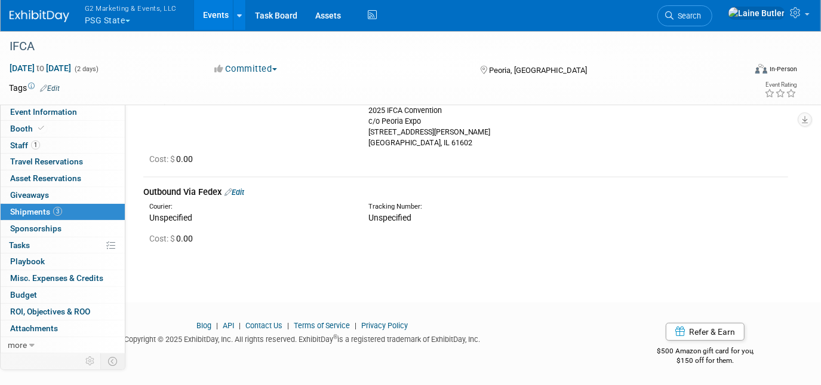
click at [244, 193] on link "Edit" at bounding box center [235, 192] width 20 height 9
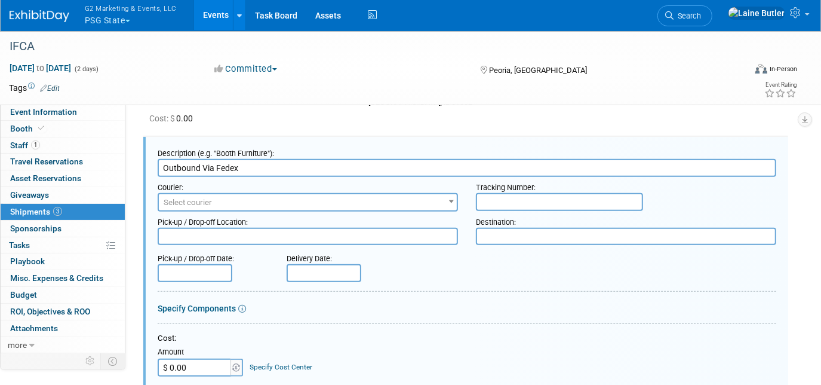
scroll to position [0, 0]
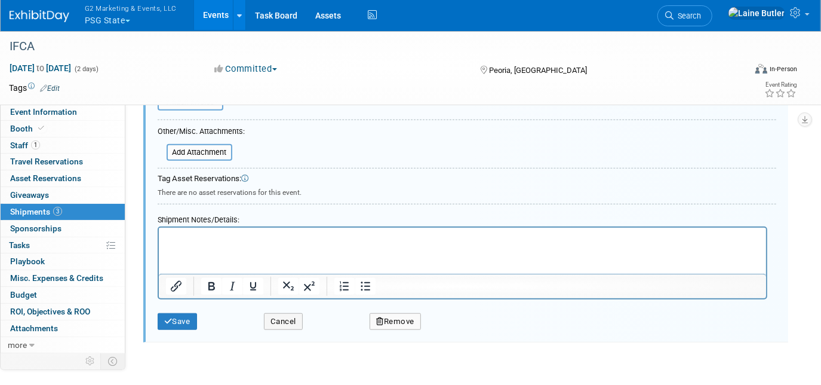
click at [200, 244] on html at bounding box center [462, 235] width 608 height 17
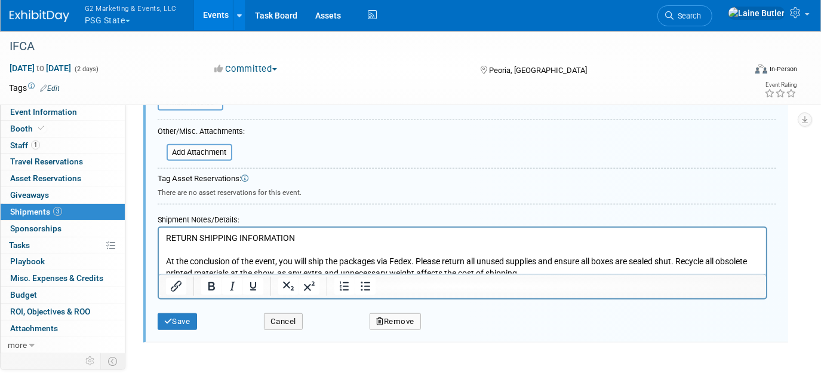
scroll to position [688, 0]
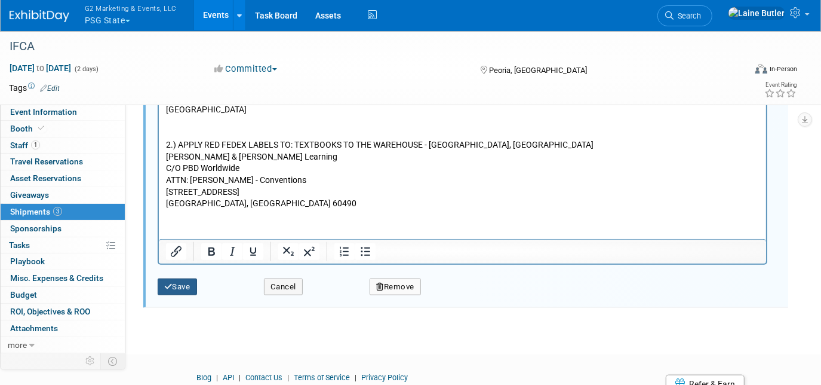
click at [177, 278] on button "Save" at bounding box center [177, 286] width 39 height 17
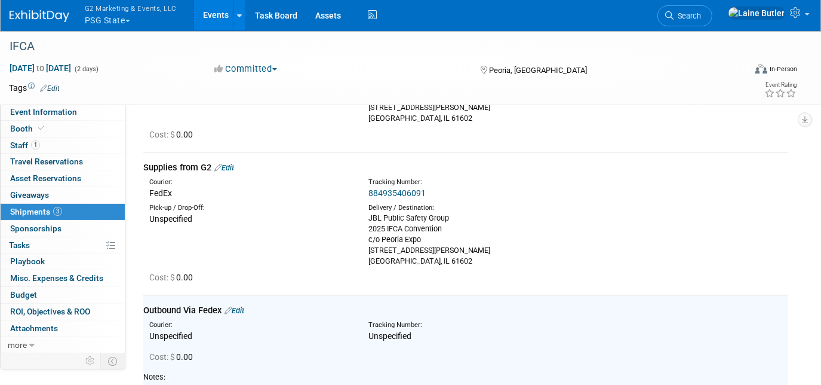
scroll to position [1, 0]
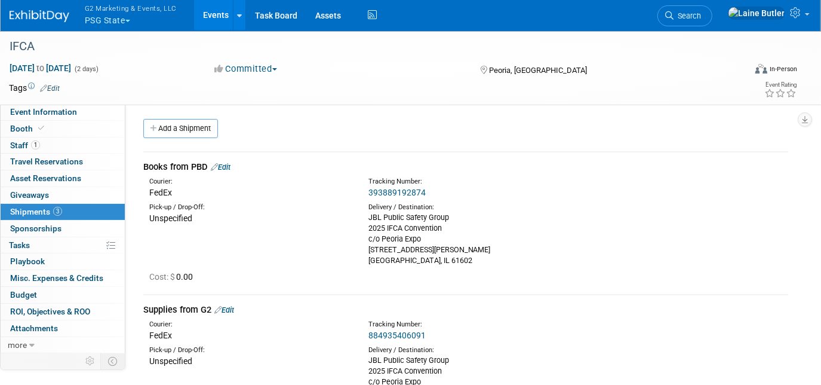
click at [397, 191] on link "393889192874" at bounding box center [397, 193] width 57 height 10
click at [231, 165] on link "Edit" at bounding box center [221, 166] width 20 height 9
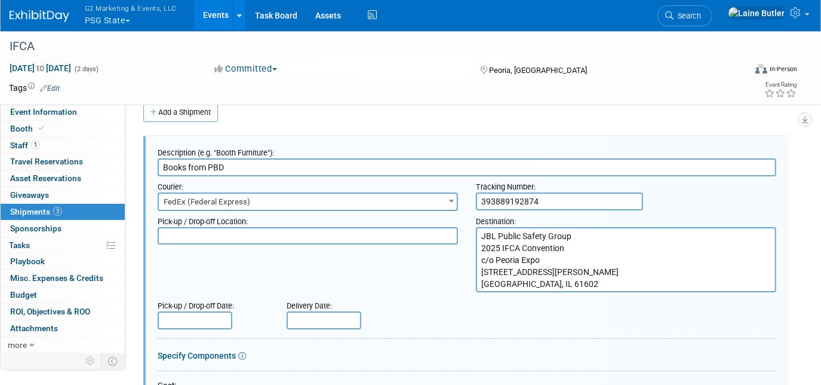
scroll to position [17, 0]
click at [327, 314] on input "text" at bounding box center [324, 320] width 75 height 18
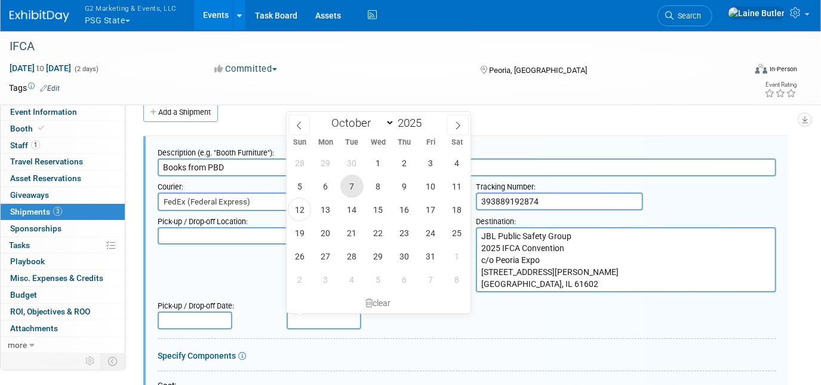
click at [348, 192] on span "7" at bounding box center [352, 185] width 23 height 23
type input "[DATE]"
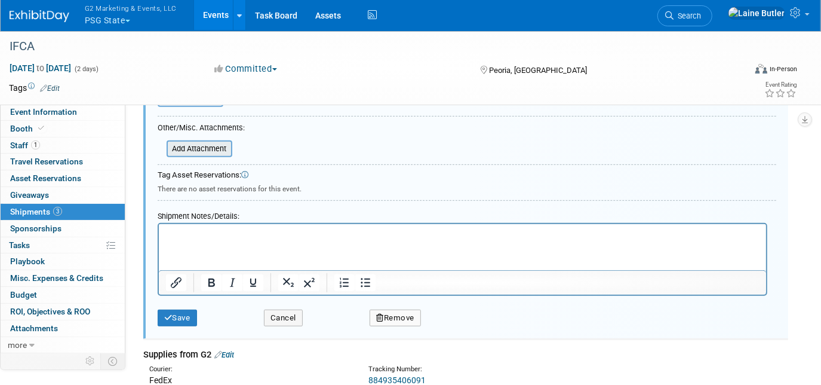
scroll to position [379, 0]
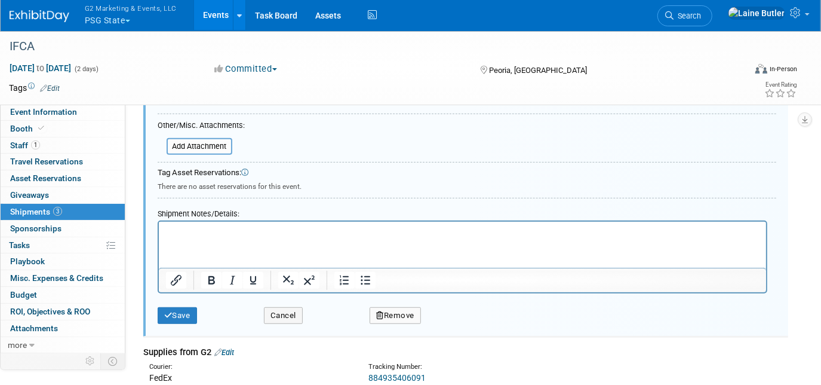
click at [208, 237] on p "Rich Text Area. Press ALT-0 for help." at bounding box center [462, 232] width 594 height 12
click at [184, 307] on button "Save" at bounding box center [177, 315] width 39 height 17
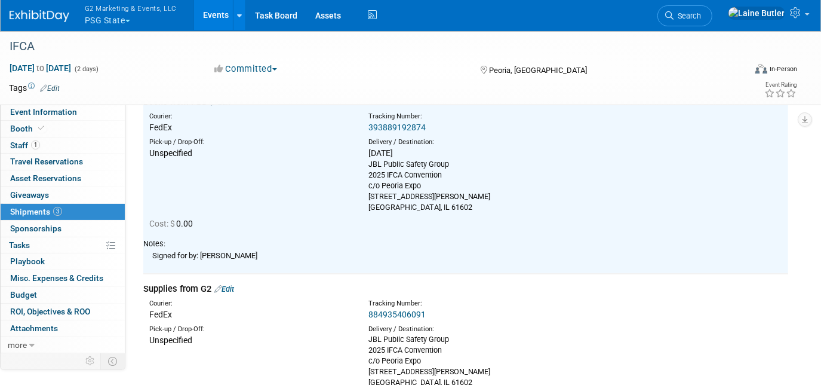
scroll to position [67, 0]
click at [405, 311] on link "884935406091" at bounding box center [397, 314] width 57 height 10
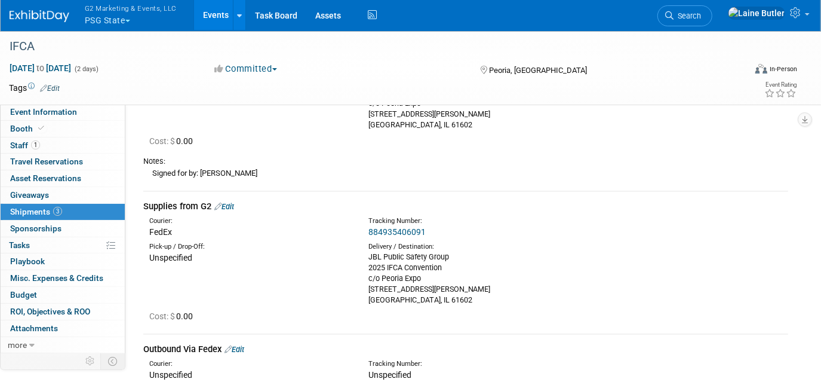
scroll to position [149, 0]
click at [234, 207] on link "Edit" at bounding box center [224, 205] width 20 height 9
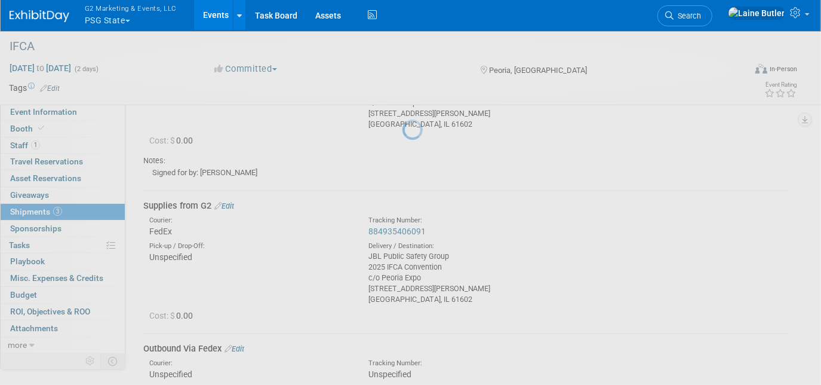
select select "9"
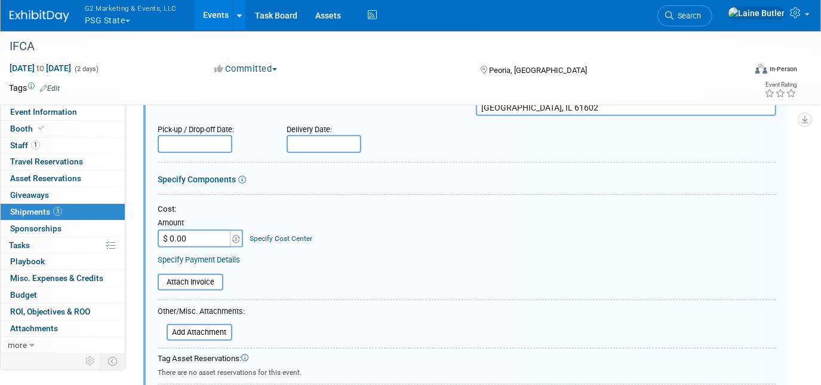
scroll to position [394, 0]
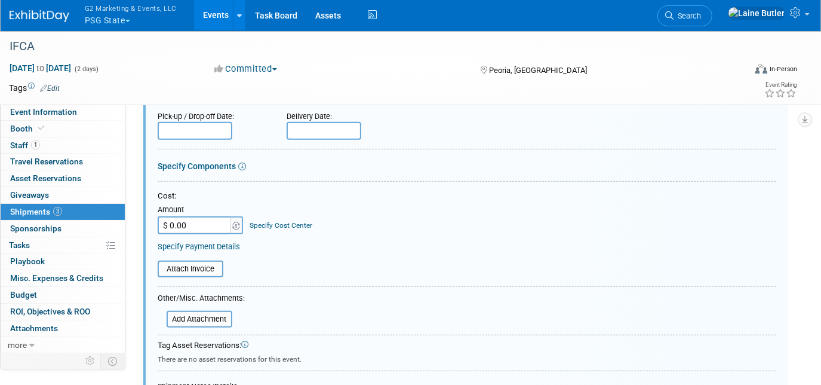
click at [303, 139] on form "Description (e.g. "Booth Furniture"): Supplies from G2 Courier: 007EX 17 Post S…" at bounding box center [467, 221] width 619 height 536
click at [301, 128] on input "text" at bounding box center [324, 131] width 75 height 18
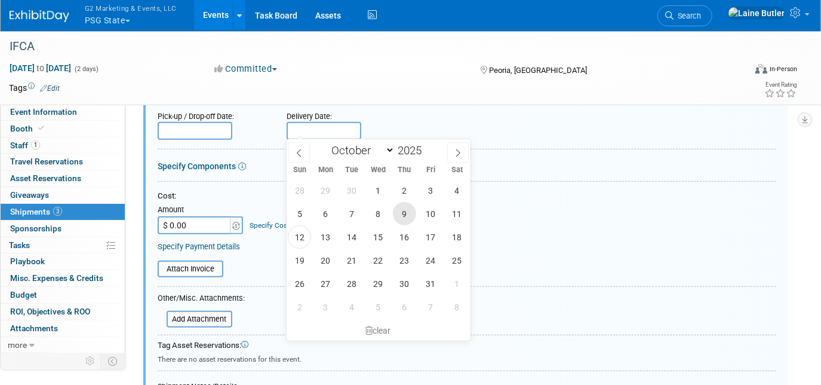
click at [400, 218] on span "9" at bounding box center [404, 213] width 23 height 23
type input "[DATE]"
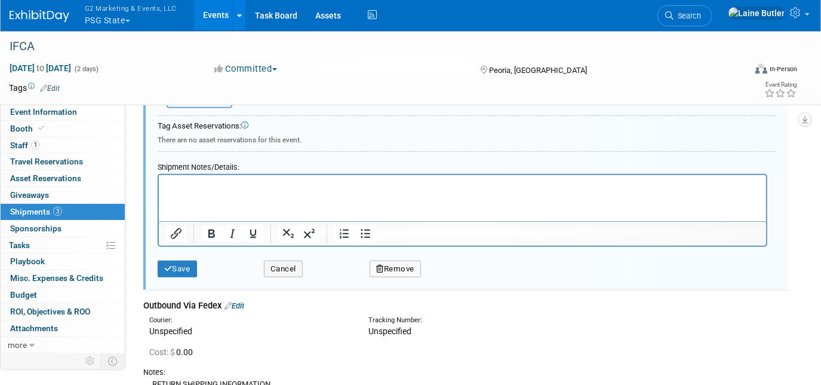
scroll to position [616, 0]
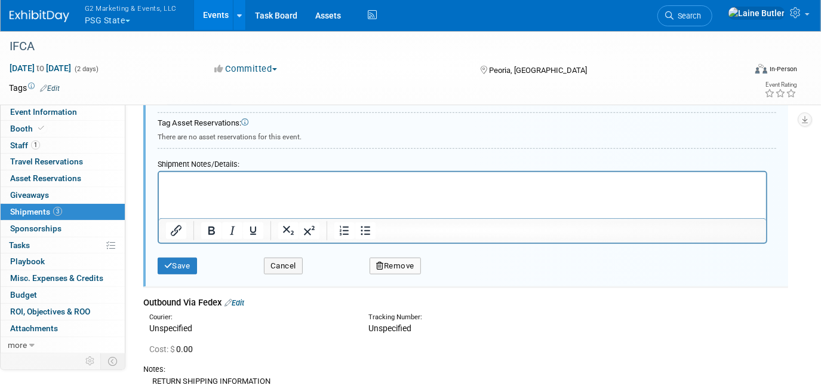
click at [243, 177] on p "Rich Text Area. Press ALT-0 for help." at bounding box center [462, 182] width 594 height 12
click at [192, 261] on button "Save" at bounding box center [177, 265] width 39 height 17
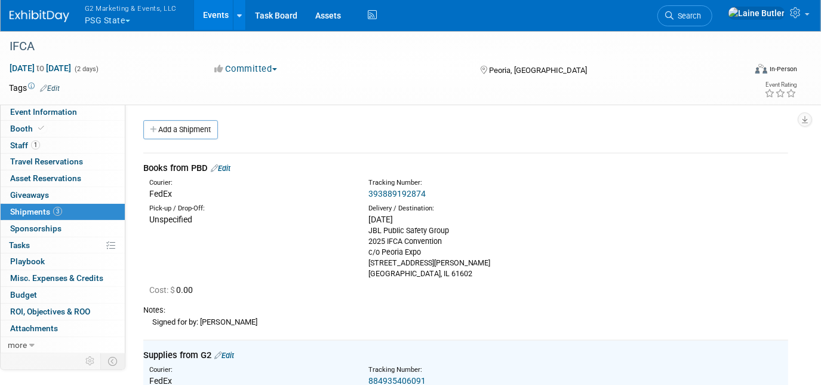
scroll to position [35, 0]
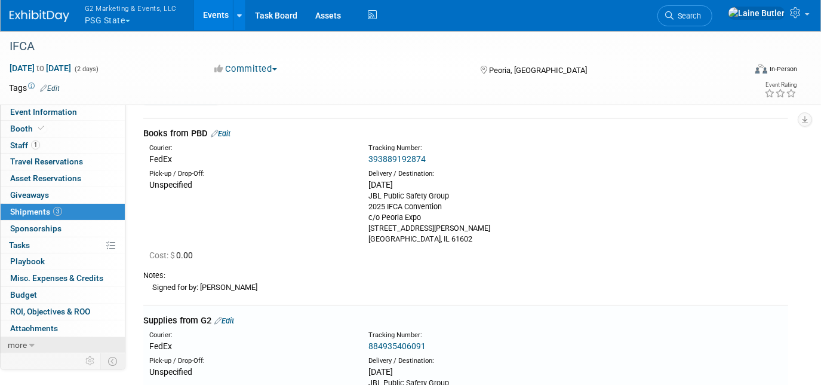
click at [70, 342] on link "more" at bounding box center [63, 345] width 124 height 16
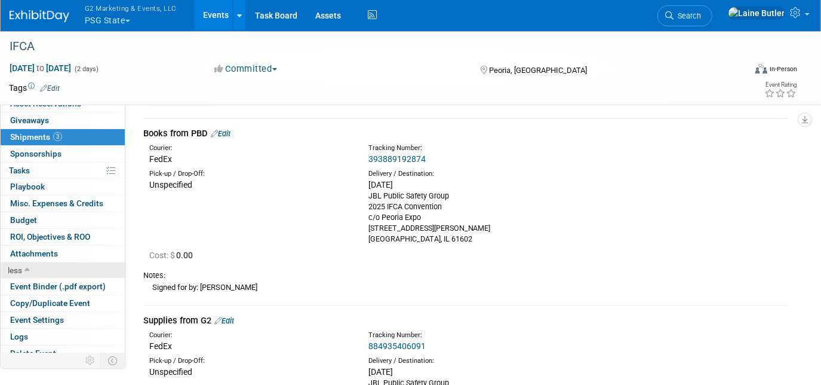
scroll to position [81, 0]
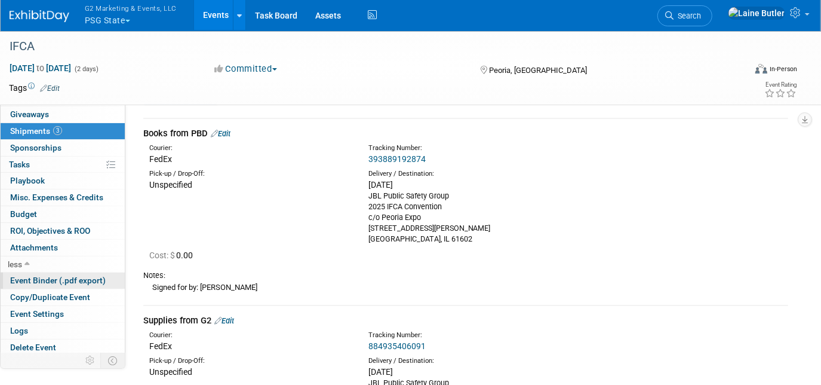
click at [72, 283] on link "Event Binder (.pdf export)" at bounding box center [63, 280] width 124 height 16
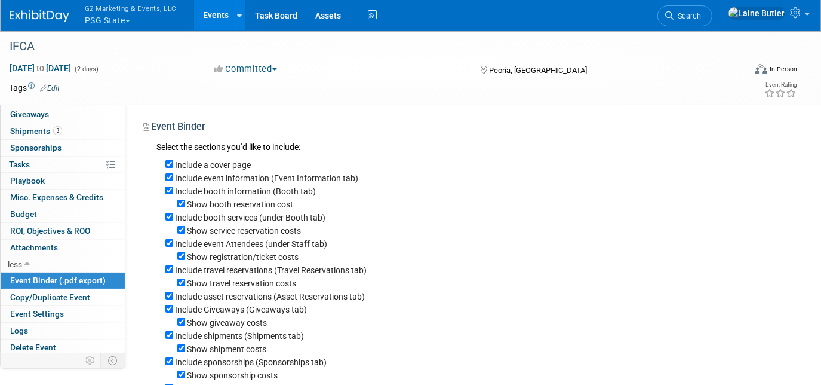
scroll to position [140, 0]
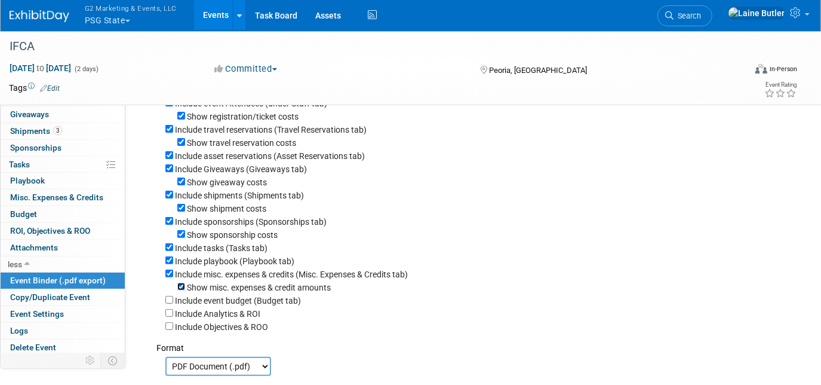
click at [180, 290] on input "Show misc. expenses & credit amounts" at bounding box center [181, 287] width 8 height 8
checkbox input "false"
click at [171, 274] on input "Include misc. expenses & credits (Misc. Expenses & Credits tab)" at bounding box center [169, 273] width 8 height 8
checkbox input "false"
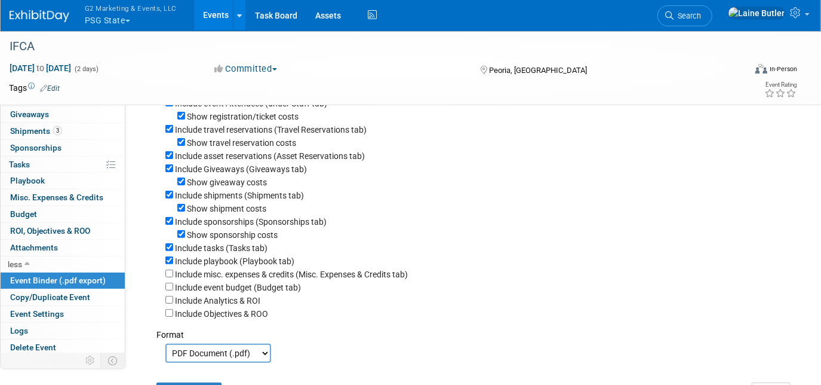
click at [171, 267] on div "Include playbook (Playbook tab)" at bounding box center [476, 260] width 623 height 13
click at [167, 261] on input "Include playbook (Playbook tab)" at bounding box center [169, 260] width 8 height 8
checkbox input "false"
click at [169, 250] on input "Include tasks (Tasks tab)" at bounding box center [169, 247] width 8 height 8
checkbox input "false"
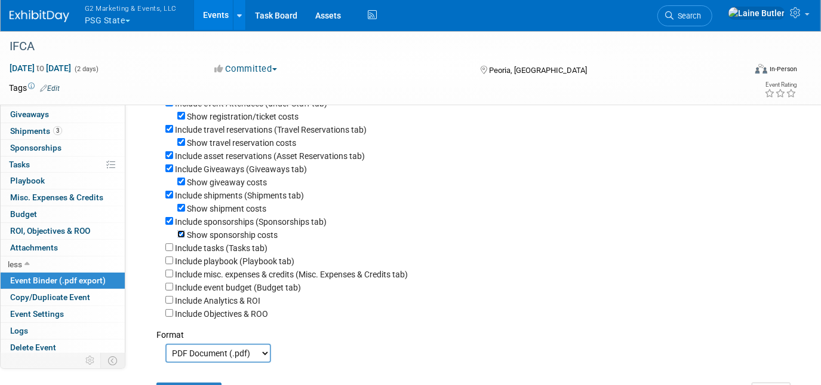
click at [181, 238] on input "Show sponsorship costs" at bounding box center [181, 234] width 8 height 8
checkbox input "false"
click at [183, 214] on div "Show shipment costs" at bounding box center [476, 207] width 623 height 13
click at [181, 211] on input "Show shipment costs" at bounding box center [181, 208] width 8 height 8
checkbox input "false"
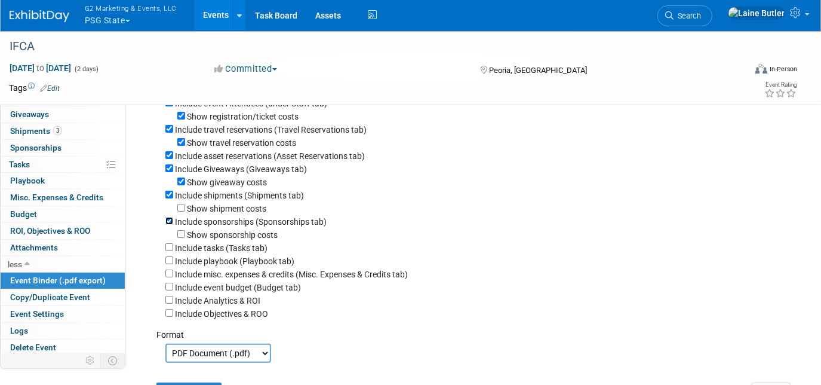
click at [166, 223] on input "Include sponsorships (Sponsorships tab)" at bounding box center [169, 221] width 8 height 8
checkbox input "false"
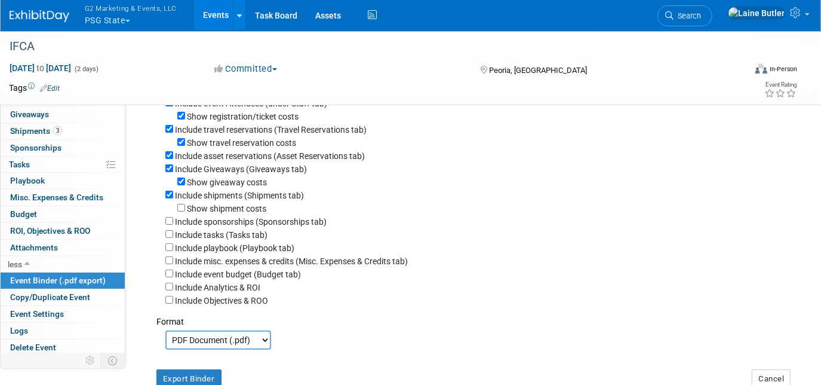
click at [182, 178] on div "Show giveaway costs" at bounding box center [476, 181] width 623 height 13
click at [180, 183] on input "Show giveaway costs" at bounding box center [181, 181] width 8 height 8
checkbox input "false"
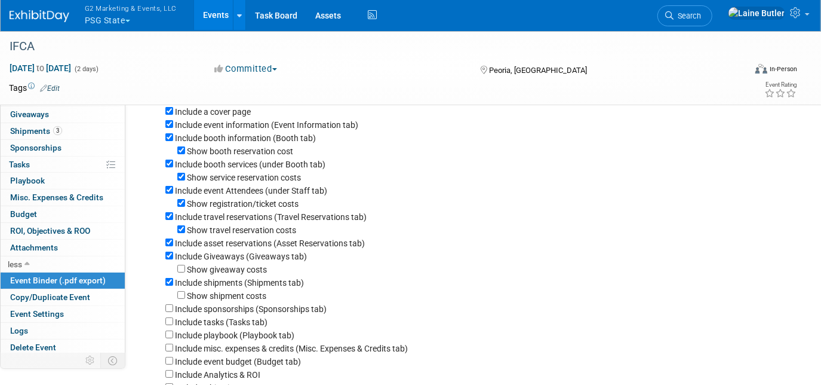
click at [186, 233] on div "Show travel reservation costs" at bounding box center [476, 229] width 623 height 13
click at [183, 231] on input "Show travel reservation costs" at bounding box center [181, 229] width 8 height 8
checkbox input "false"
click at [173, 256] on div "Include Giveaways (Giveaways tab)" at bounding box center [476, 255] width 623 height 13
click at [173, 255] on input "Include Giveaways (Giveaways tab)" at bounding box center [169, 256] width 8 height 8
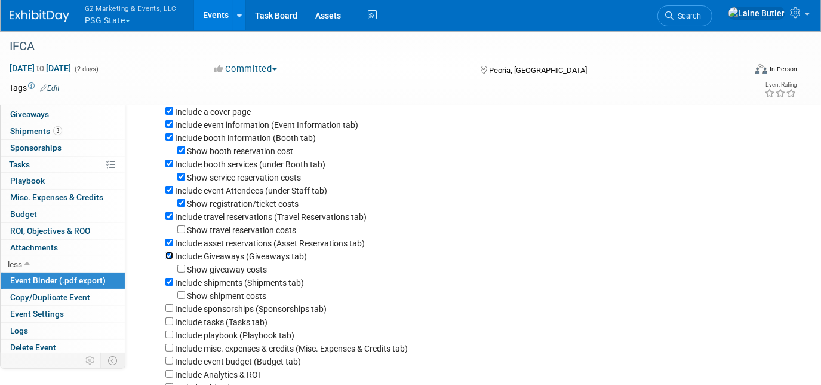
checkbox input "false"
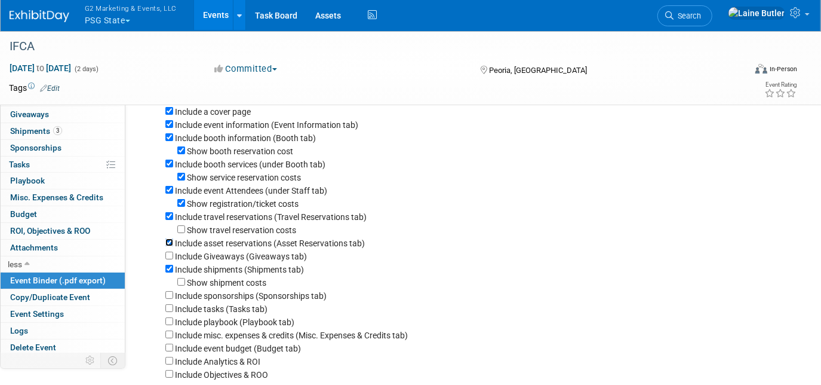
click at [170, 246] on input "Include asset reservations (Asset Reservations tab)" at bounding box center [169, 242] width 8 height 8
checkbox input "false"
click at [168, 213] on input "Include travel reservations (Travel Reservations tab)" at bounding box center [169, 216] width 8 height 8
checkbox input "false"
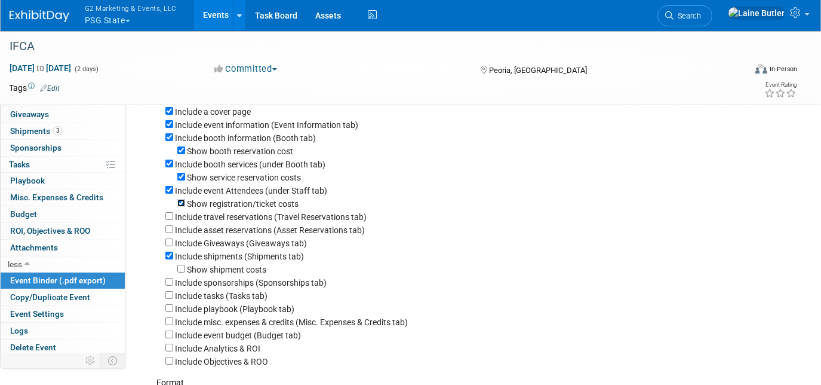
click at [179, 206] on input "Show registration/ticket costs" at bounding box center [181, 203] width 8 height 8
checkbox input "false"
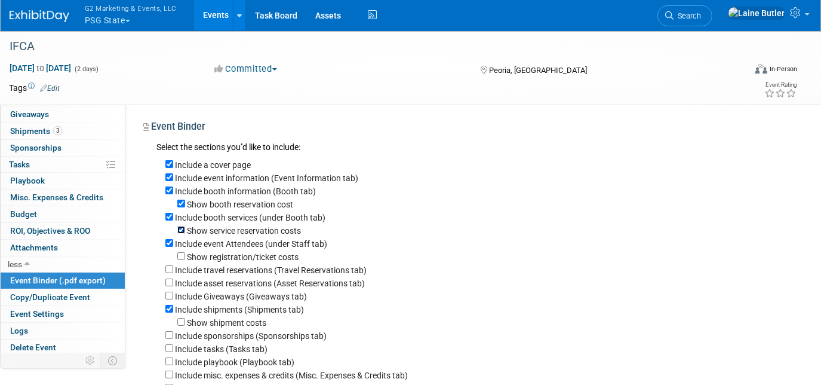
click at [183, 231] on input "Show service reservation costs" at bounding box center [181, 230] width 8 height 8
checkbox input "false"
click at [173, 219] on div "Include booth services (under Booth tab)" at bounding box center [476, 216] width 623 height 13
click at [168, 215] on input "Include booth services (under Booth tab)" at bounding box center [169, 217] width 8 height 8
checkbox input "false"
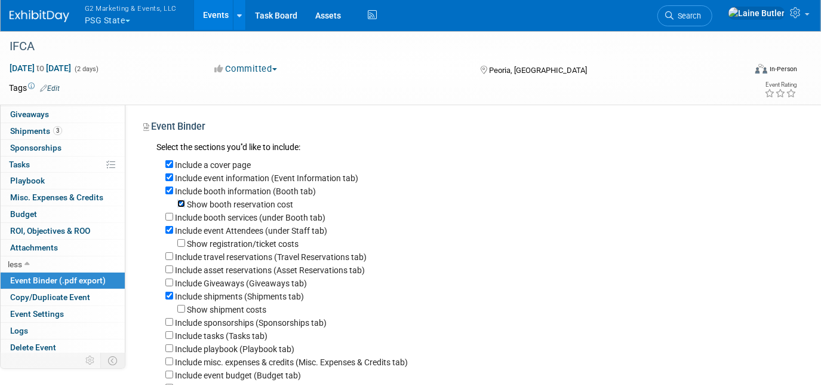
click at [180, 207] on input "Show booth reservation cost" at bounding box center [181, 204] width 8 height 8
checkbox input "false"
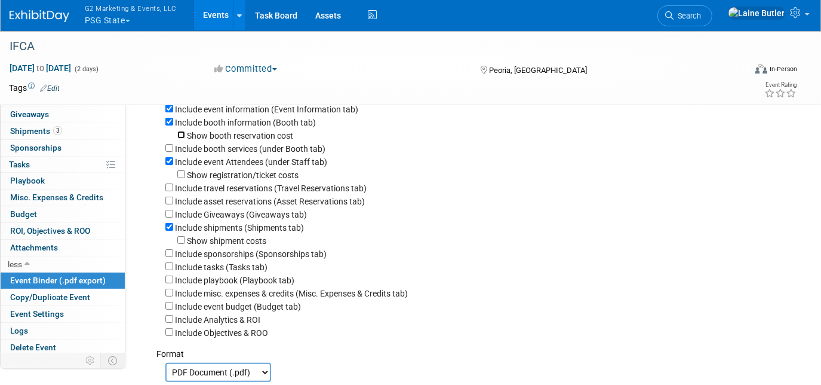
scroll to position [175, 0]
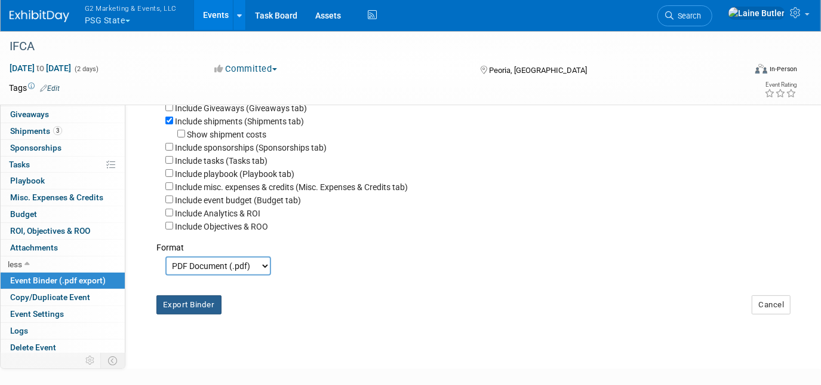
click at [176, 309] on button "Export Binder" at bounding box center [189, 304] width 65 height 19
